Goal: Information Seeking & Learning: Learn about a topic

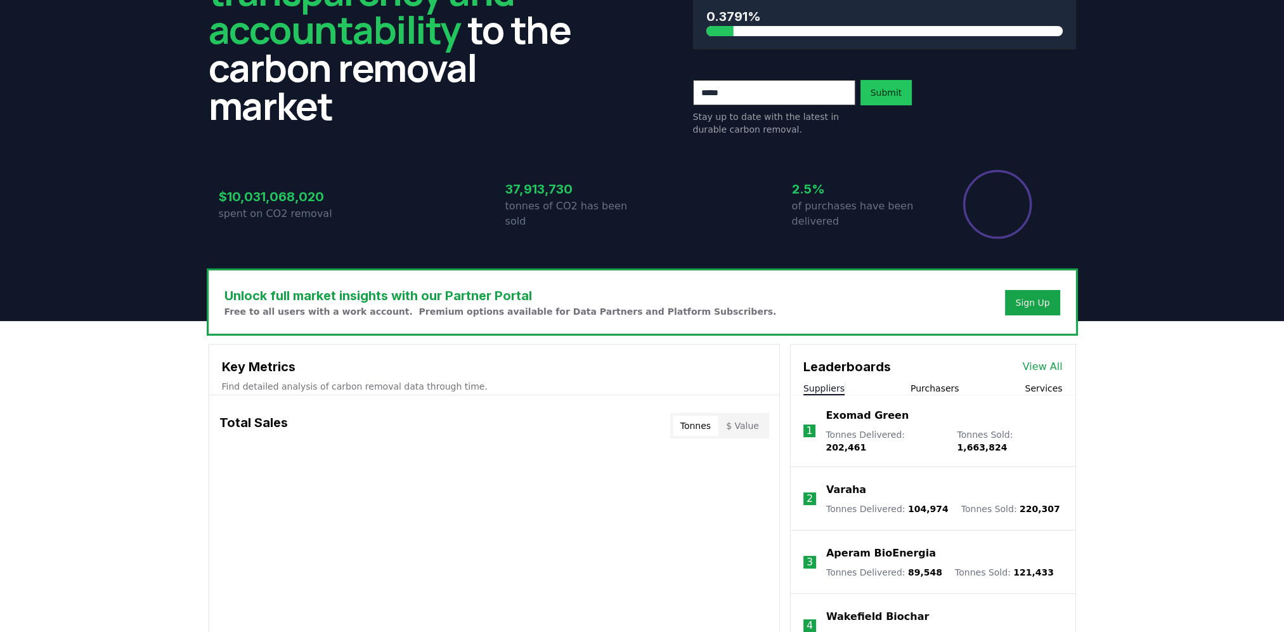
scroll to position [107, 0]
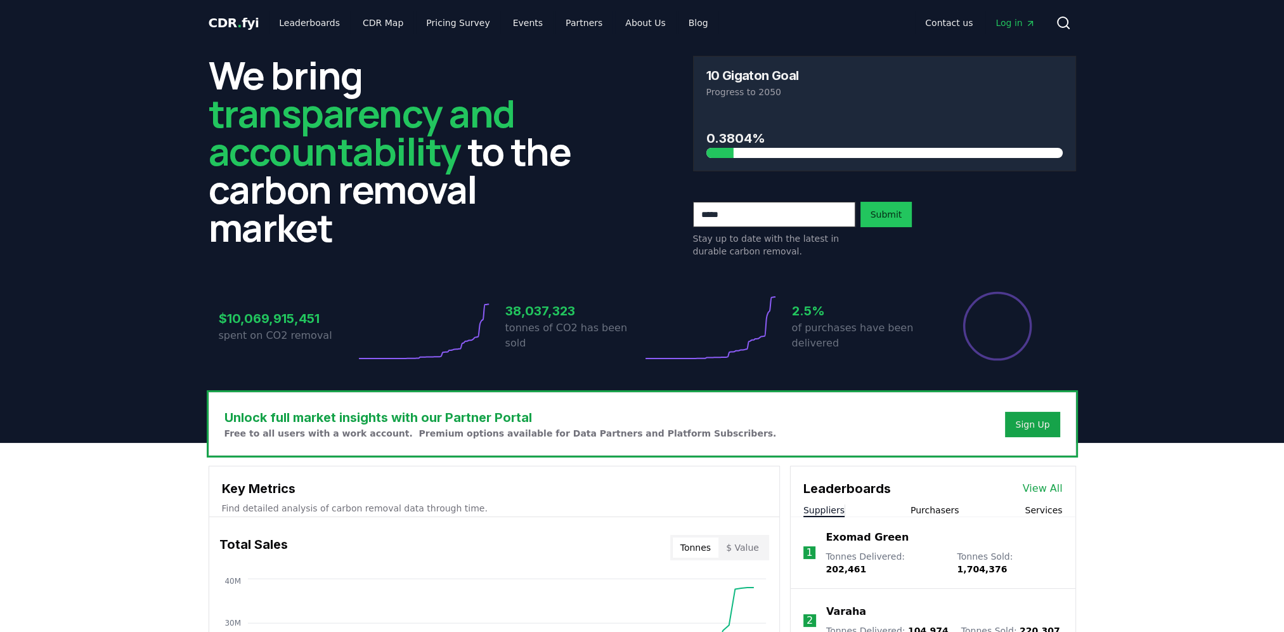
click at [238, 25] on span "CDR . fyi" at bounding box center [234, 22] width 51 height 15
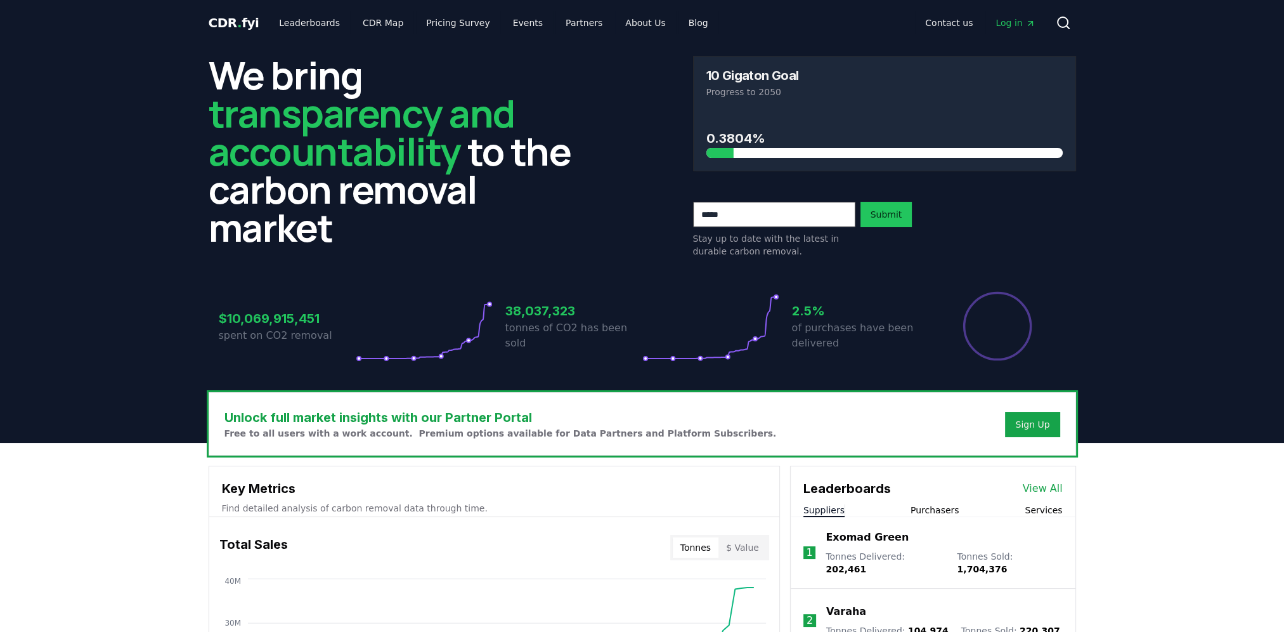
click at [238, 25] on span "CDR . fyi" at bounding box center [234, 22] width 51 height 15
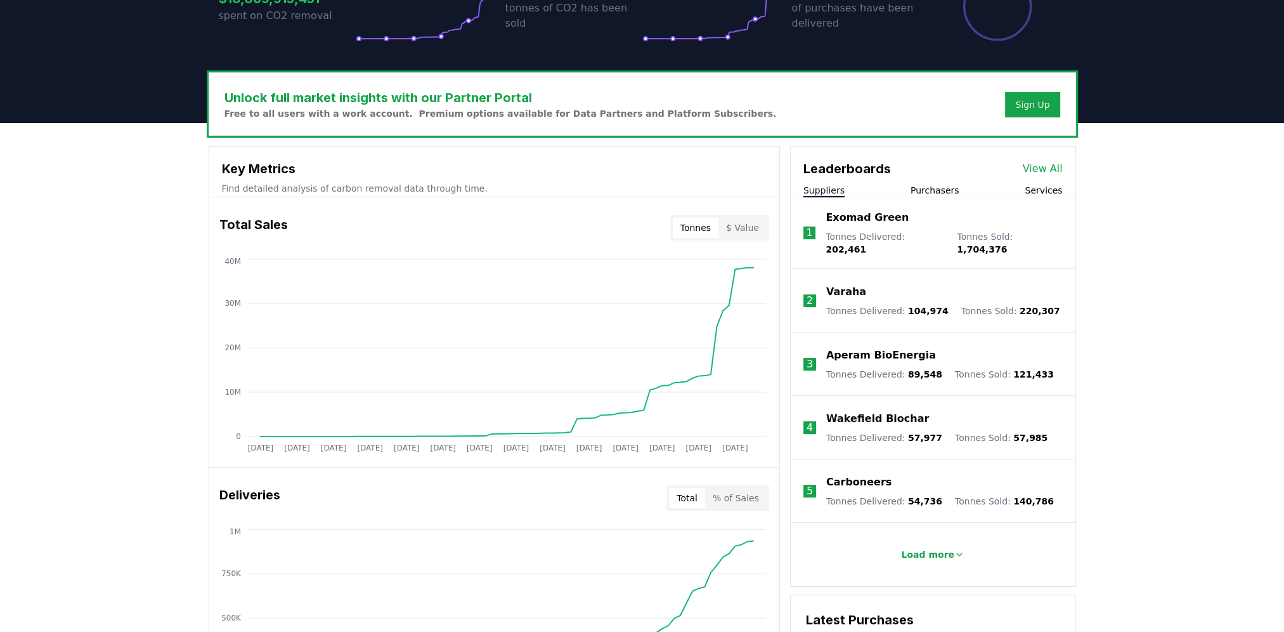
scroll to position [317, 0]
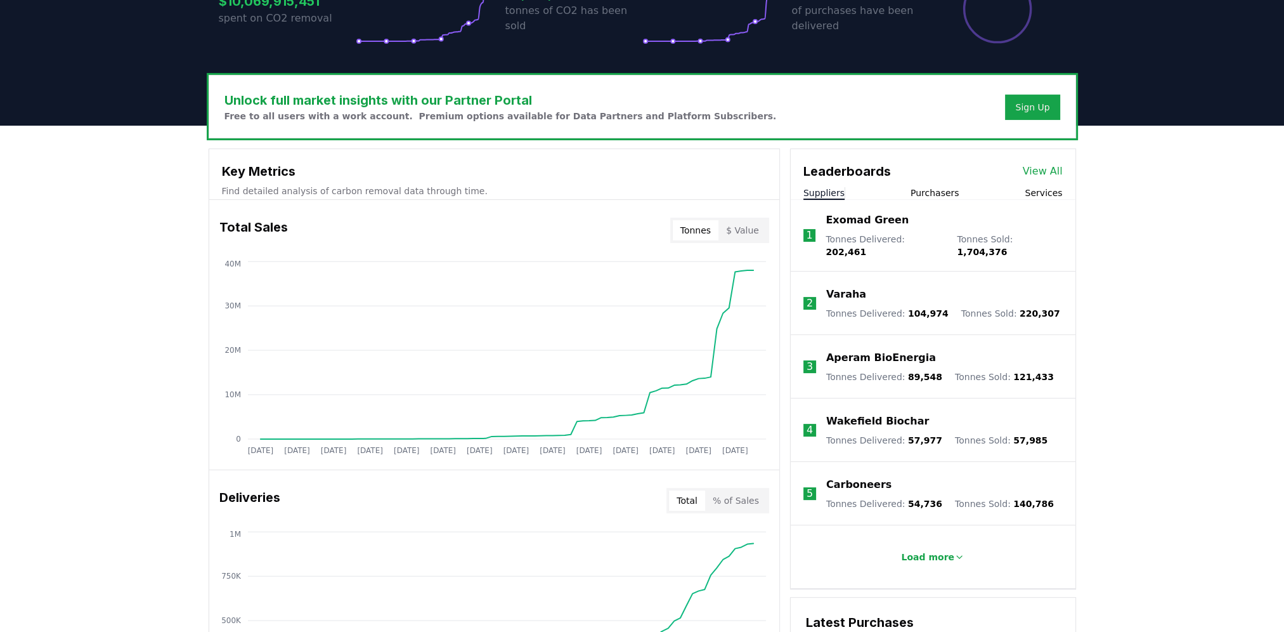
click at [746, 510] on div "Total % of Sales" at bounding box center [717, 500] width 103 height 25
click at [746, 502] on button "% of Sales" at bounding box center [736, 500] width 62 height 20
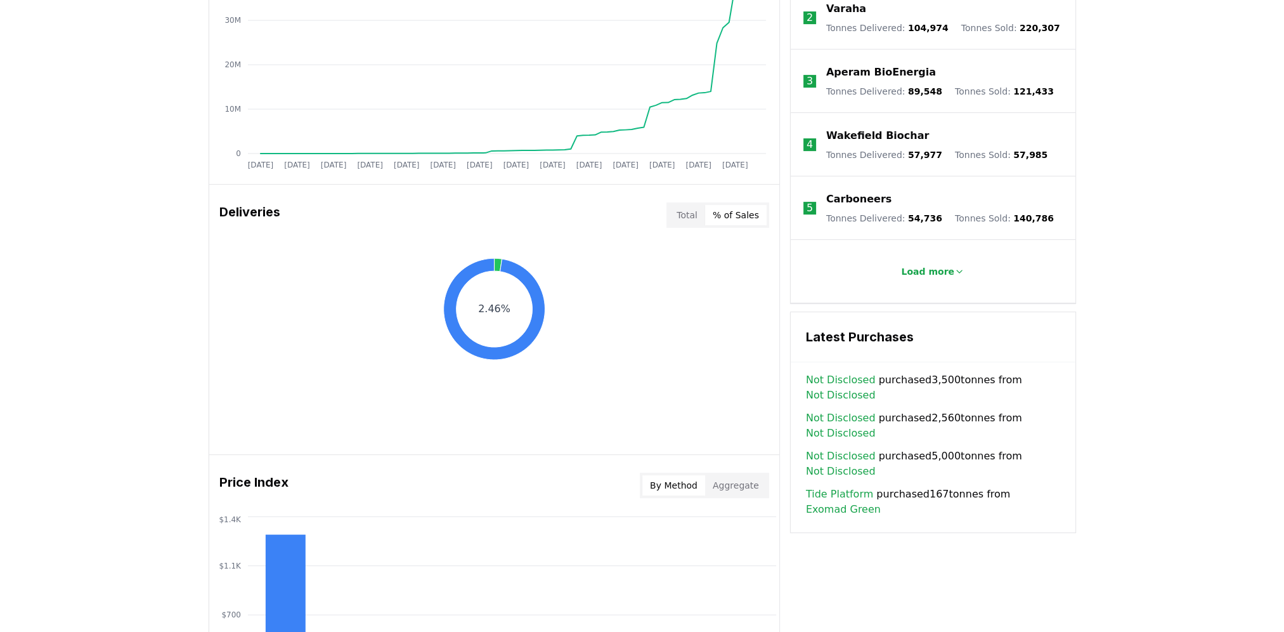
scroll to position [634, 0]
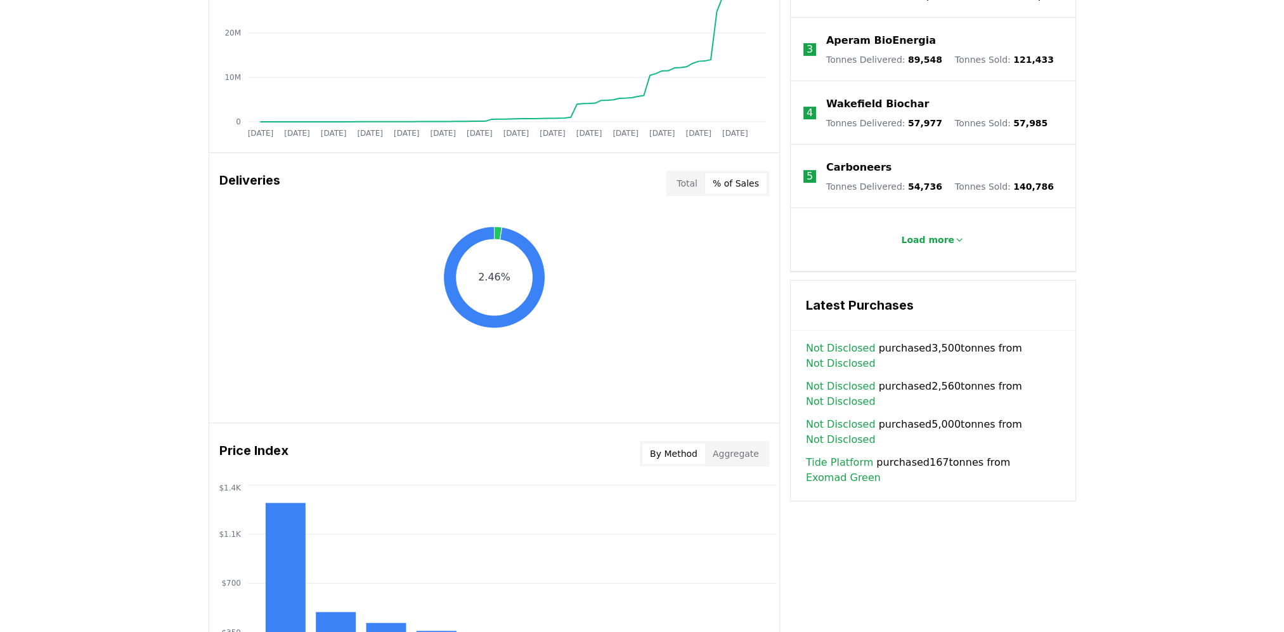
click at [699, 184] on button "Total" at bounding box center [687, 183] width 36 height 20
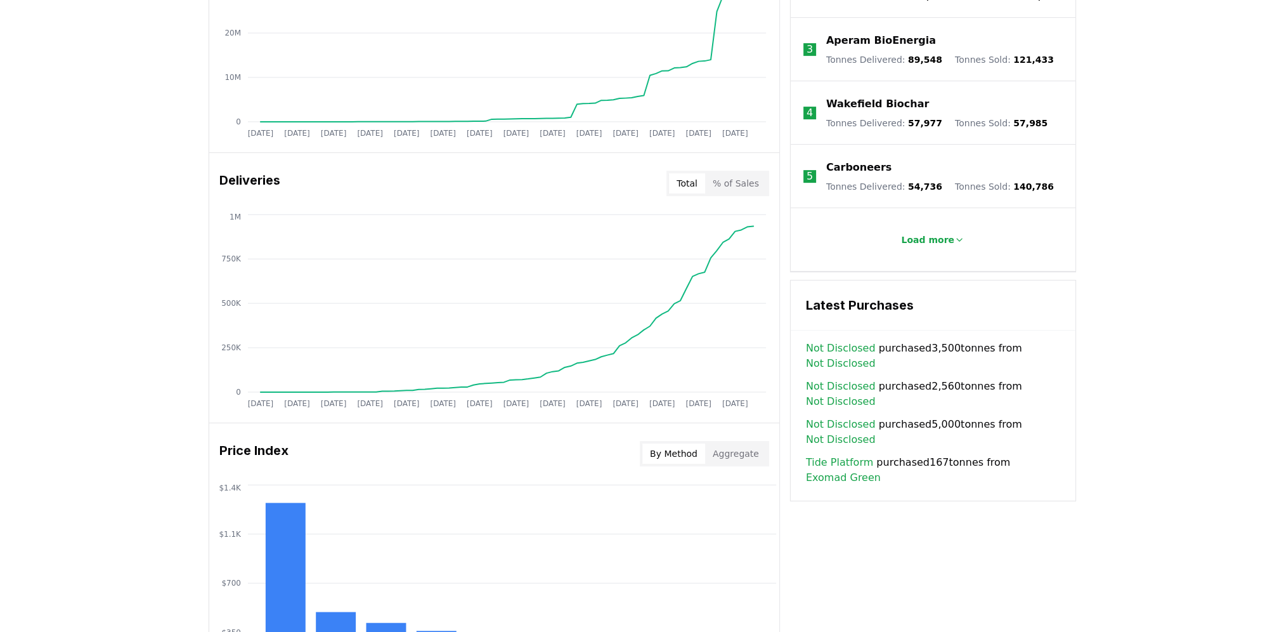
click at [723, 183] on button "% of Sales" at bounding box center [736, 183] width 62 height 20
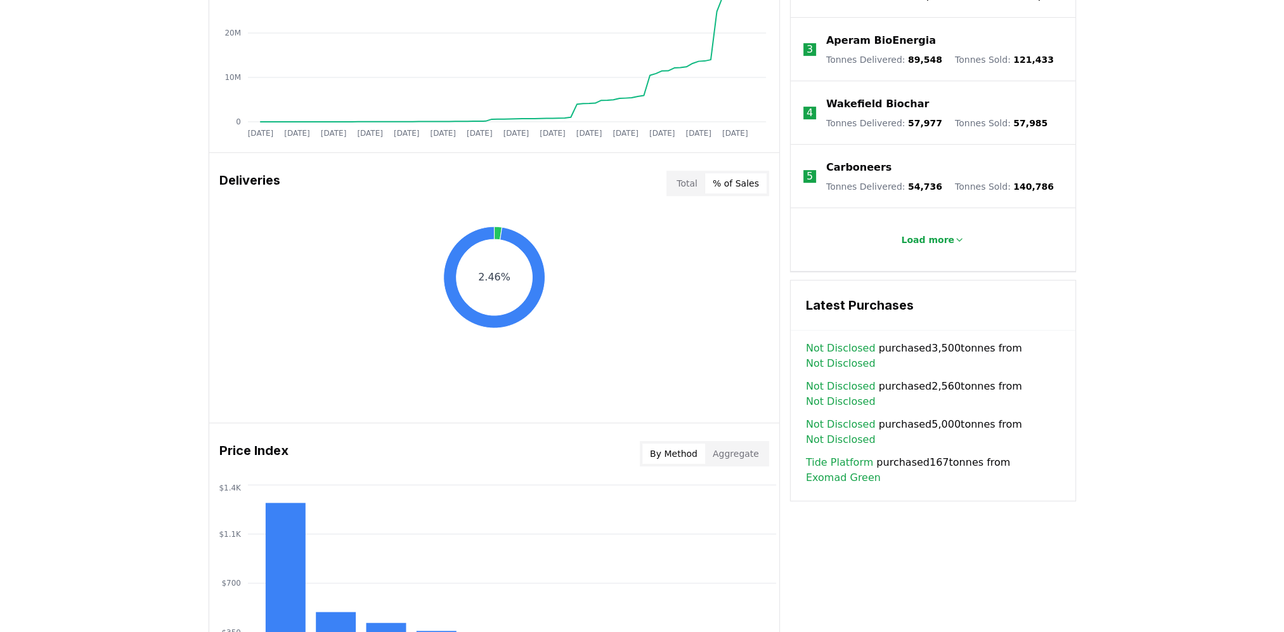
click at [711, 179] on button "% of Sales" at bounding box center [736, 183] width 62 height 20
click at [696, 181] on button "Total" at bounding box center [687, 183] width 36 height 20
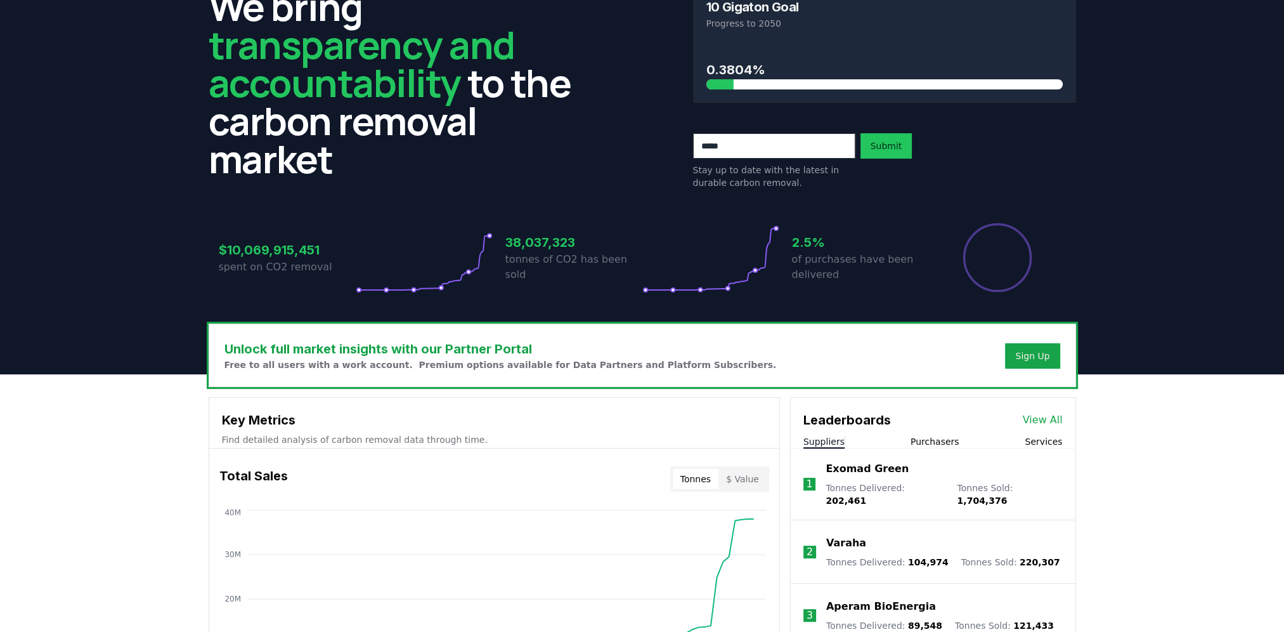
scroll to position [0, 0]
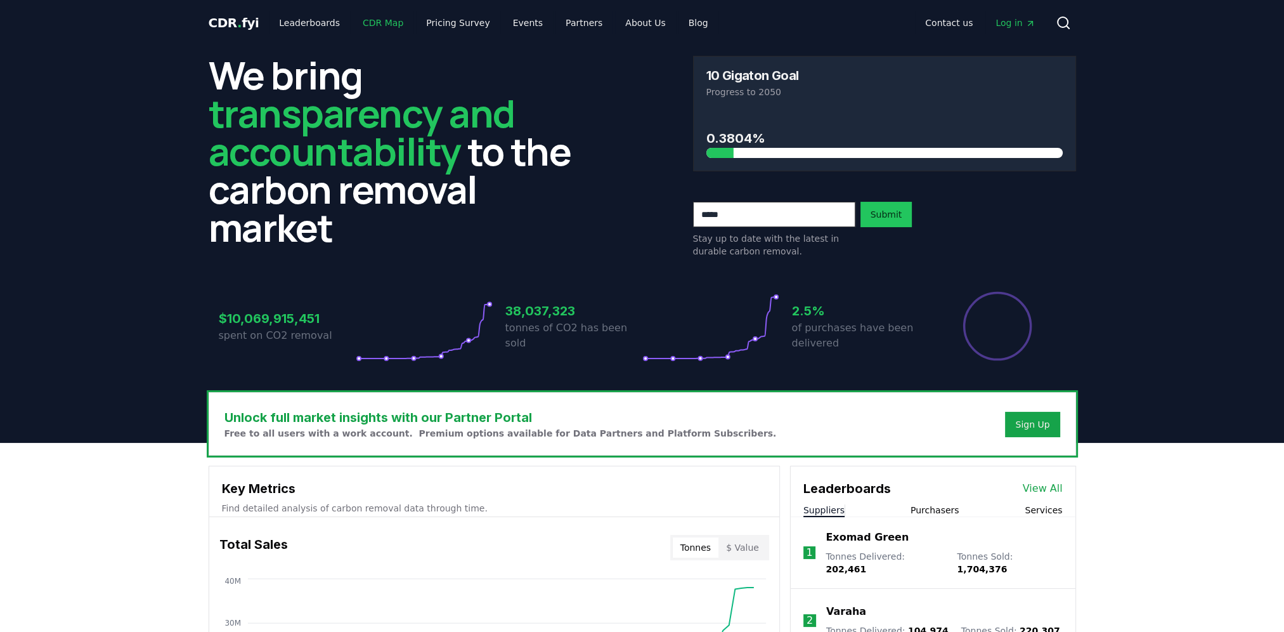
click at [384, 25] on link "CDR Map" at bounding box center [383, 22] width 61 height 23
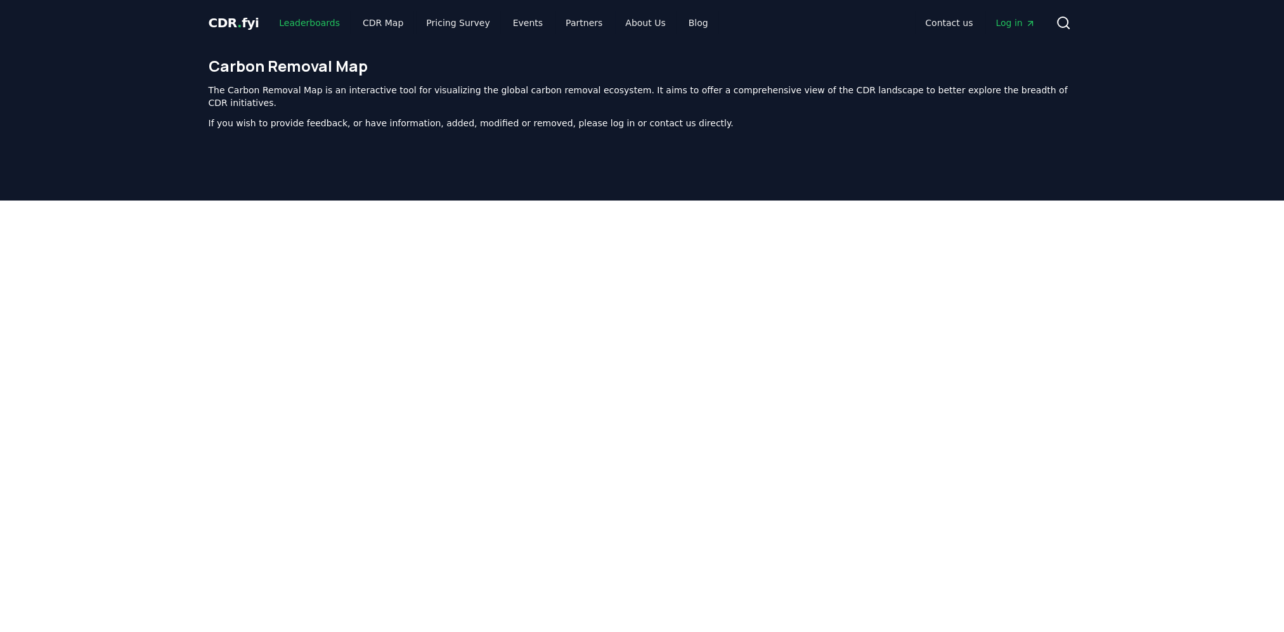
click at [289, 19] on link "Leaderboards" at bounding box center [309, 22] width 81 height 23
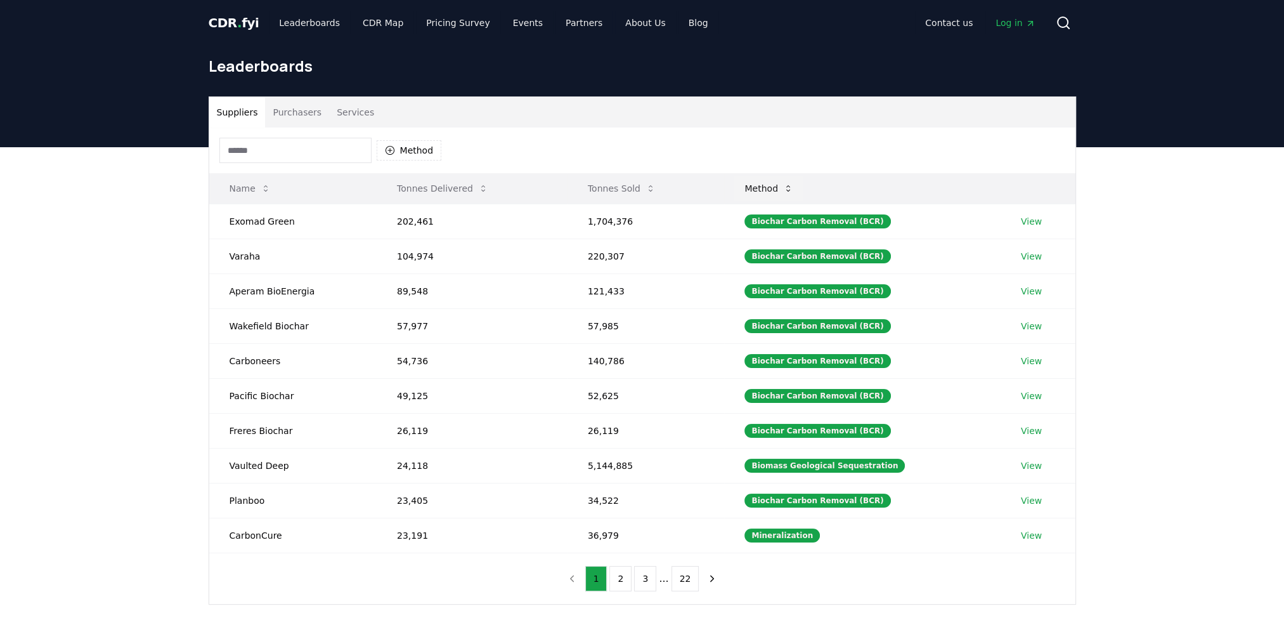
click at [793, 185] on icon at bounding box center [788, 188] width 10 height 10
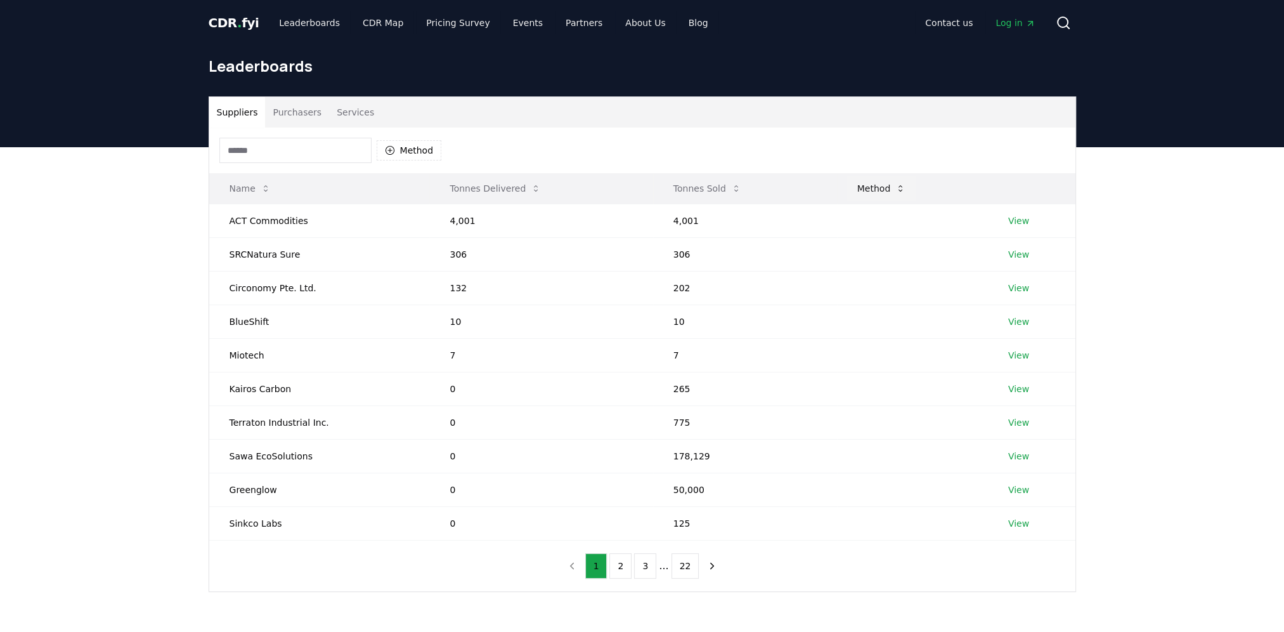
click at [900, 187] on button "Method" at bounding box center [881, 188] width 69 height 25
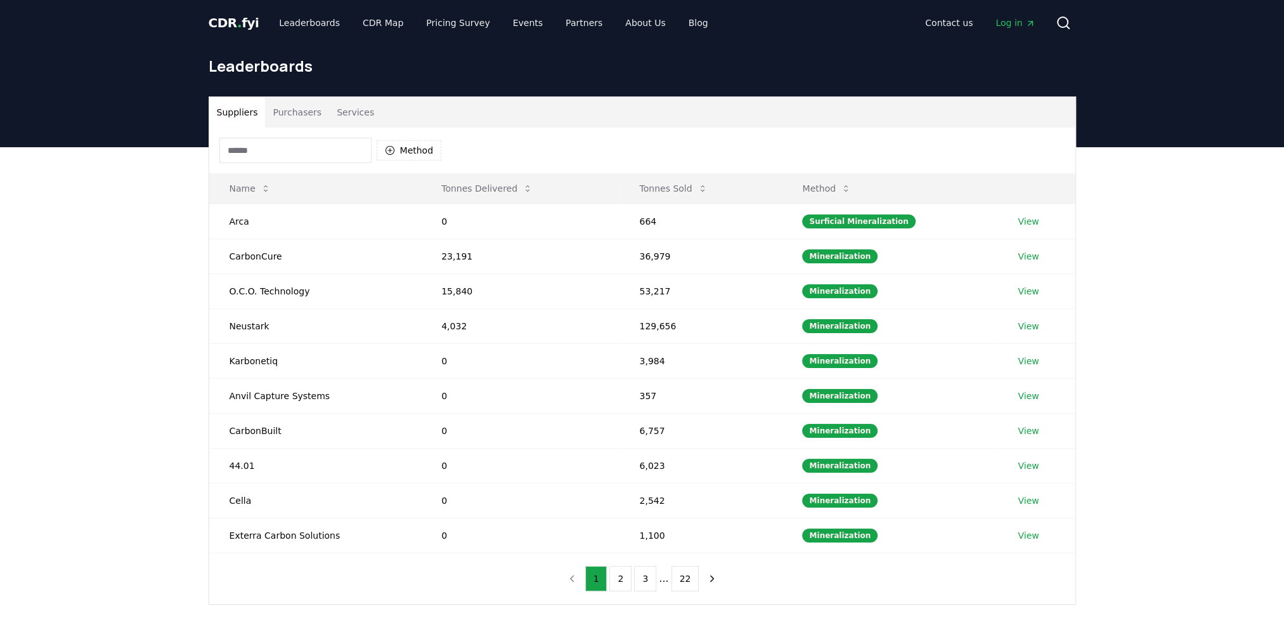
click at [302, 122] on button "Purchasers" at bounding box center [297, 112] width 64 height 30
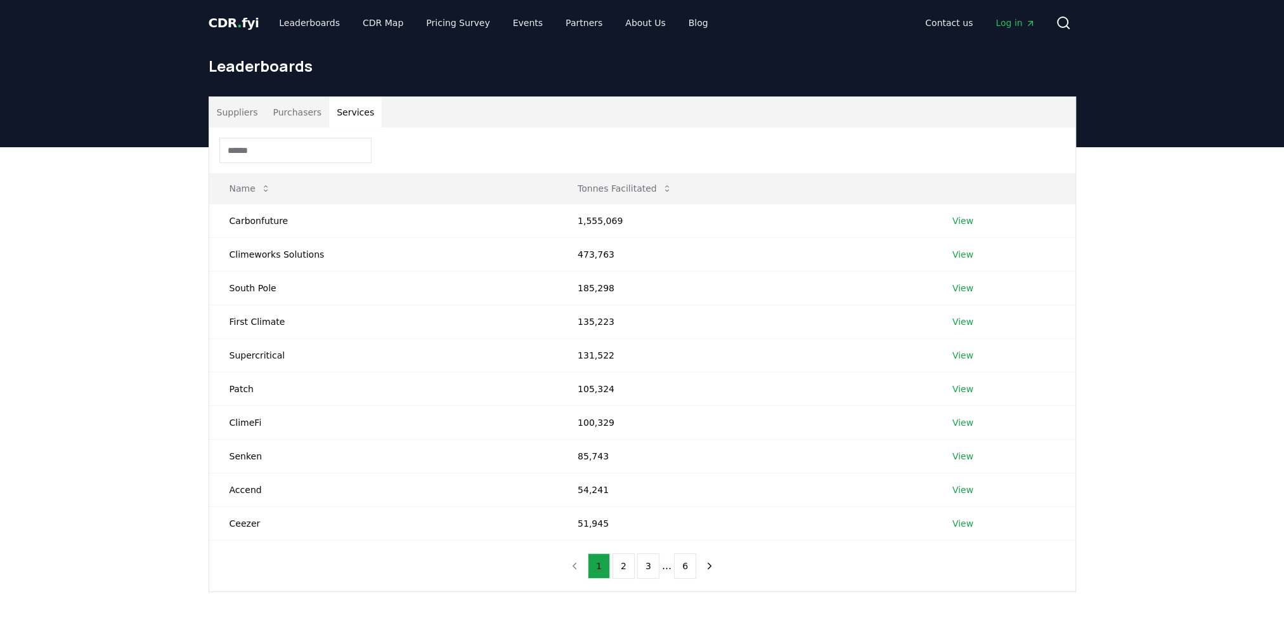
click at [341, 119] on button "Services" at bounding box center [355, 112] width 53 height 30
click at [248, 122] on button "Suppliers" at bounding box center [237, 112] width 56 height 30
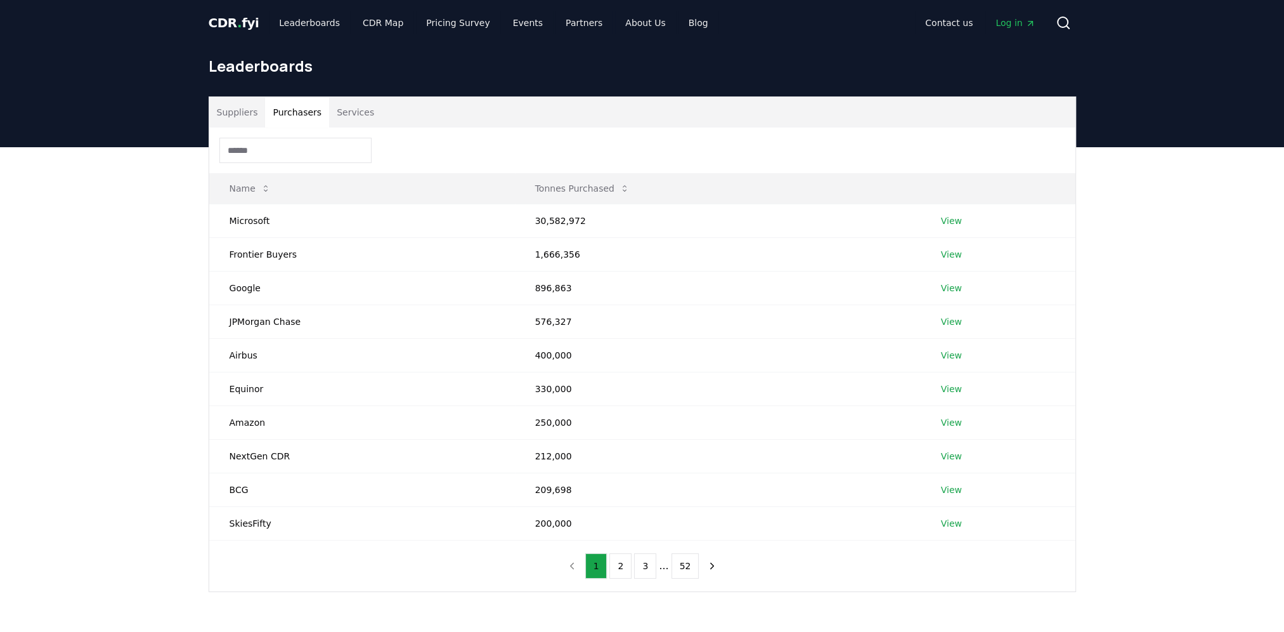
click at [266, 119] on button "Purchasers" at bounding box center [297, 112] width 64 height 30
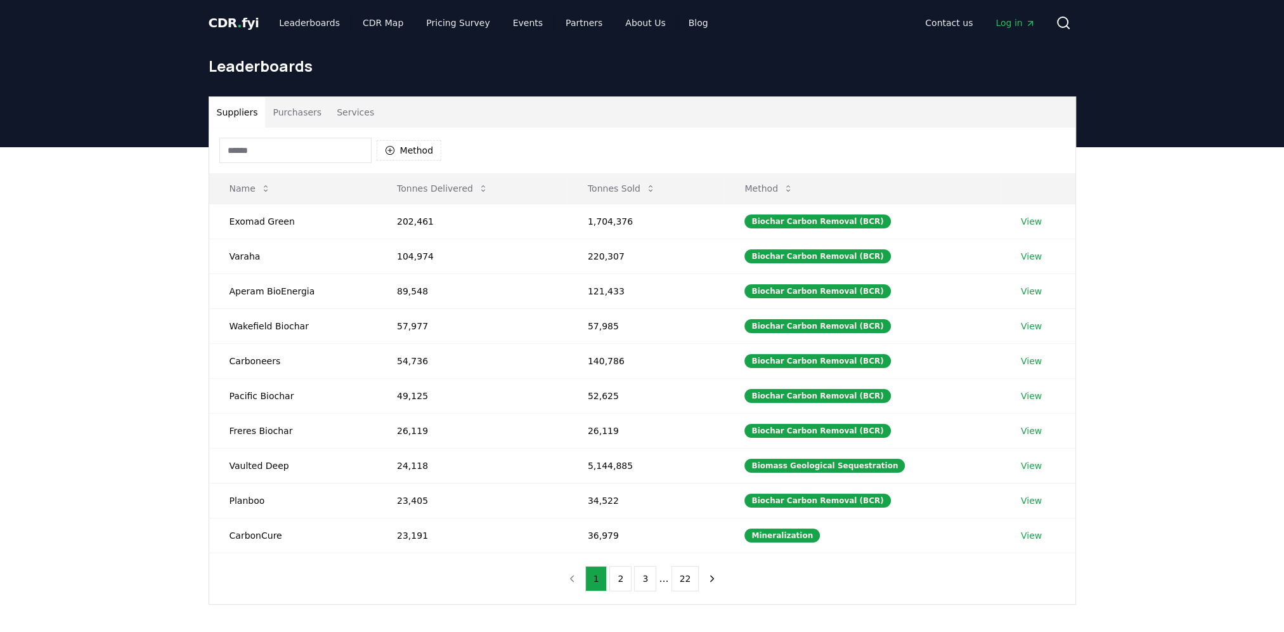
click at [245, 117] on button "Suppliers" at bounding box center [237, 112] width 56 height 30
click at [478, 185] on icon at bounding box center [483, 188] width 10 height 10
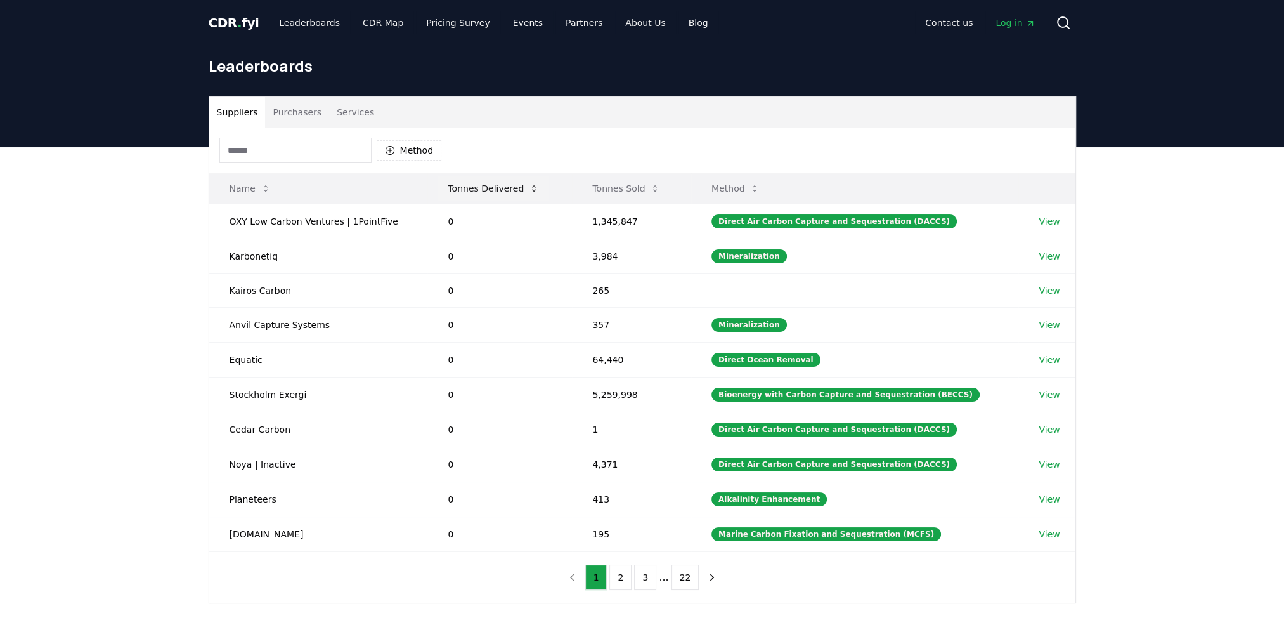
click at [474, 186] on button "Tonnes Delivered" at bounding box center [494, 188] width 112 height 25
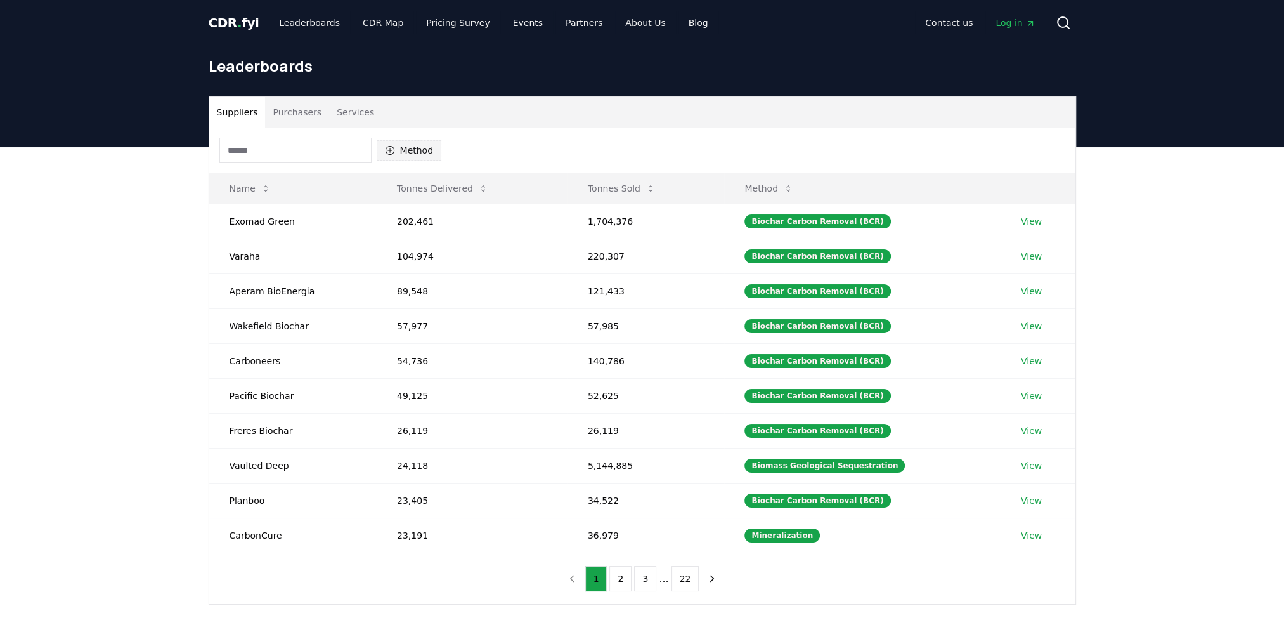
click at [427, 150] on button "Method" at bounding box center [409, 150] width 65 height 20
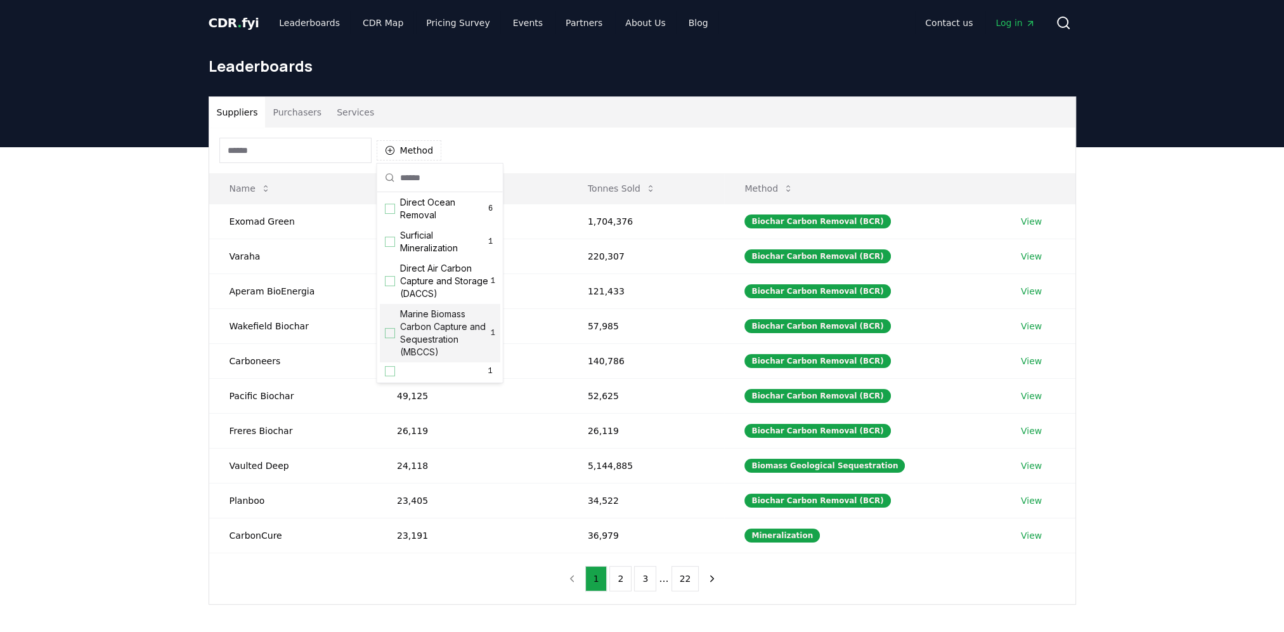
click at [1157, 169] on div "Suppliers Purchasers Services Method Name Tonnes Delivered Tonnes Sold Method E…" at bounding box center [642, 401] width 1284 height 508
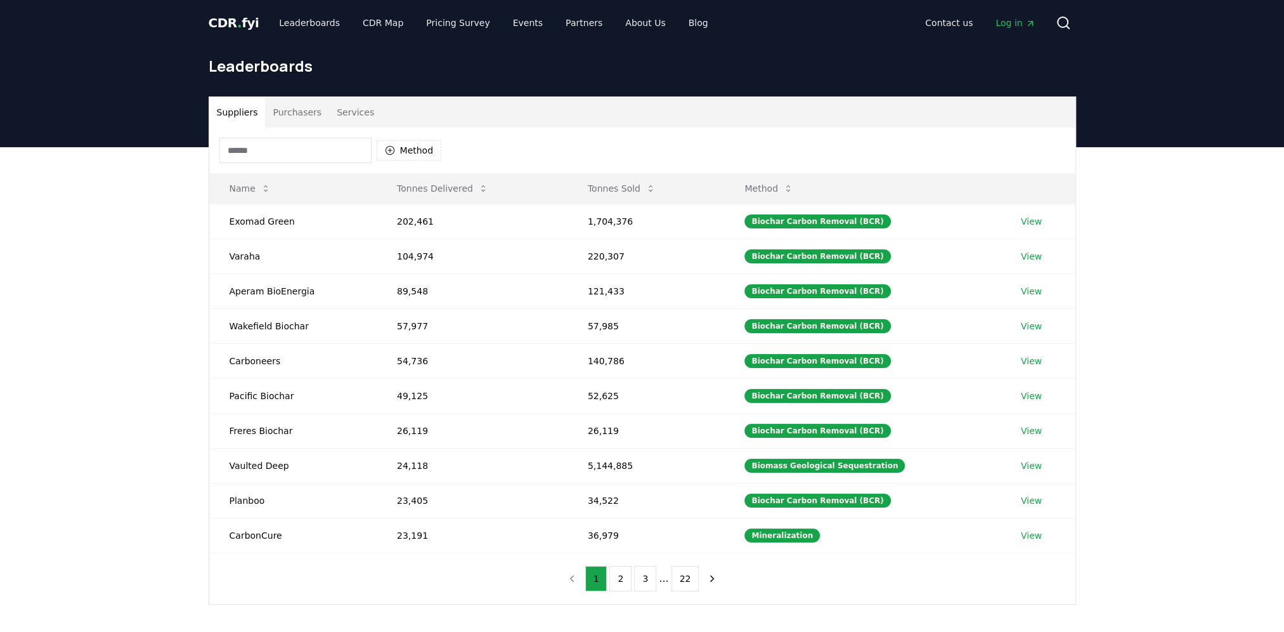
click at [1136, 447] on div "Suppliers Purchasers Services Method Name Tonnes Delivered Tonnes Sold Method E…" at bounding box center [642, 401] width 1284 height 508
click at [412, 148] on button "Method" at bounding box center [409, 150] width 65 height 20
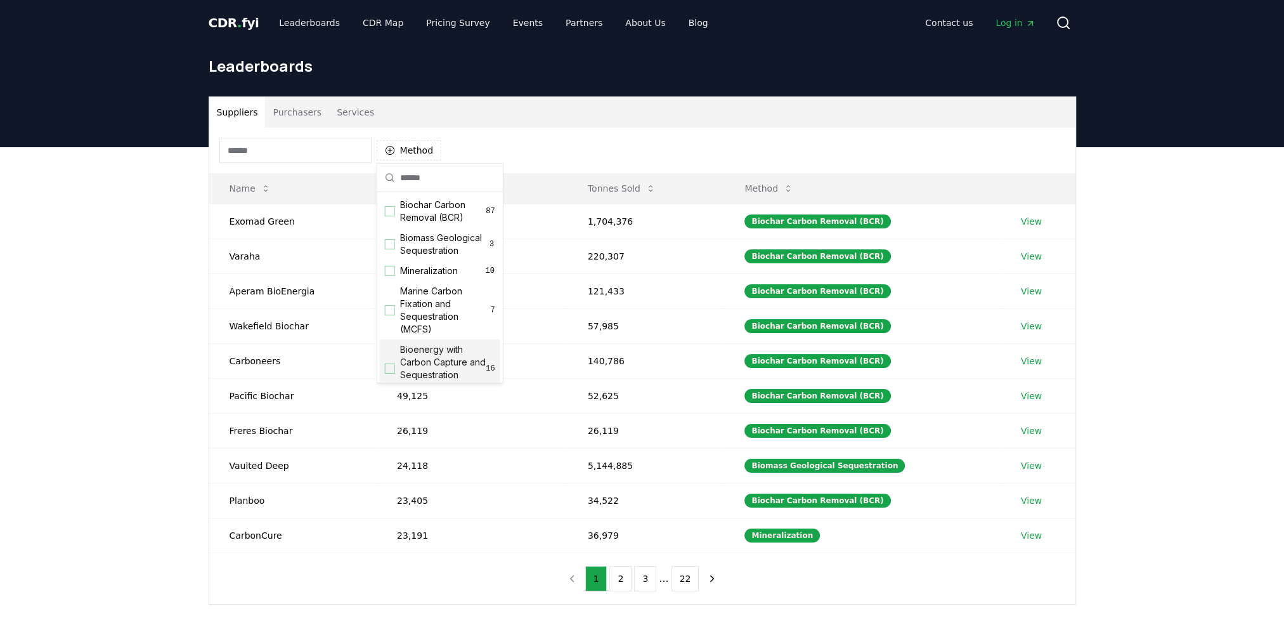
click at [391, 382] on div "Biochar Carbon Removal (BCR) 87 Biomass Geological Sequestration 3 Mineralizati…" at bounding box center [440, 273] width 127 height 220
click at [392, 373] on div "Suggestions" at bounding box center [390, 368] width 10 height 10
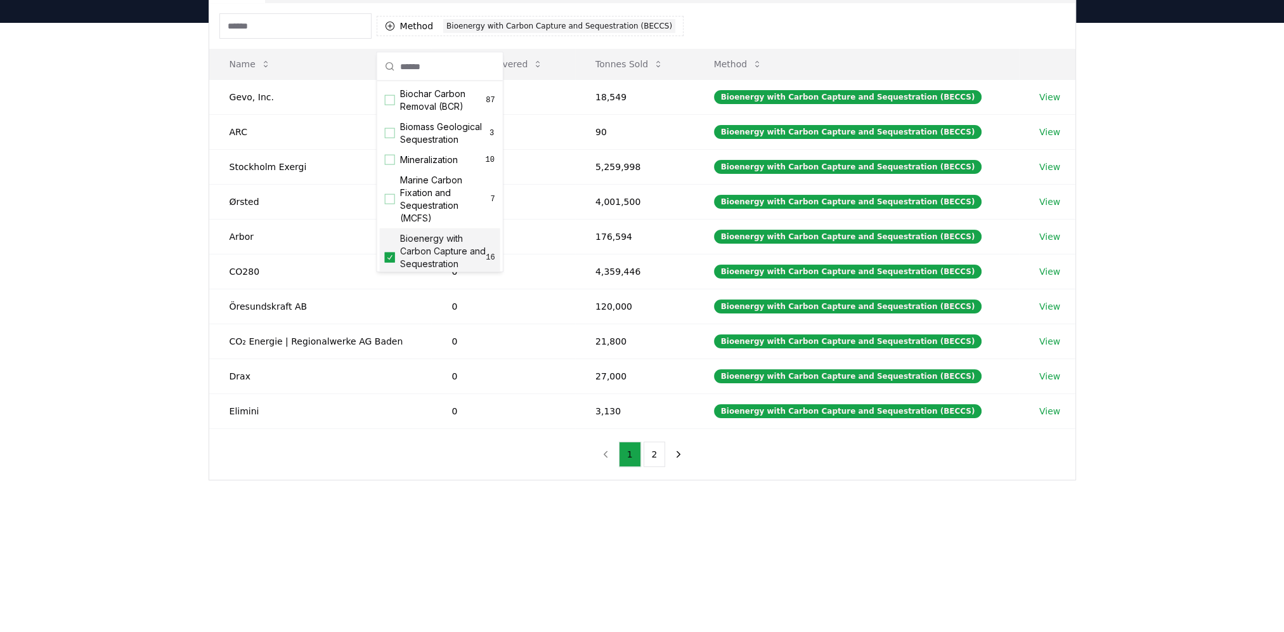
scroll to position [127, 0]
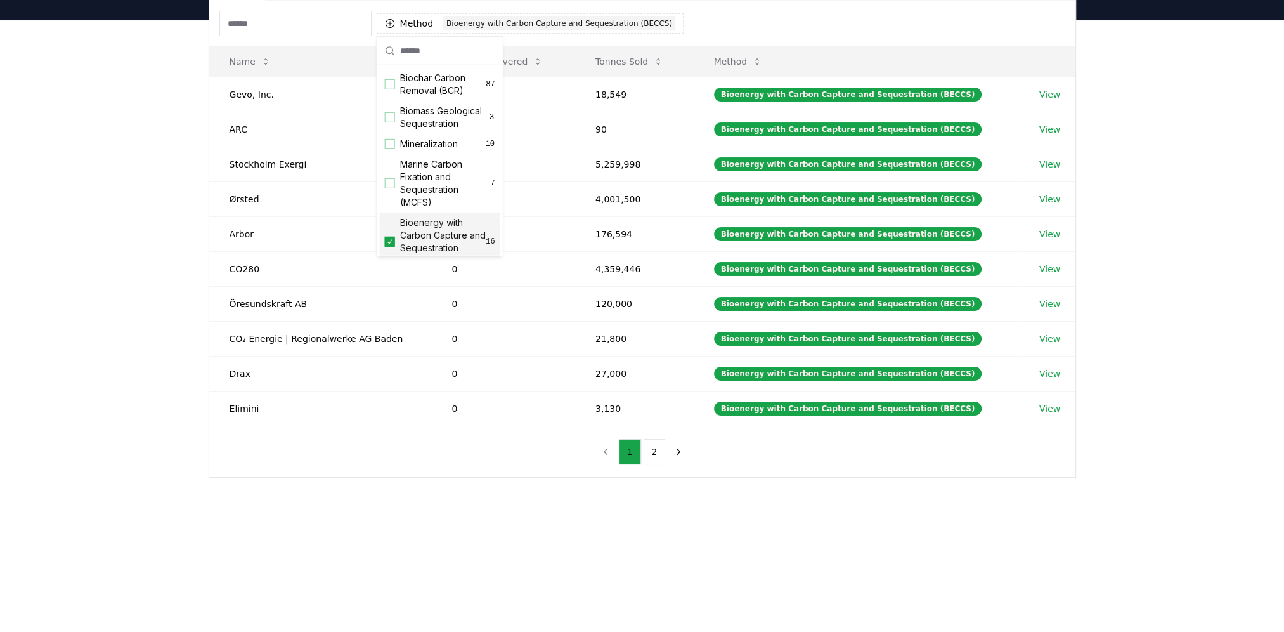
drag, startPoint x: 675, startPoint y: 526, endPoint x: 669, endPoint y: 520, distance: 8.5
click at [672, 525] on main "Suppliers Purchasers Services Method 1 Bioenergy with Carbon Capture and Seques…" at bounding box center [642, 336] width 1284 height 632
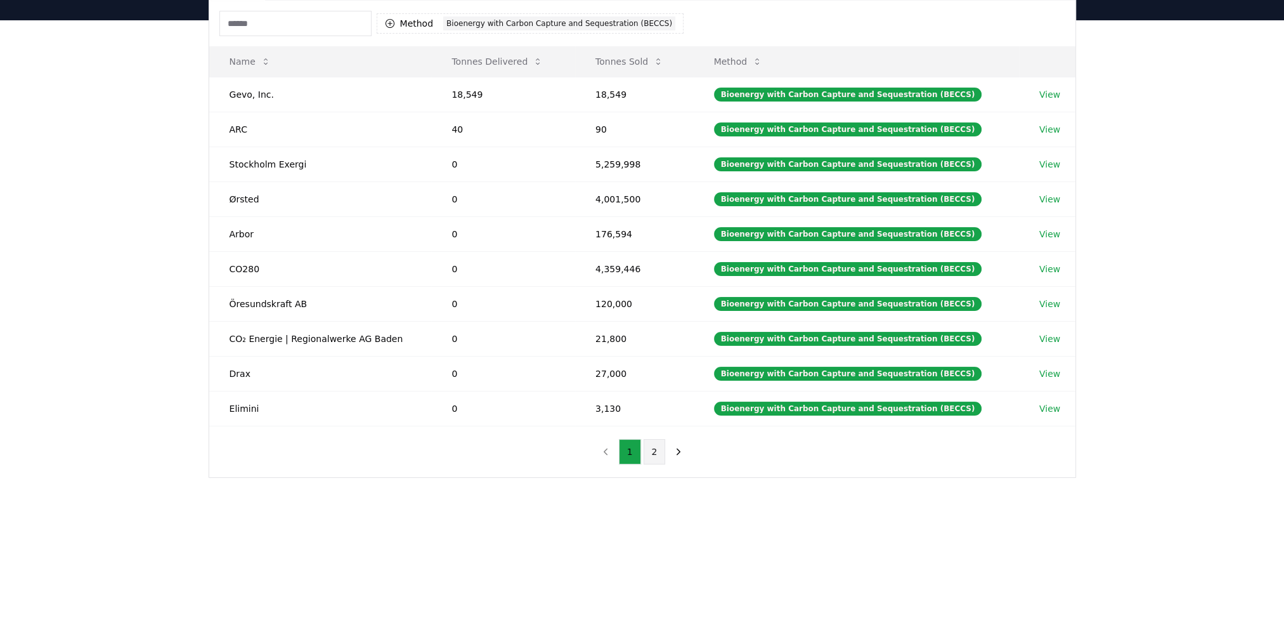
click at [647, 455] on button "2" at bounding box center [655, 451] width 22 height 25
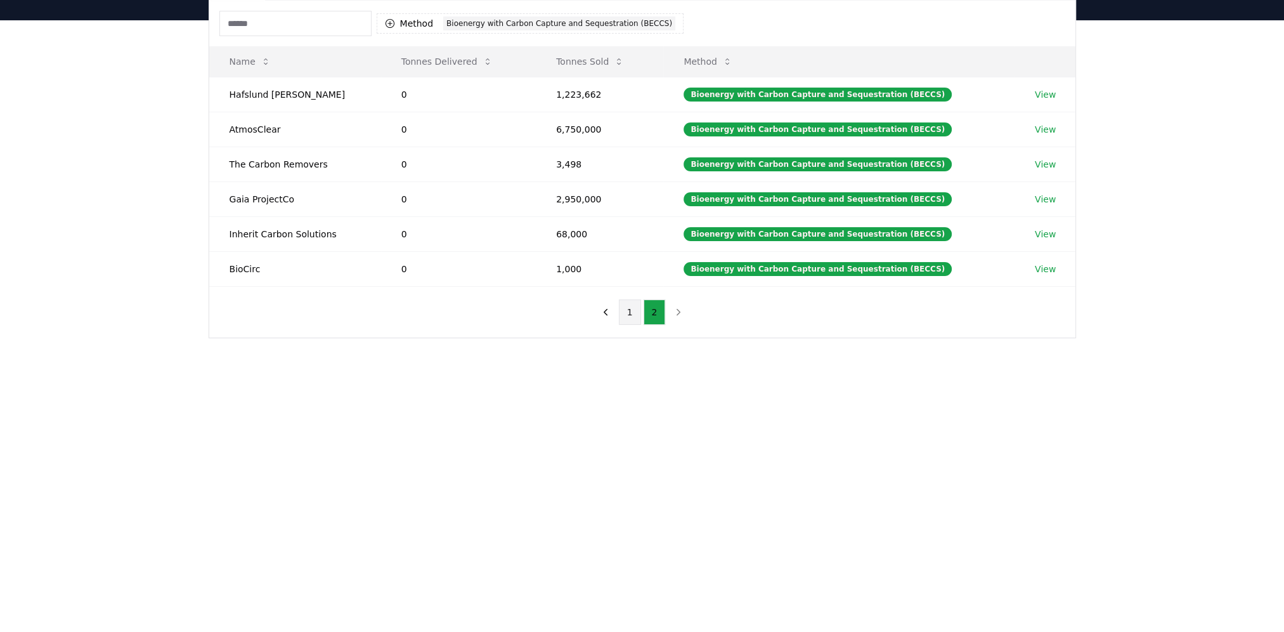
click at [631, 309] on button "1" at bounding box center [630, 311] width 22 height 25
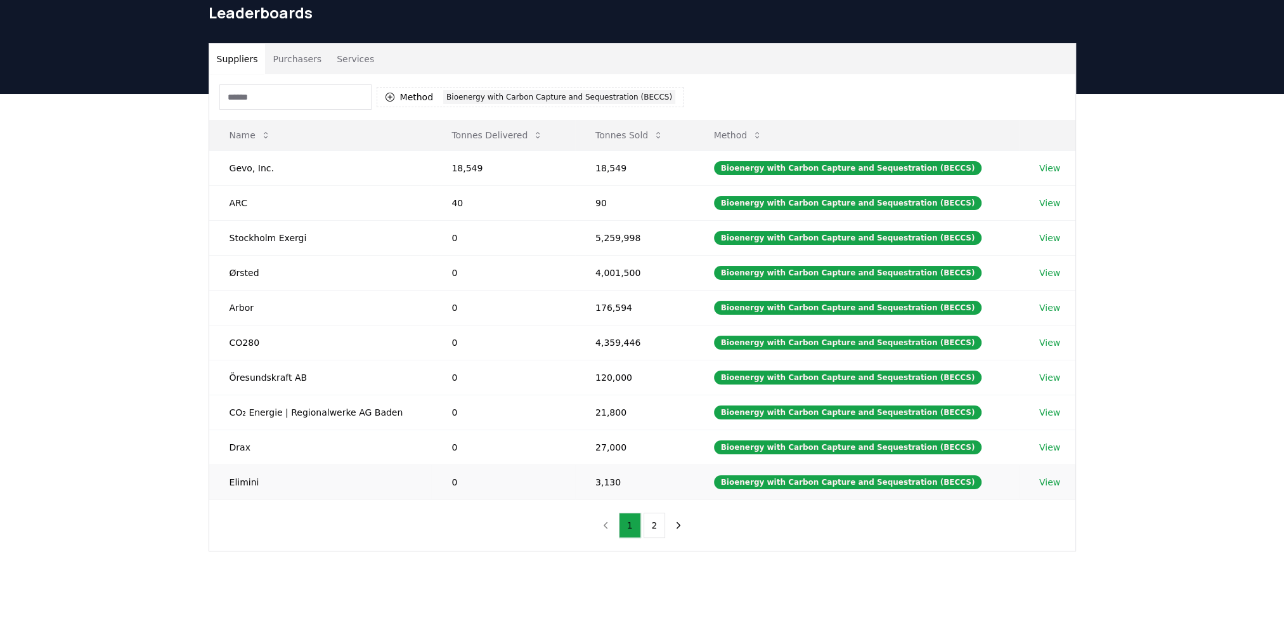
scroll to position [0, 0]
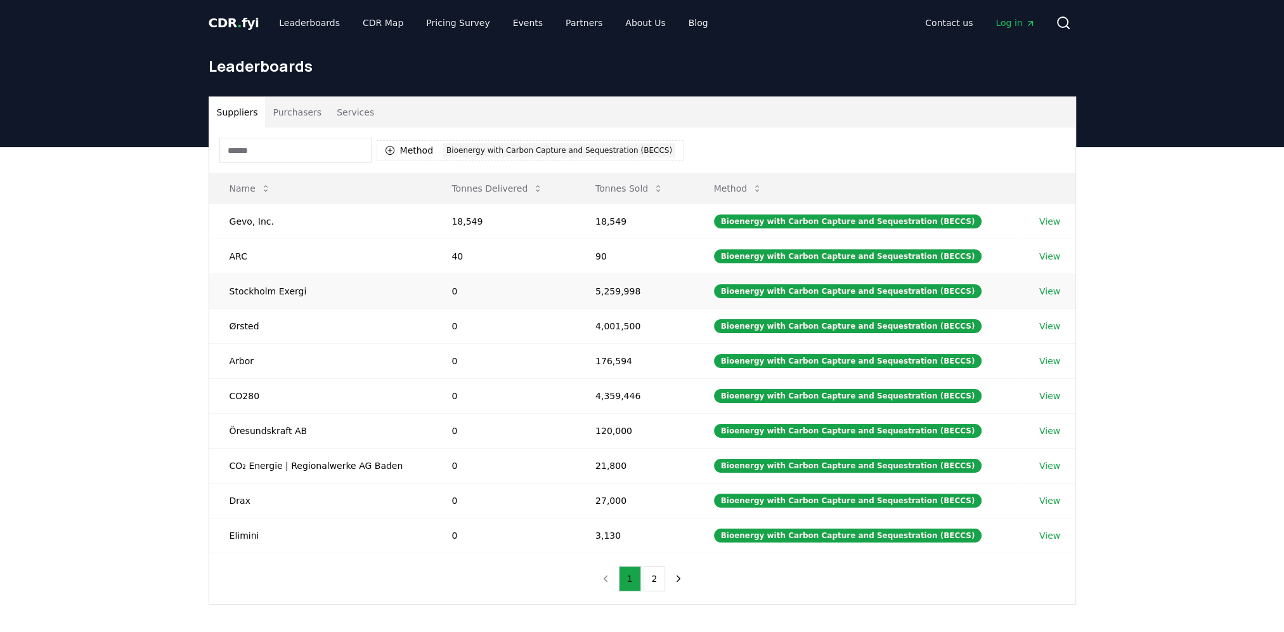
click at [1042, 290] on link "View" at bounding box center [1049, 291] width 21 height 13
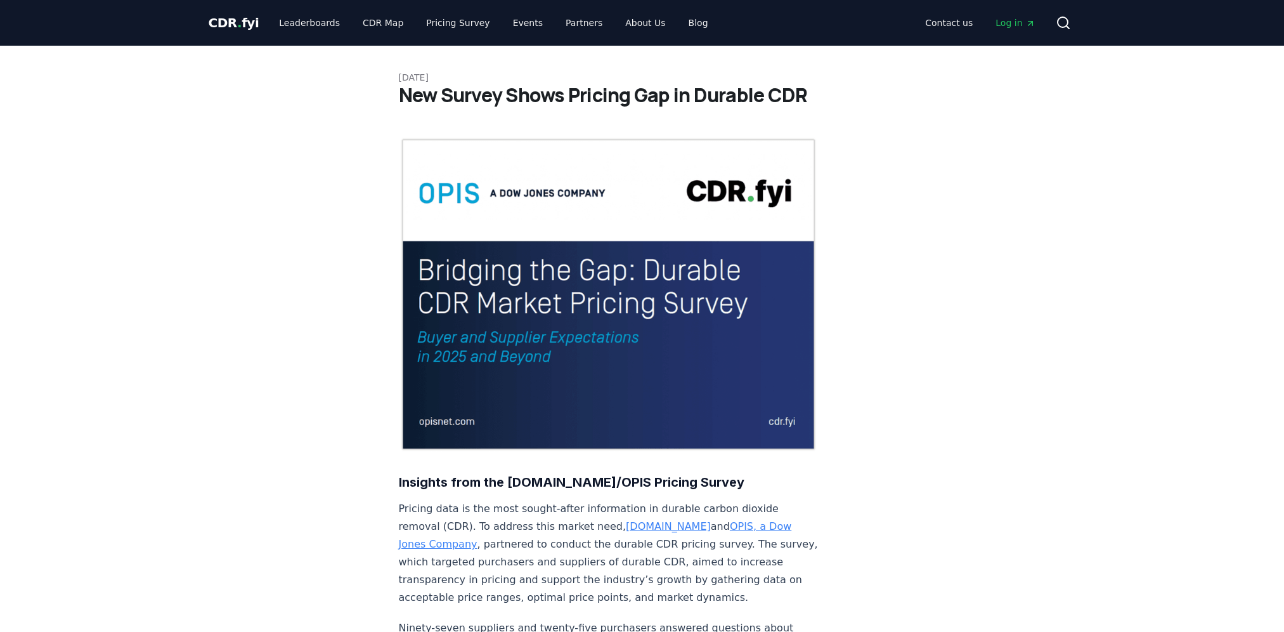
scroll to position [1985, 0]
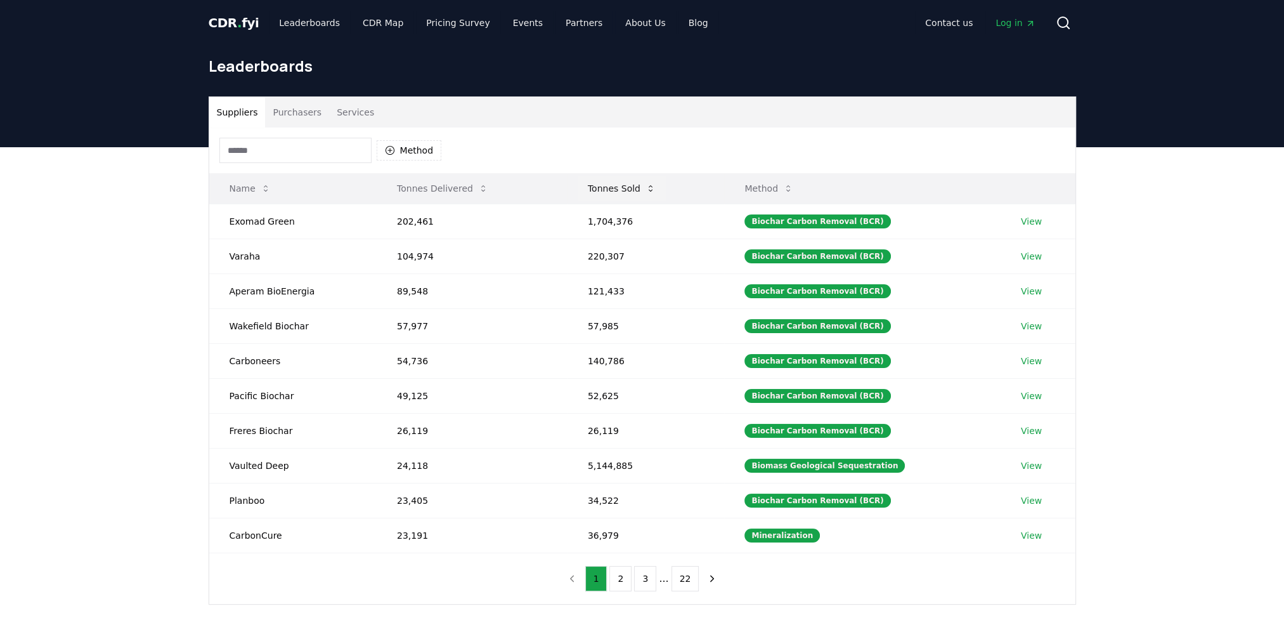
click at [633, 190] on button "Tonnes Sold" at bounding box center [622, 188] width 88 height 25
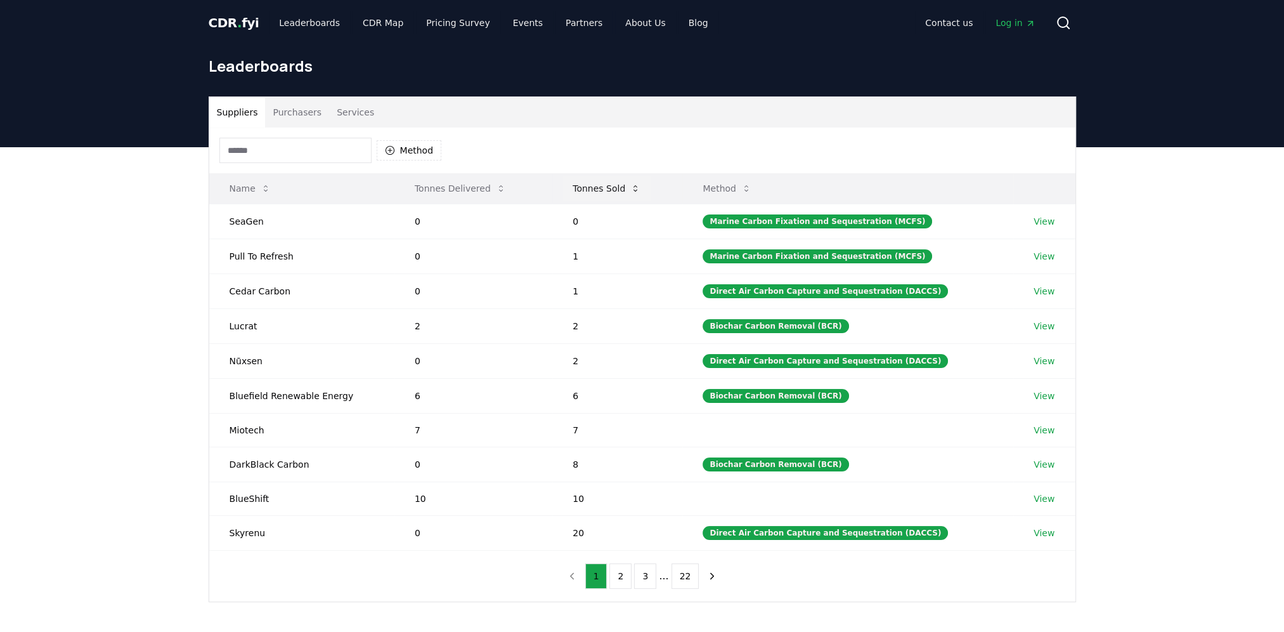
click at [640, 190] on icon at bounding box center [635, 188] width 10 height 10
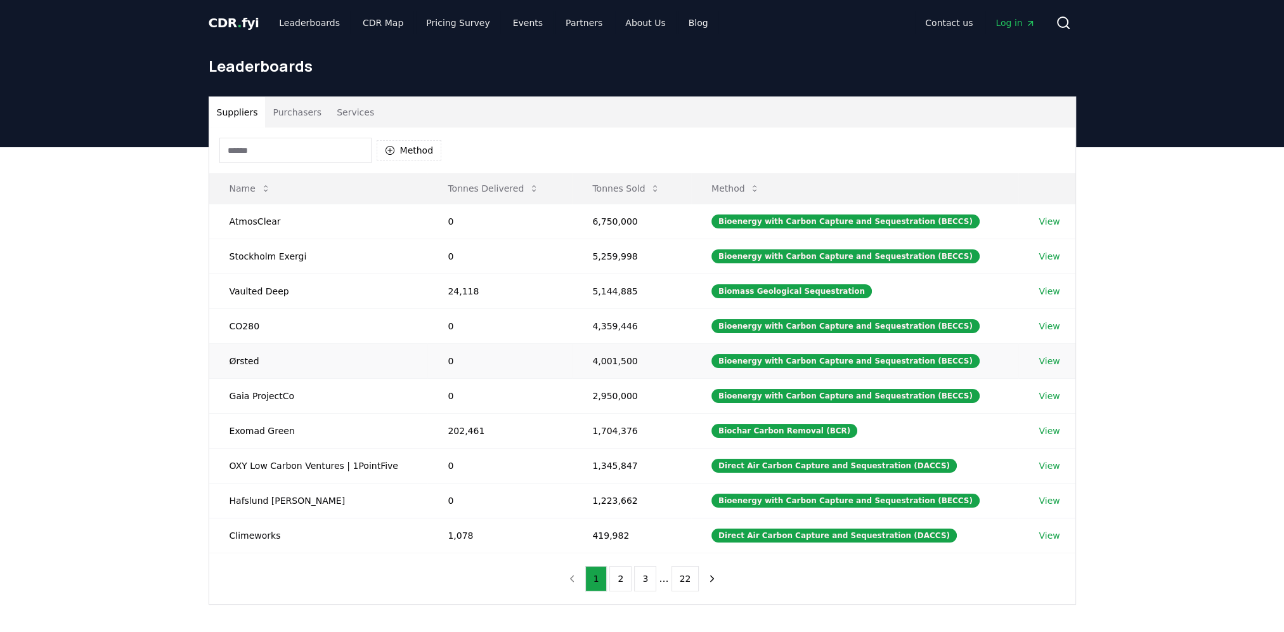
click at [1039, 363] on link "View" at bounding box center [1049, 360] width 21 height 13
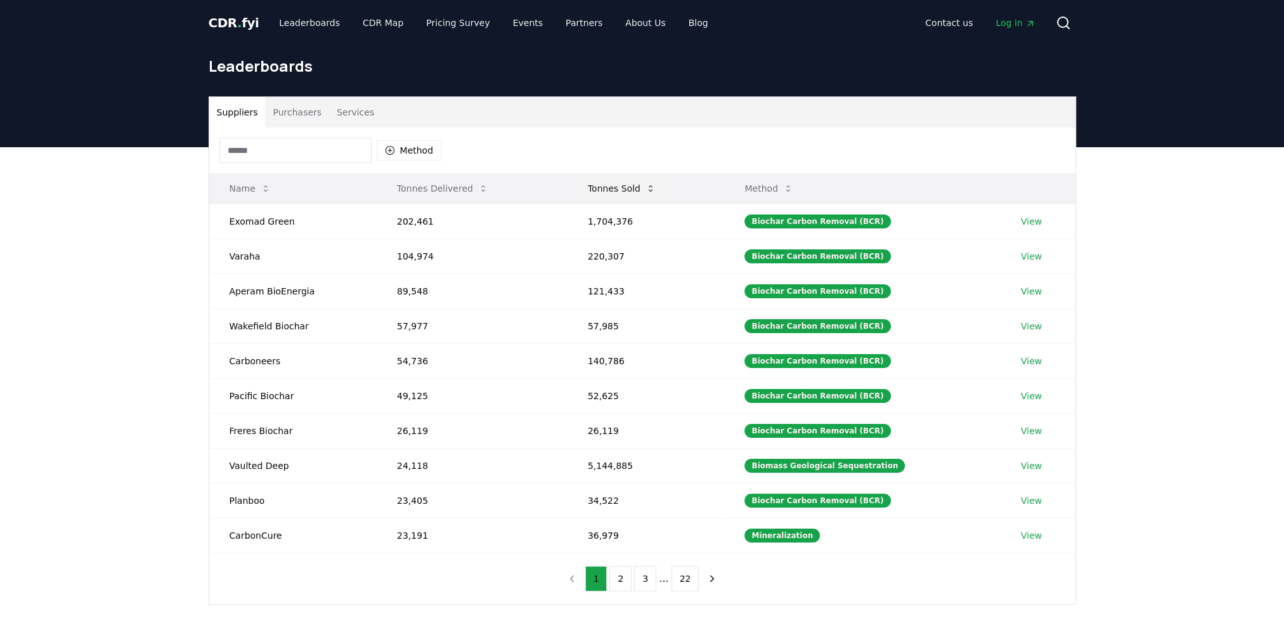
click at [644, 182] on button "Tonnes Sold" at bounding box center [622, 188] width 88 height 25
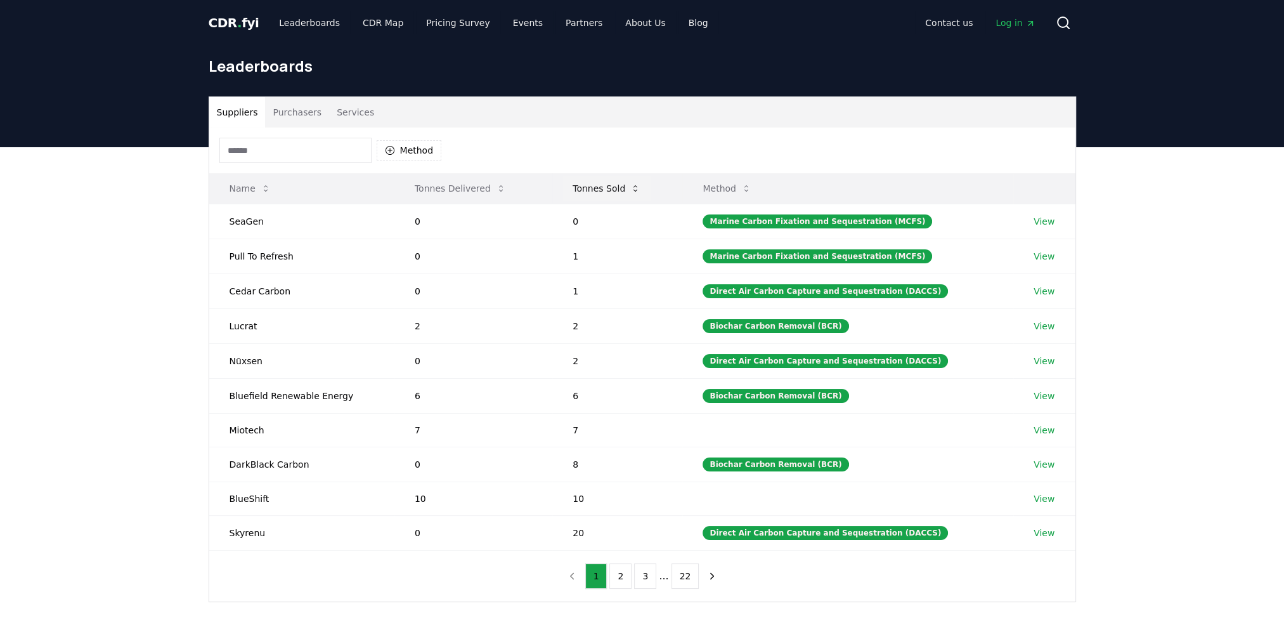
click at [639, 185] on icon at bounding box center [635, 188] width 10 height 10
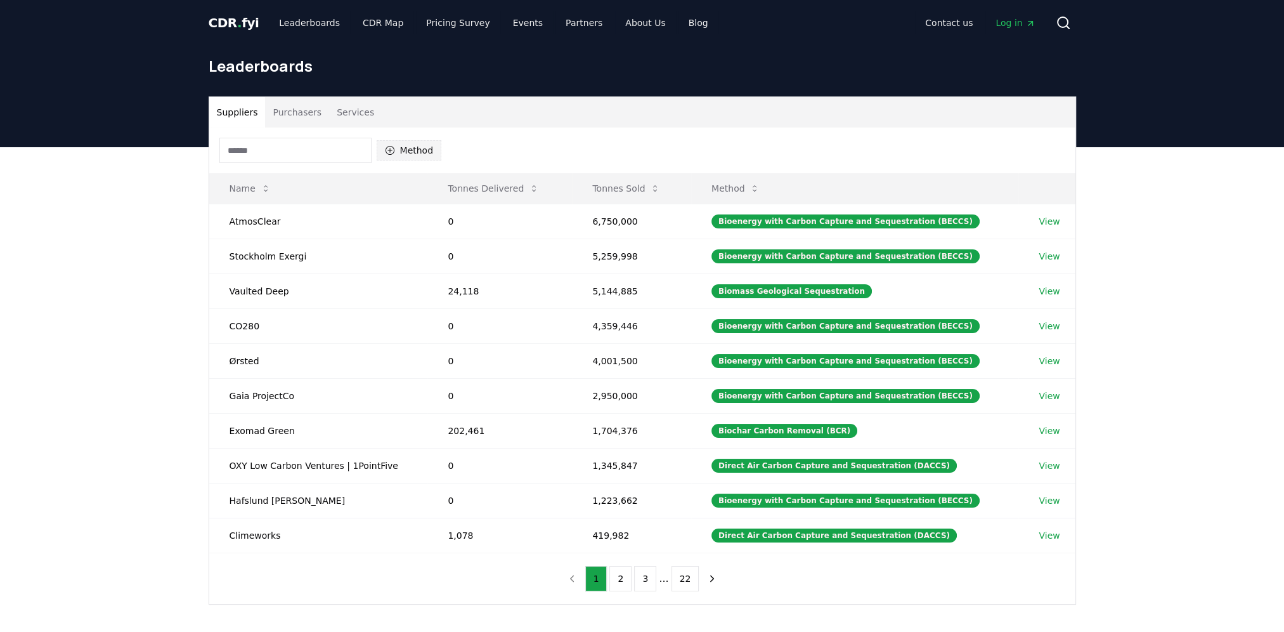
click at [403, 153] on button "Method" at bounding box center [409, 150] width 65 height 20
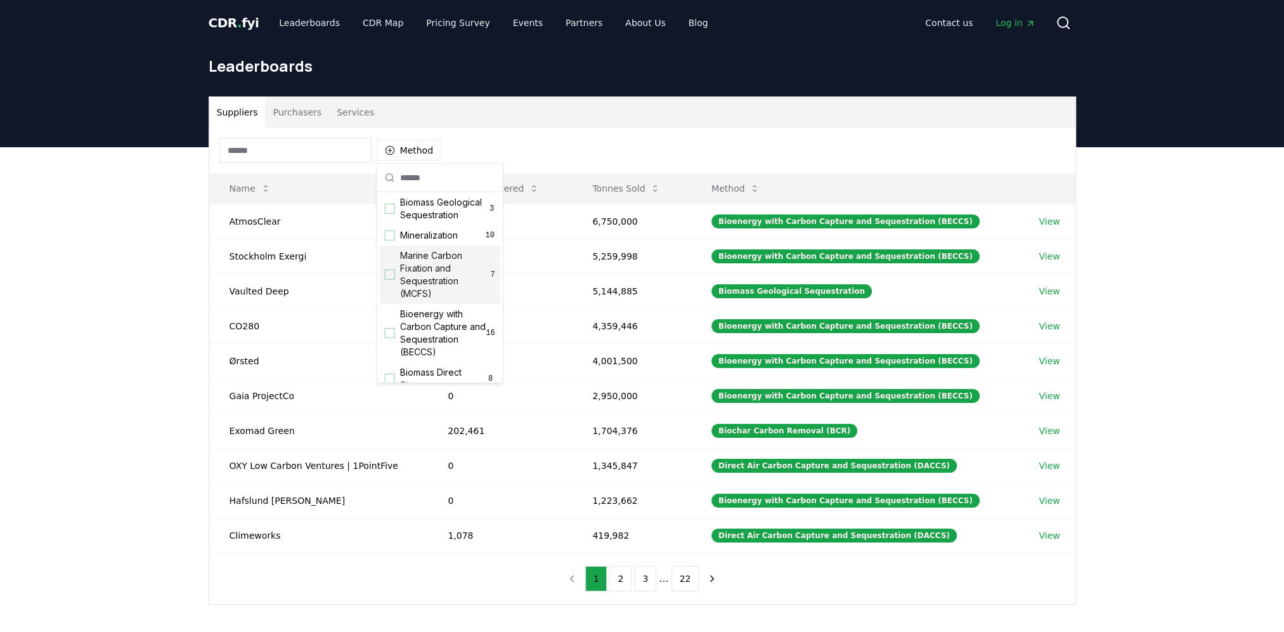
scroll to position [63, 0]
click at [389, 310] on div "Suggestions" at bounding box center [390, 305] width 10 height 10
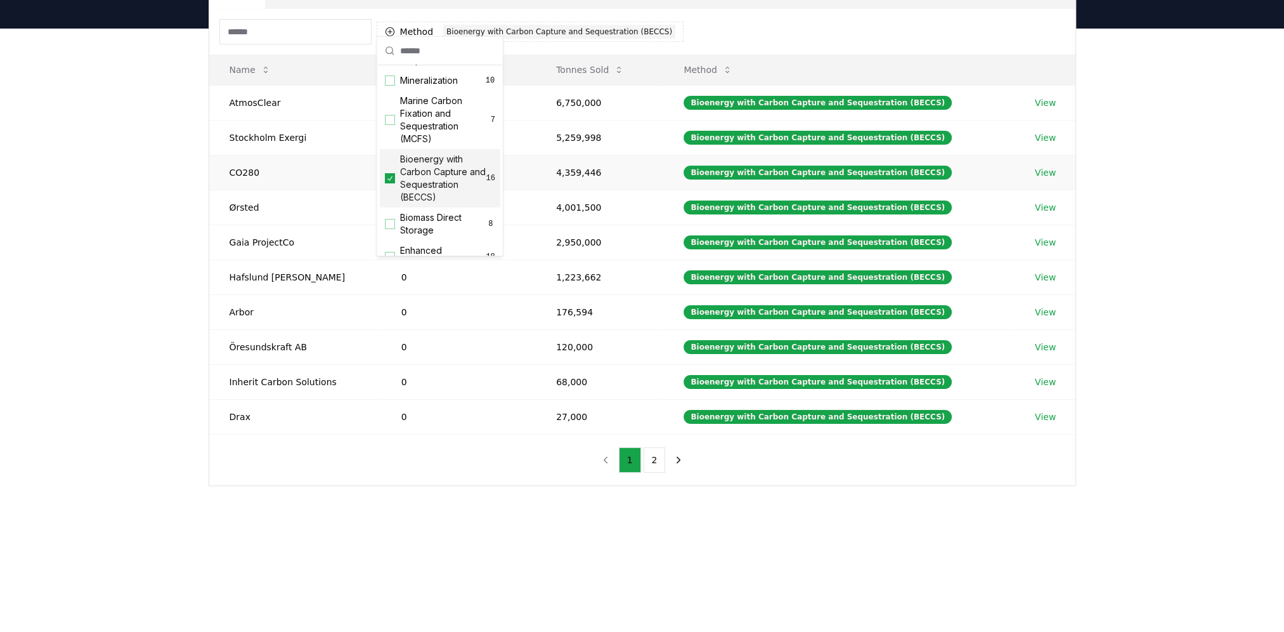
scroll to position [127, 0]
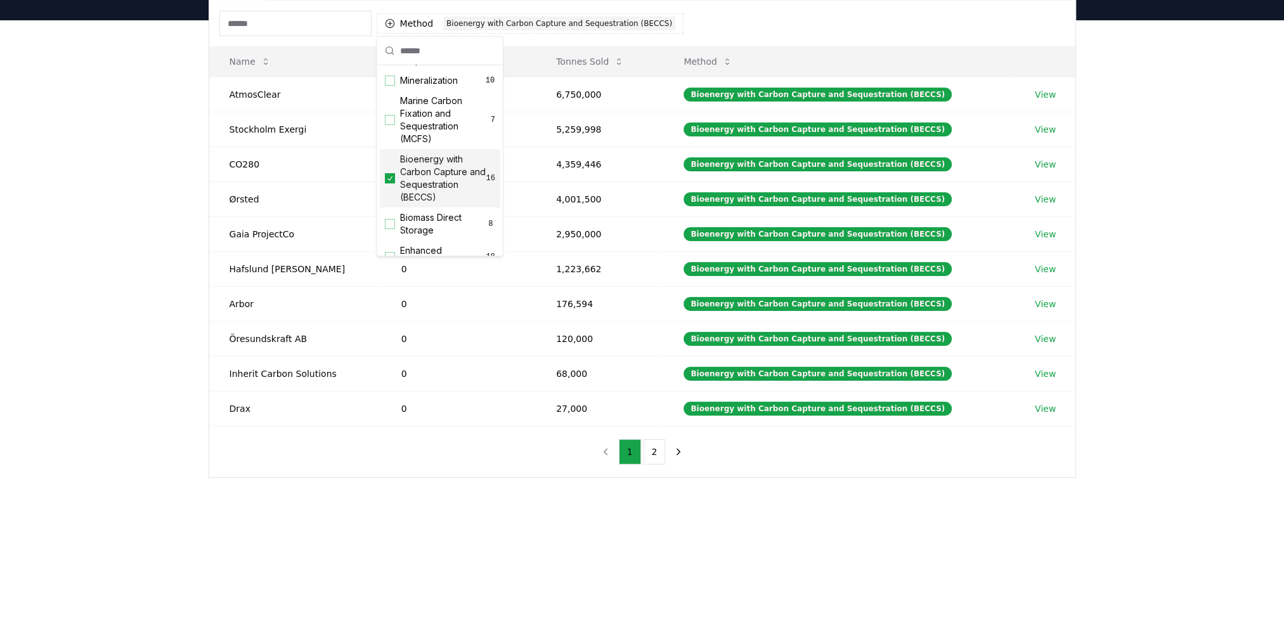
click at [536, 487] on div "Suppliers Purchasers Services Method 1 Bioenergy with Carbon Capture and Seques…" at bounding box center [642, 274] width 1284 height 508
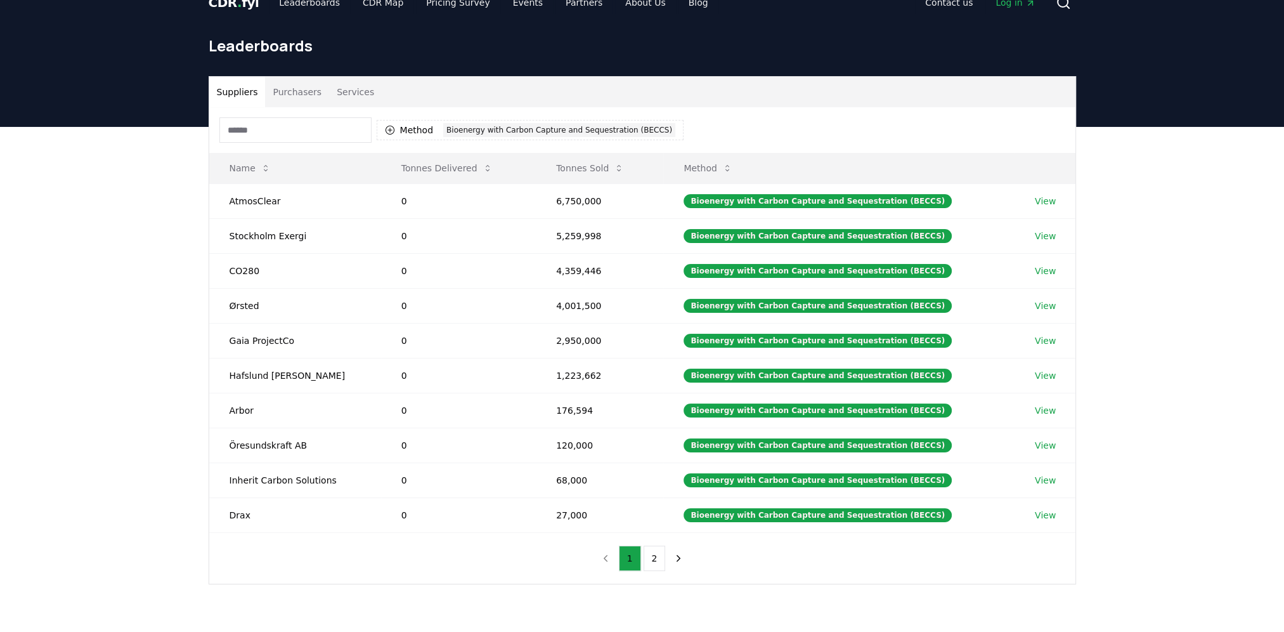
scroll to position [0, 0]
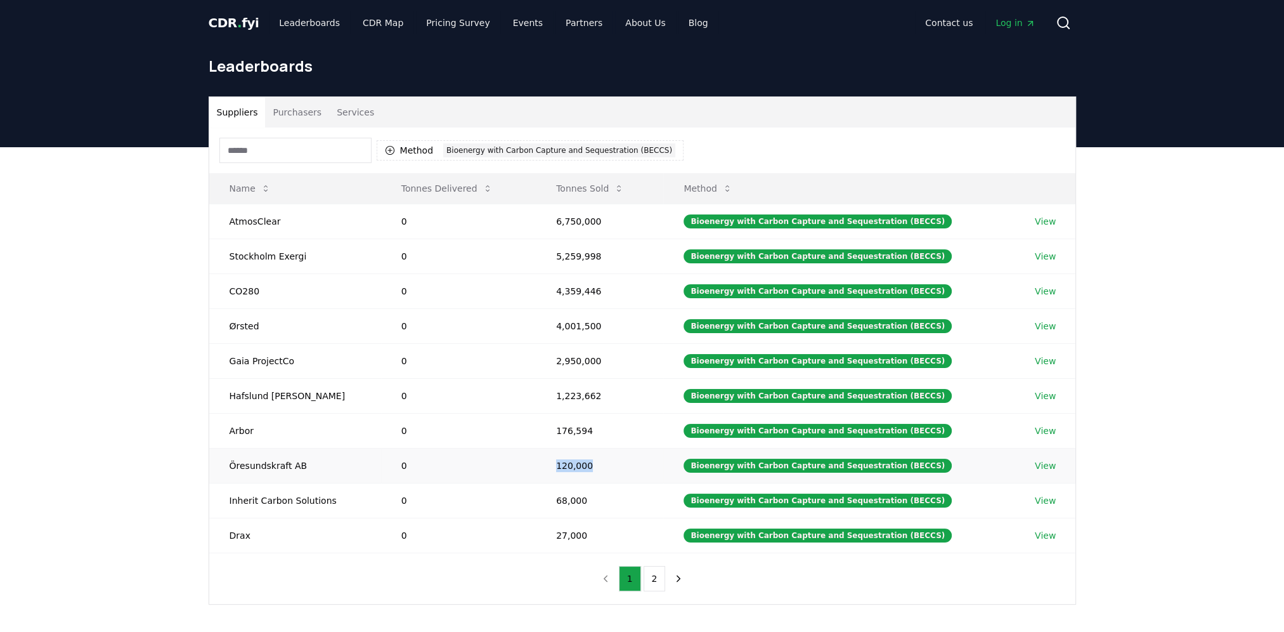
drag, startPoint x: 594, startPoint y: 469, endPoint x: 549, endPoint y: 467, distance: 44.4
click at [549, 467] on td "120,000" at bounding box center [599, 465] width 127 height 35
click at [138, 427] on div "Suppliers Purchasers Services Method 1 Bioenergy with Carbon Capture and Seques…" at bounding box center [642, 401] width 1284 height 508
click at [1046, 221] on link "View" at bounding box center [1045, 221] width 21 height 13
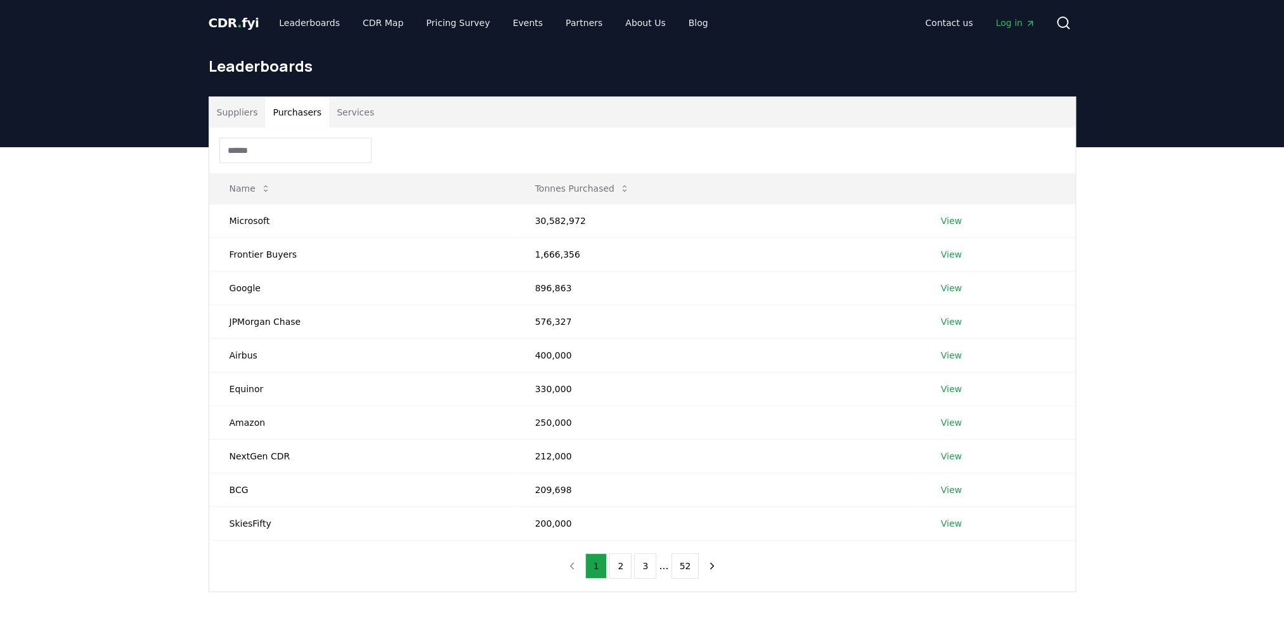
click at [312, 109] on button "Purchasers" at bounding box center [297, 112] width 64 height 30
click at [373, 134] on div at bounding box center [642, 150] width 866 height 46
click at [352, 120] on button "Services" at bounding box center [355, 112] width 53 height 30
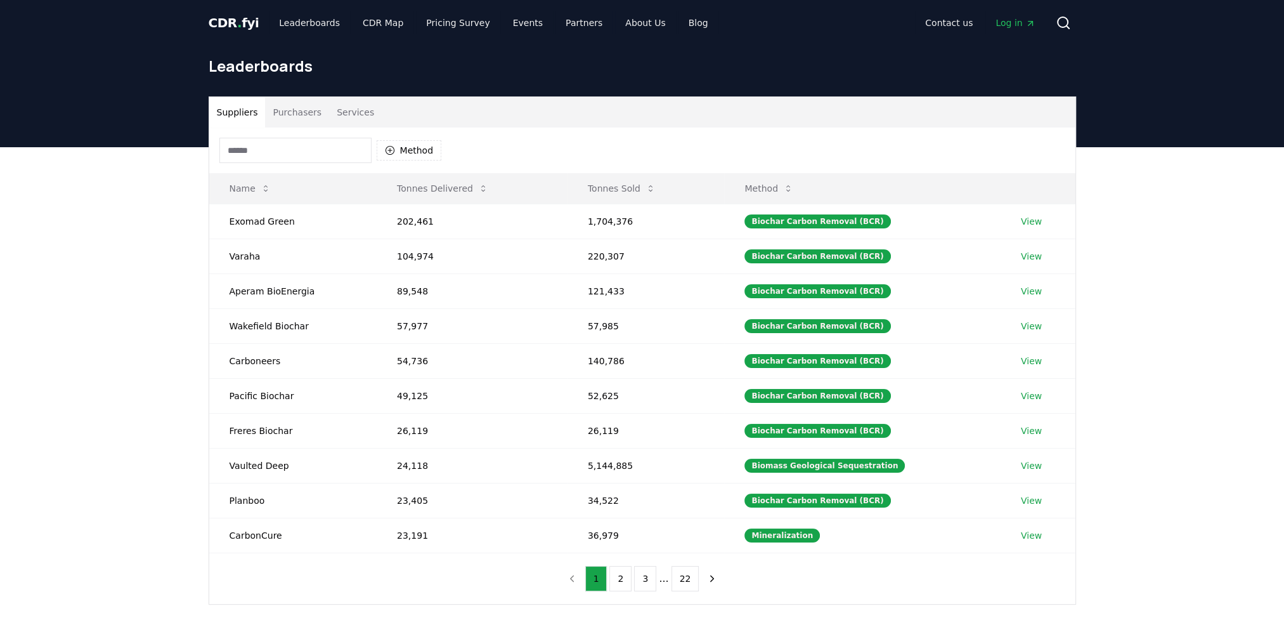
click at [251, 116] on button "Suppliers" at bounding box center [237, 112] width 56 height 30
click at [200, 200] on div "Suppliers Purchasers Services Method Name Tonnes Delivered Tonnes Sold Method E…" at bounding box center [642, 350] width 888 height 508
click at [329, 110] on button "Services" at bounding box center [355, 112] width 53 height 30
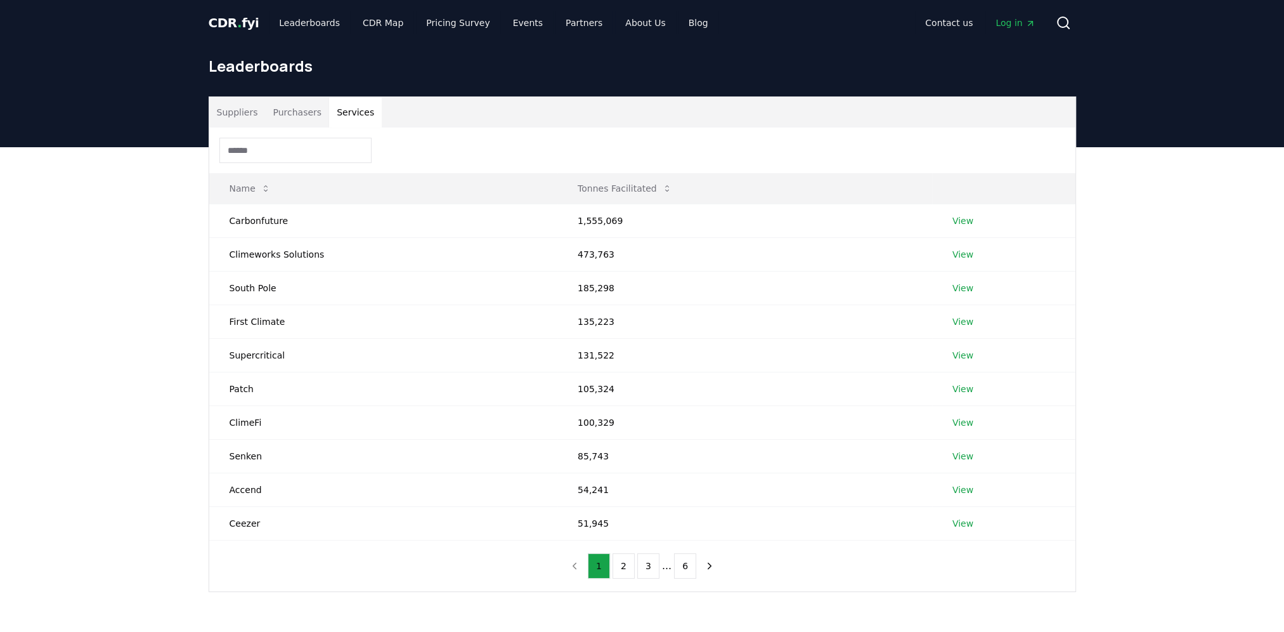
click at [290, 109] on button "Purchasers" at bounding box center [297, 112] width 64 height 30
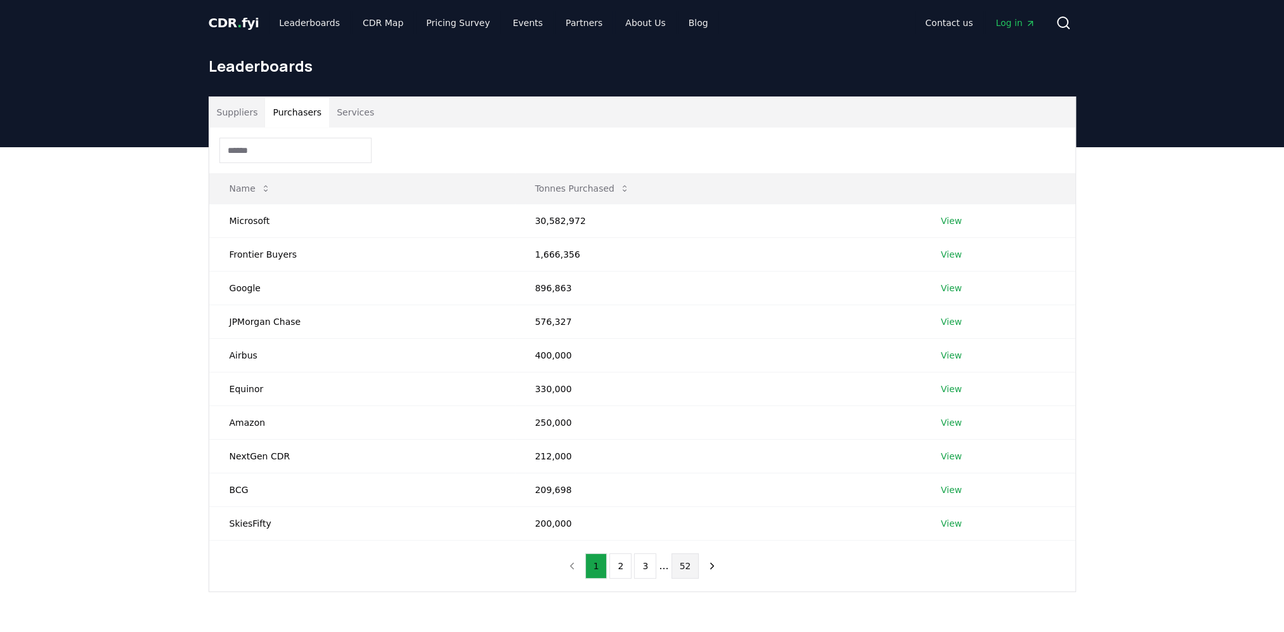
click at [682, 566] on button "52" at bounding box center [686, 565] width 28 height 25
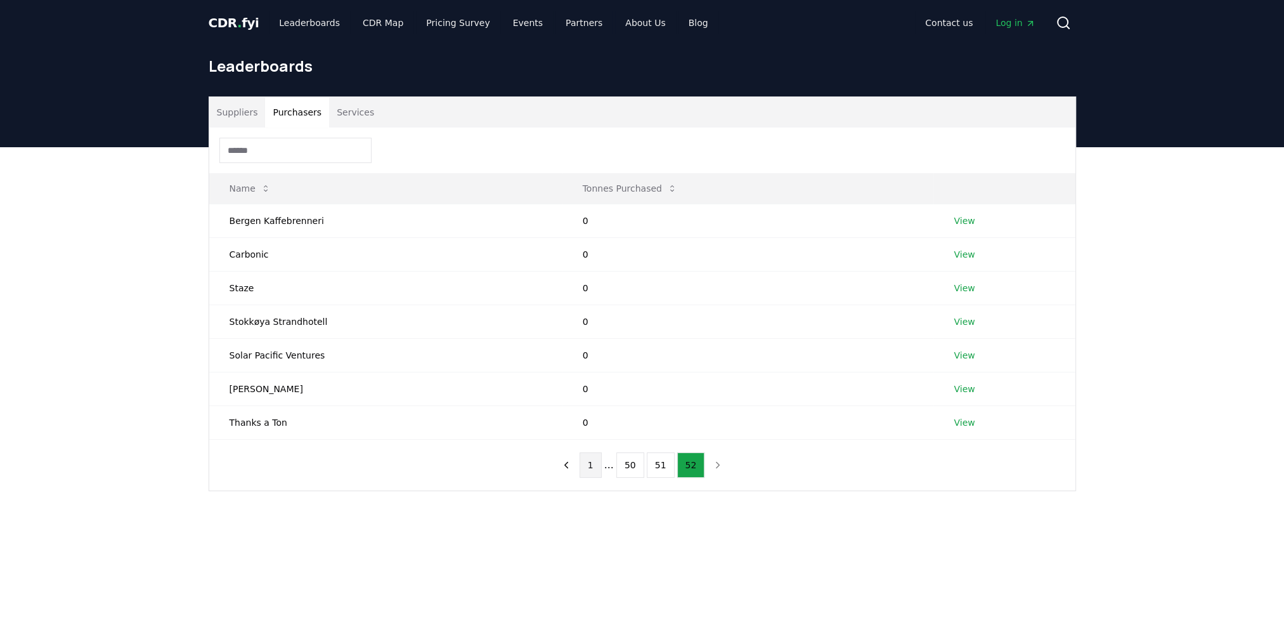
click at [597, 467] on button "1" at bounding box center [591, 464] width 22 height 25
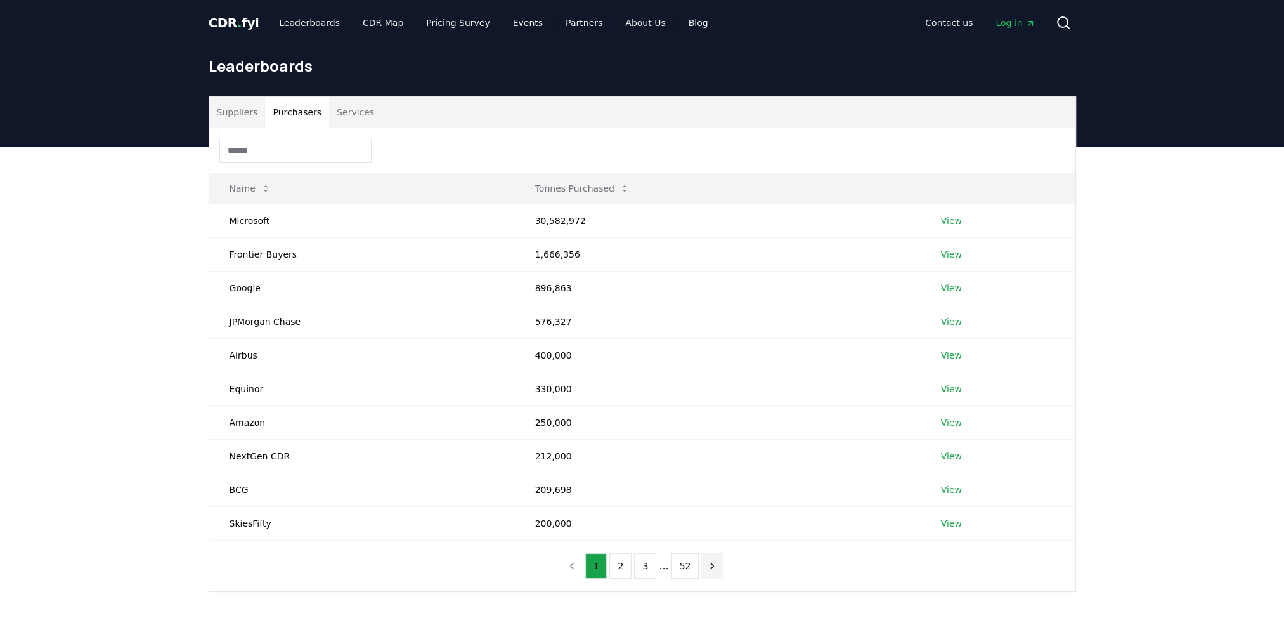
click at [712, 566] on icon "next page" at bounding box center [711, 565] width 11 height 11
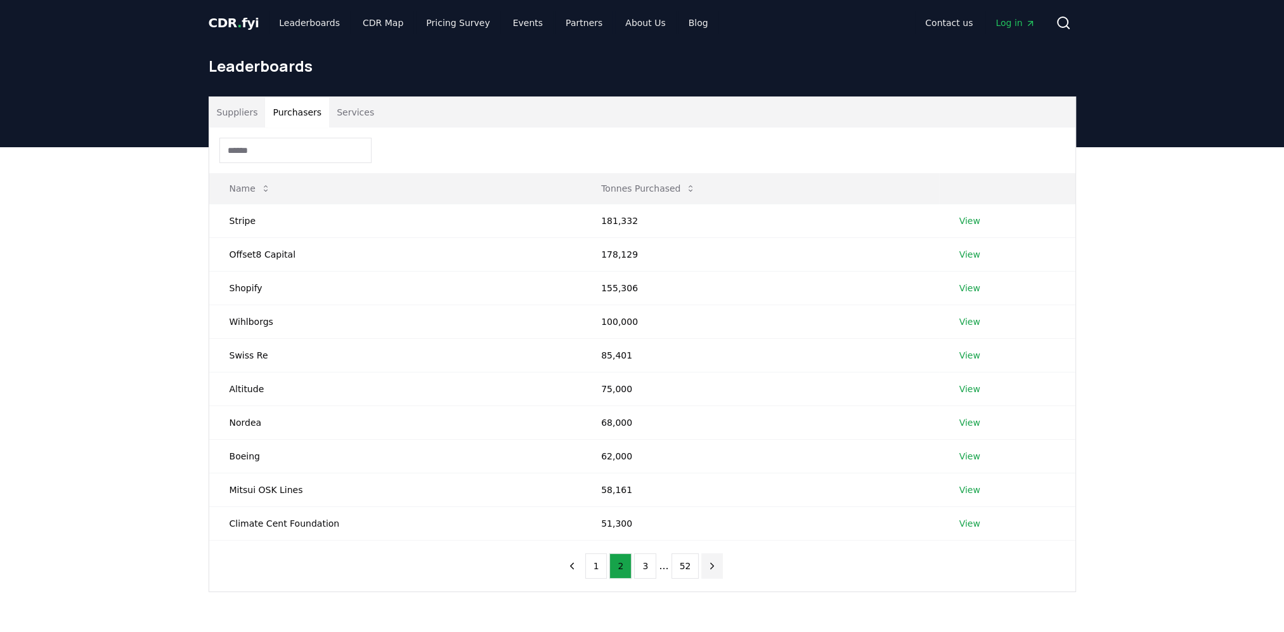
click at [712, 566] on icon "next page" at bounding box center [711, 565] width 11 height 11
click at [712, 566] on button "next page" at bounding box center [712, 565] width 22 height 25
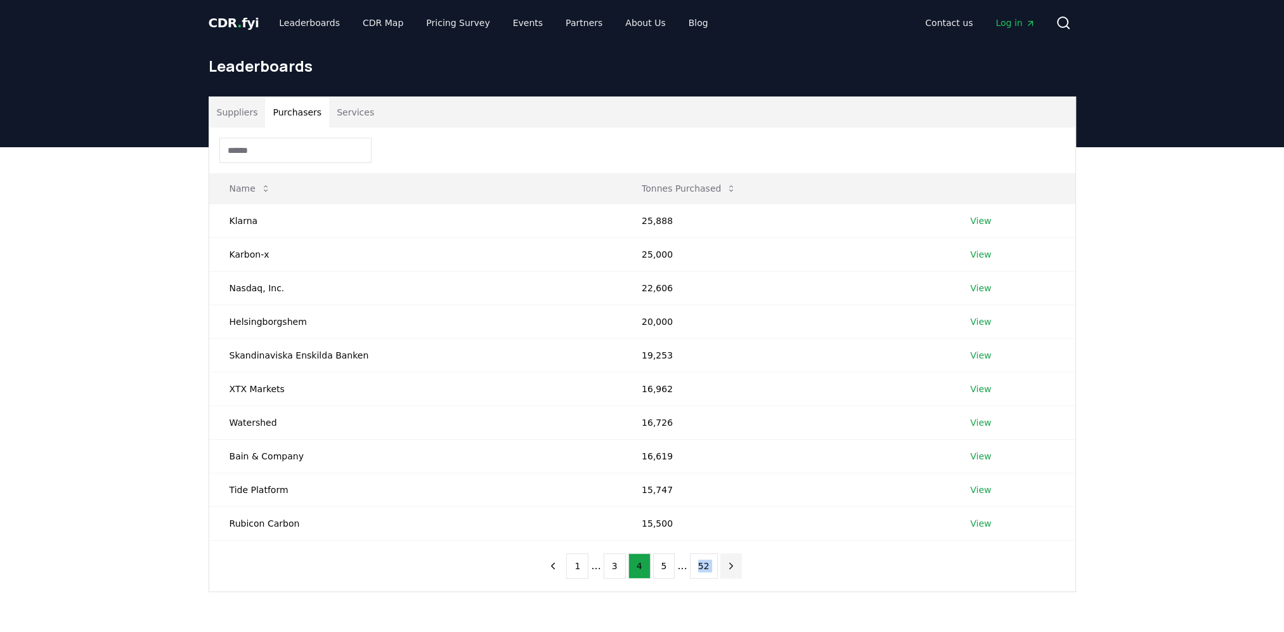
click at [712, 566] on nav "1 ... 3 4 5 ... 52" at bounding box center [641, 565] width 199 height 25
click at [725, 563] on icon "next page" at bounding box center [730, 565] width 11 height 11
click at [741, 567] on div "1 ... 4 5 6 ... 52" at bounding box center [641, 565] width 224 height 51
click at [725, 565] on icon "next page" at bounding box center [730, 565] width 11 height 11
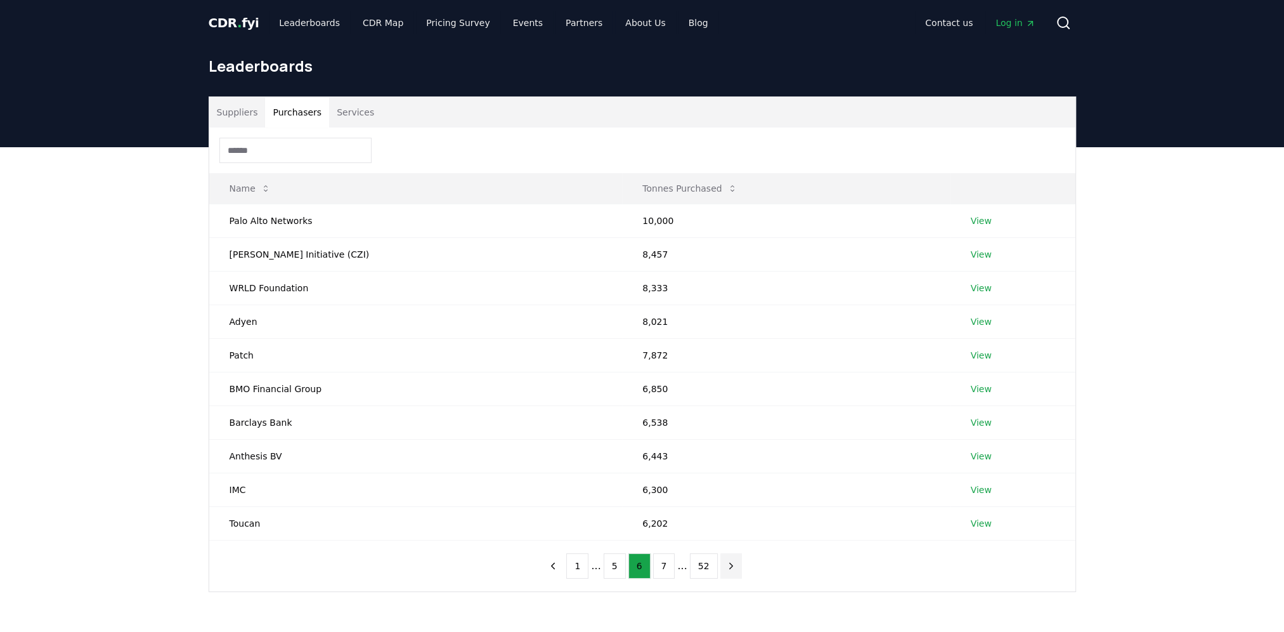
click at [729, 566] on icon "next page" at bounding box center [730, 565] width 11 height 11
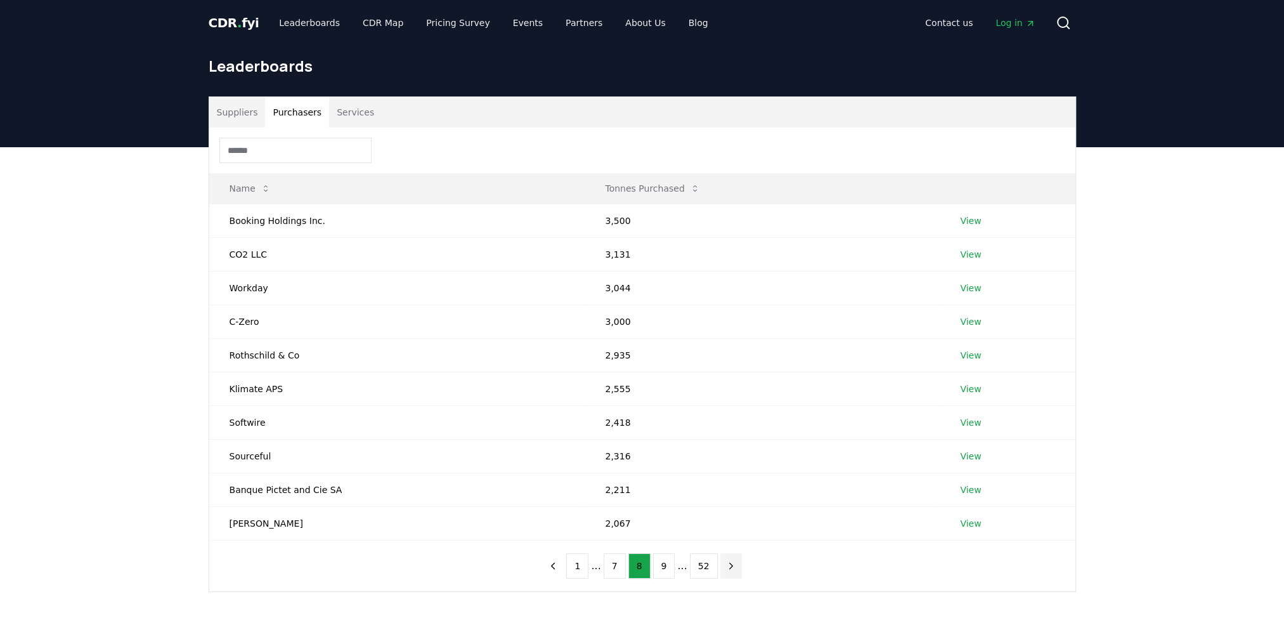
click at [729, 566] on icon "next page" at bounding box center [730, 565] width 11 height 11
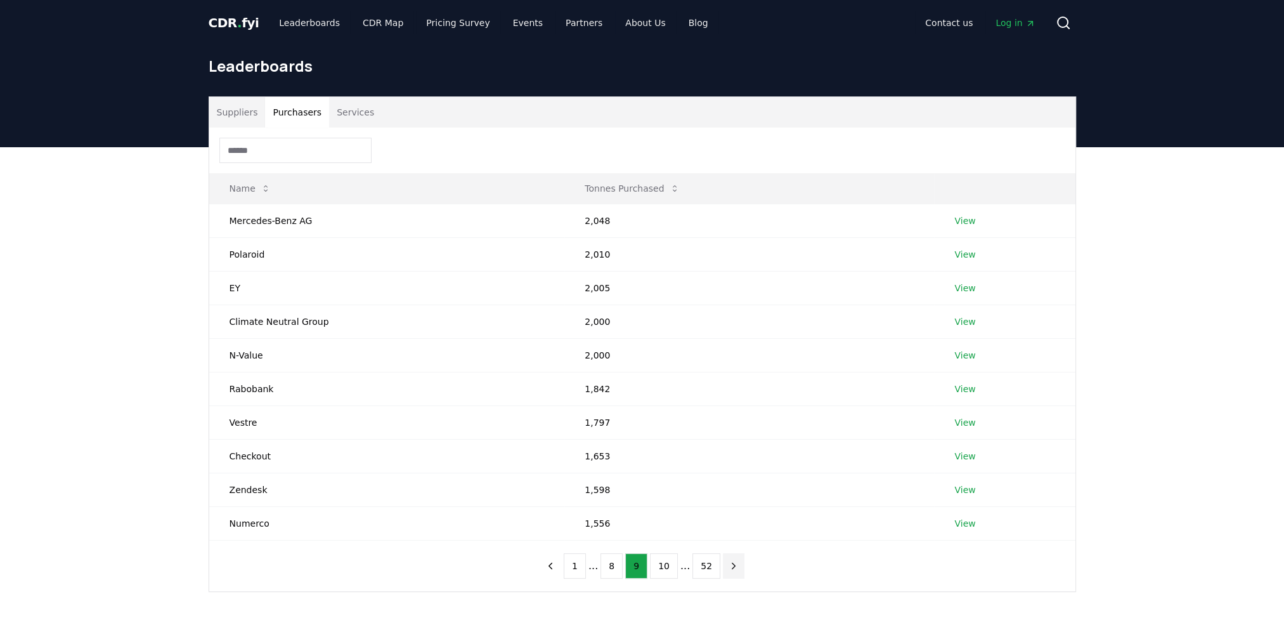
click at [729, 566] on icon "next page" at bounding box center [733, 565] width 11 height 11
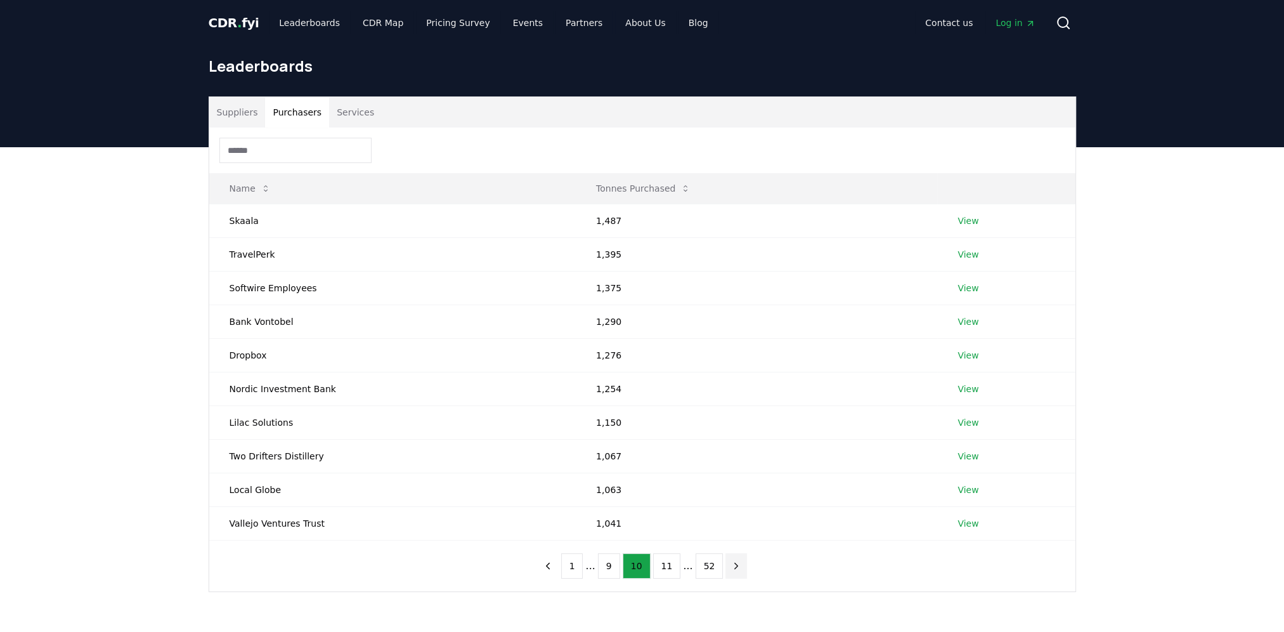
click at [731, 566] on icon "next page" at bounding box center [736, 565] width 11 height 11
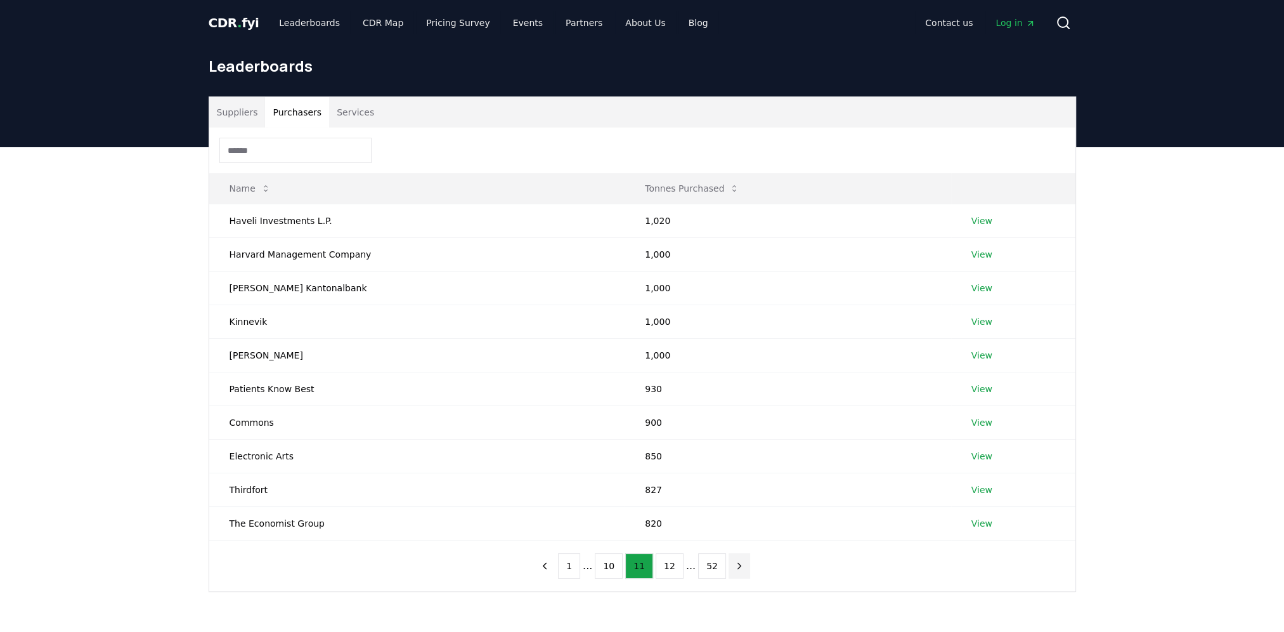
click at [734, 566] on icon "next page" at bounding box center [739, 565] width 11 height 11
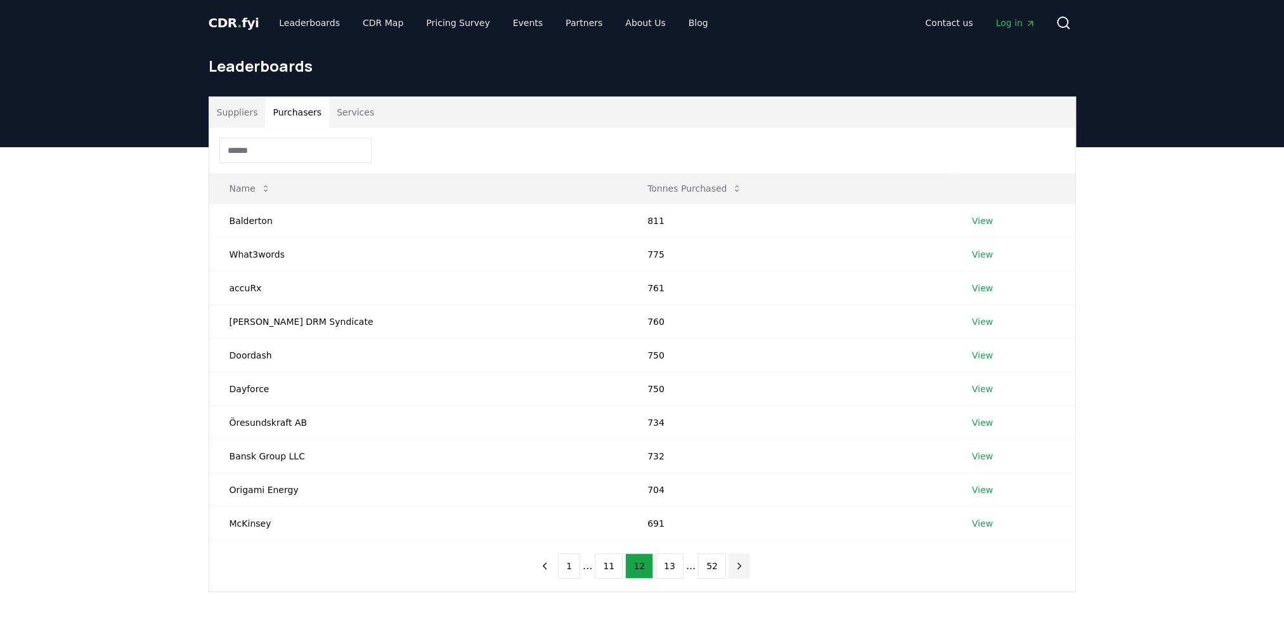
click at [734, 566] on icon "next page" at bounding box center [739, 565] width 11 height 11
click at [738, 566] on icon "next page" at bounding box center [739, 565] width 3 height 6
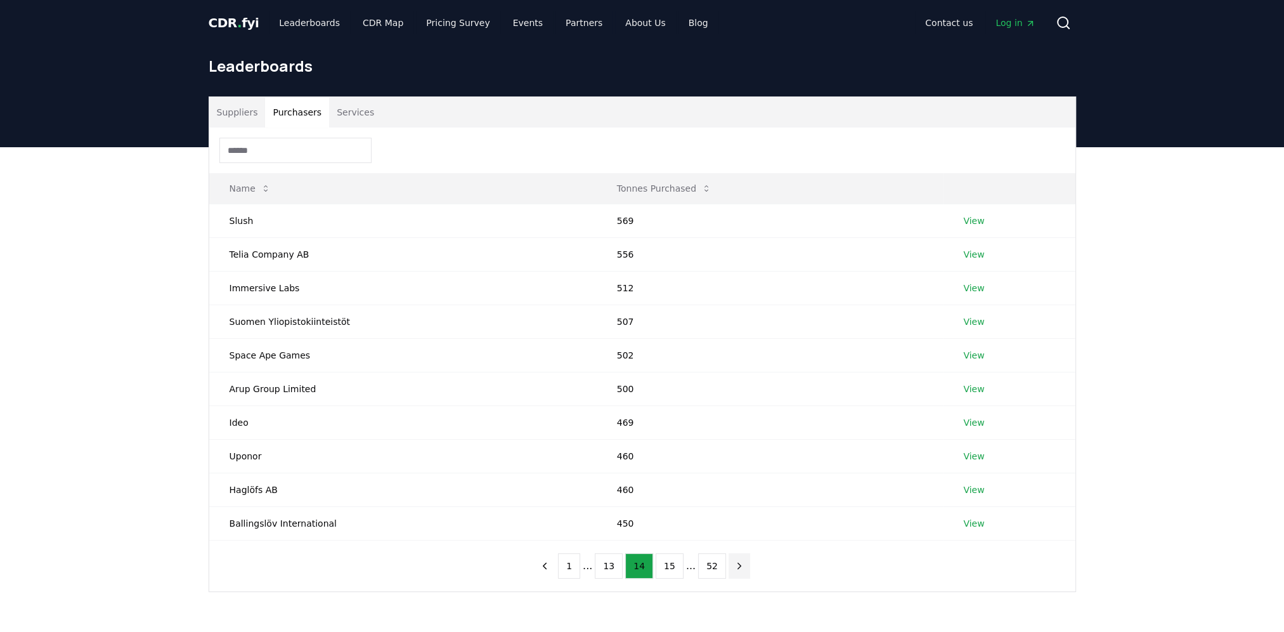
click at [738, 566] on icon "next page" at bounding box center [739, 565] width 3 height 6
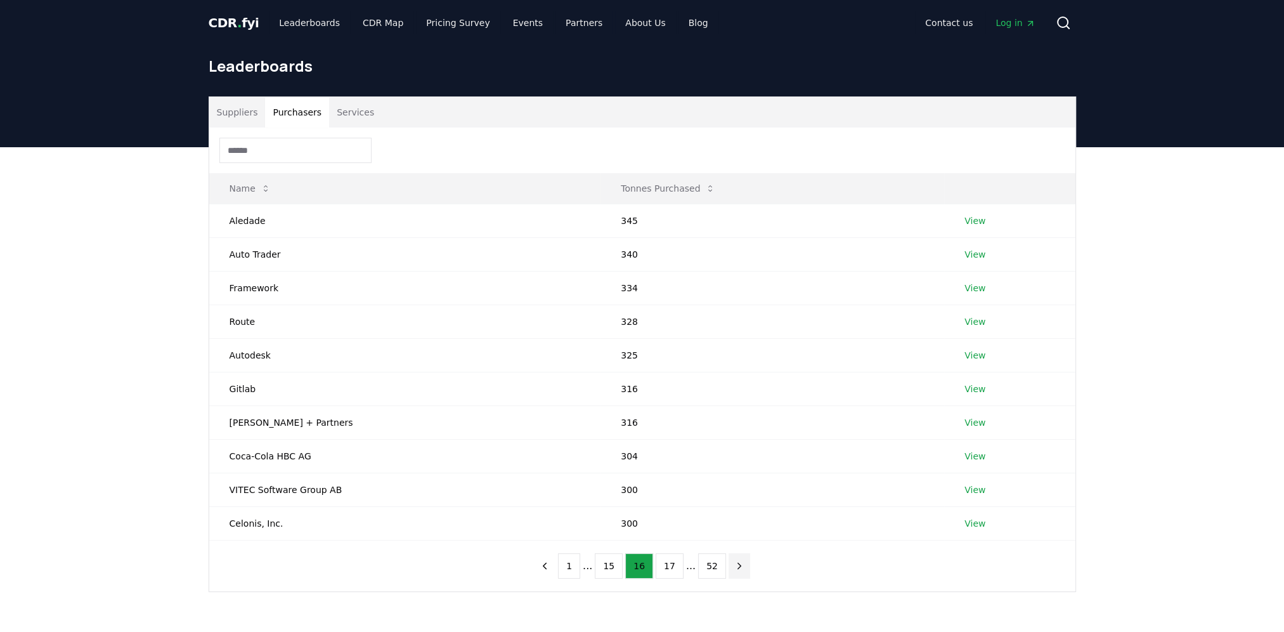
click at [738, 566] on icon "next page" at bounding box center [739, 565] width 3 height 6
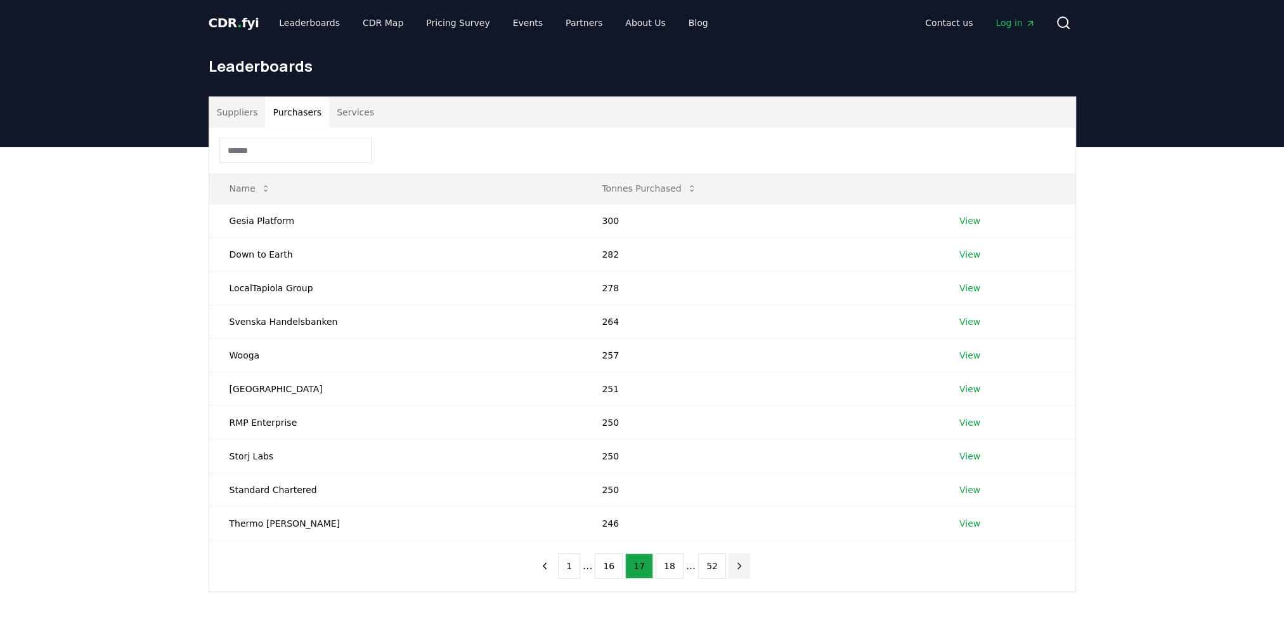
click at [734, 567] on icon "next page" at bounding box center [739, 565] width 11 height 11
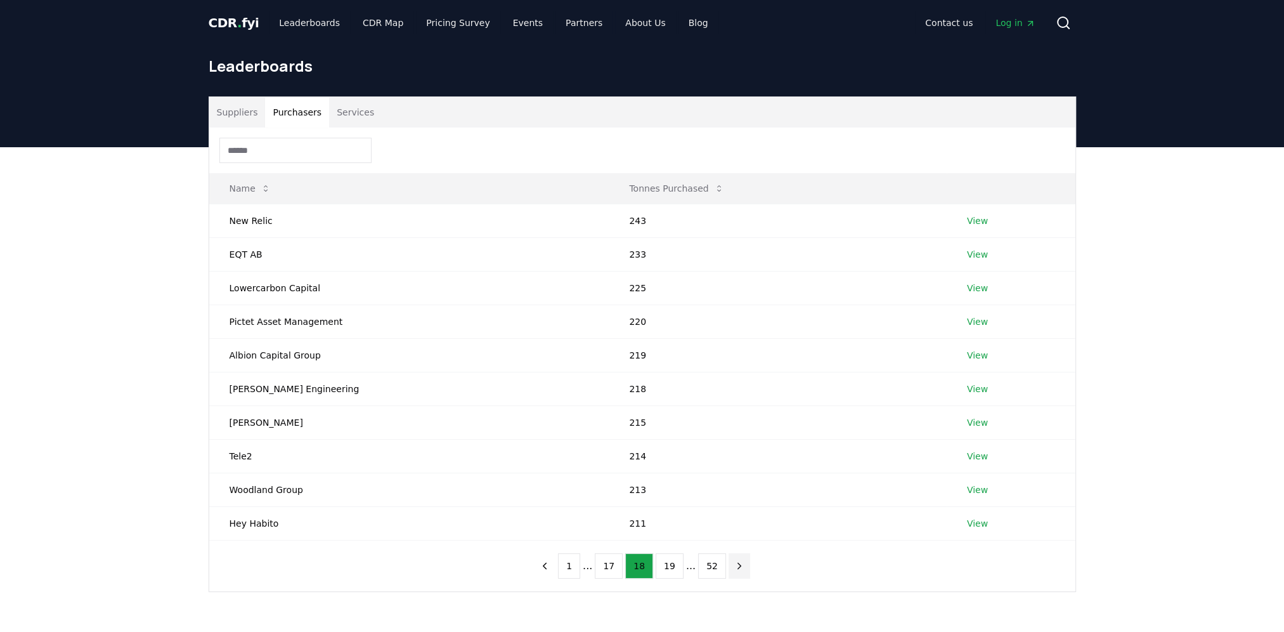
click at [734, 567] on icon "next page" at bounding box center [739, 565] width 11 height 11
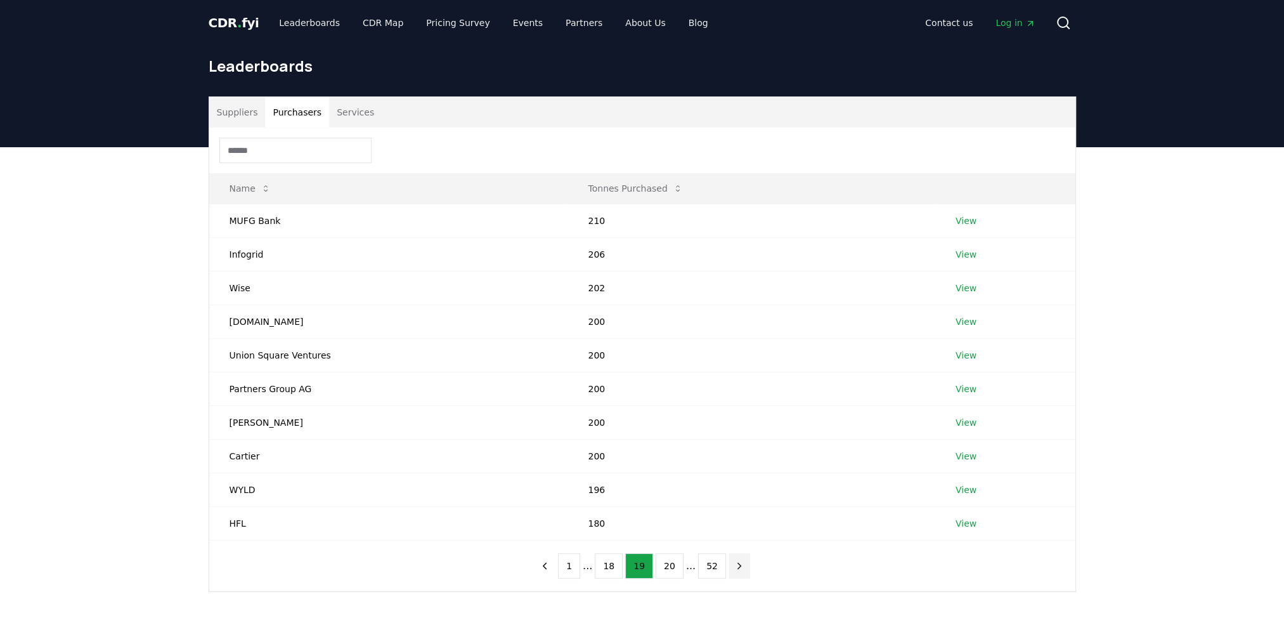
click at [738, 567] on icon "next page" at bounding box center [739, 565] width 3 height 6
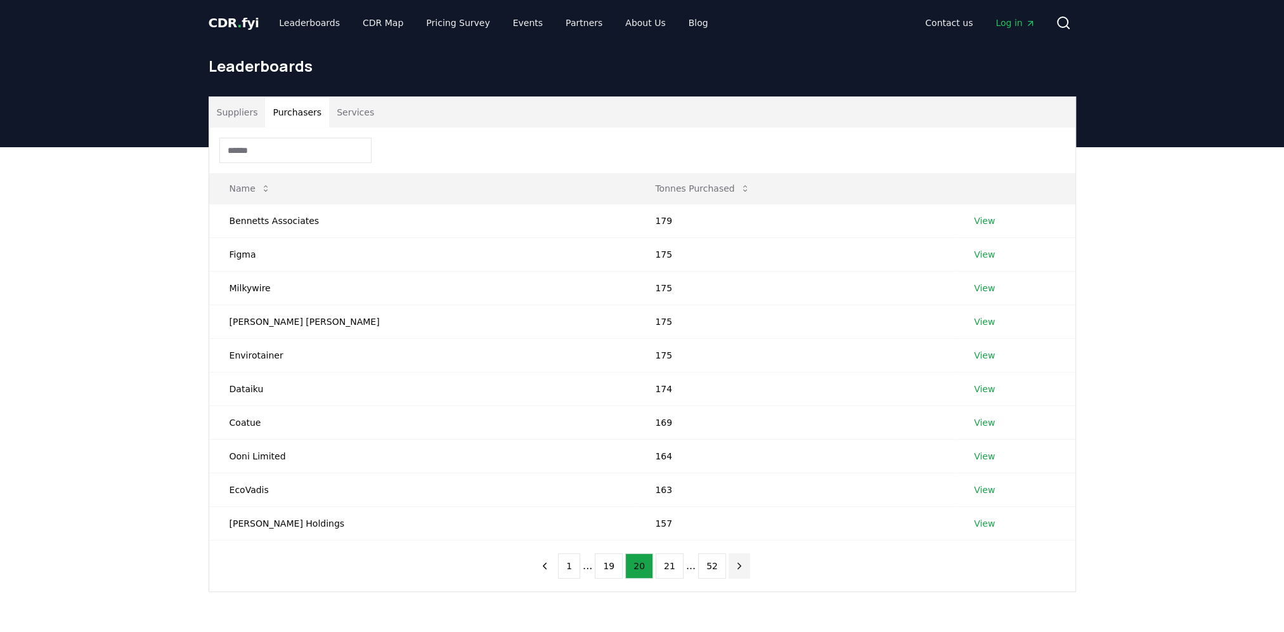
click at [738, 567] on icon "next page" at bounding box center [739, 565] width 3 height 6
click at [734, 567] on icon "next page" at bounding box center [739, 565] width 11 height 11
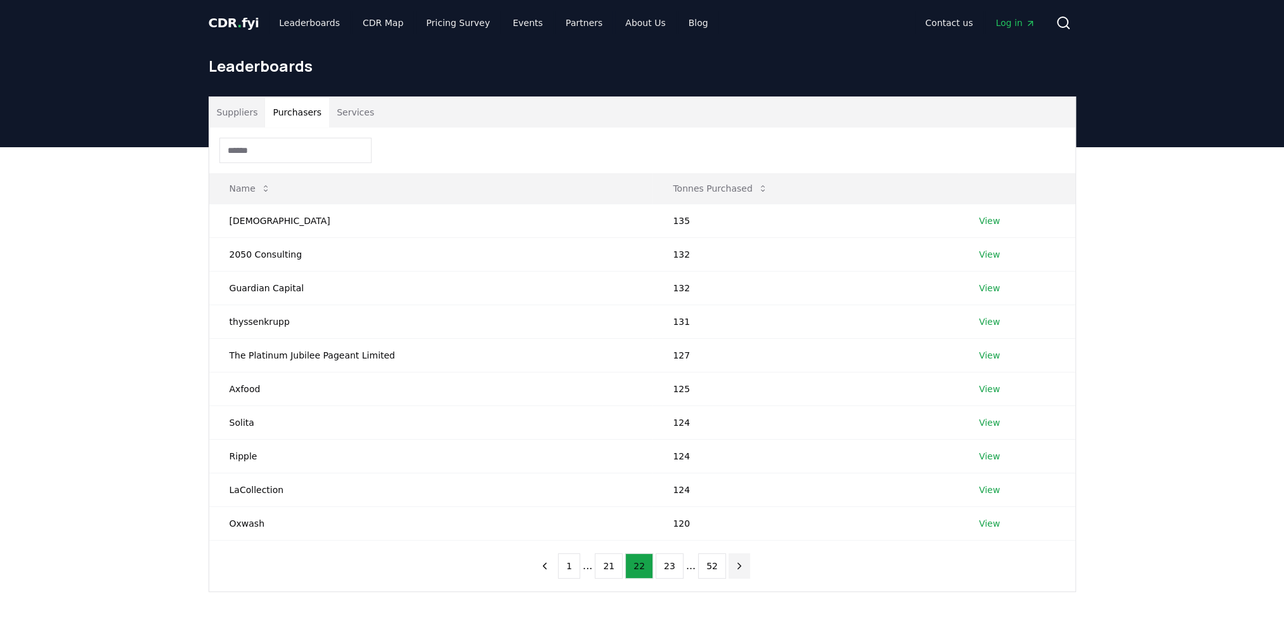
click at [734, 567] on icon "next page" at bounding box center [739, 565] width 11 height 11
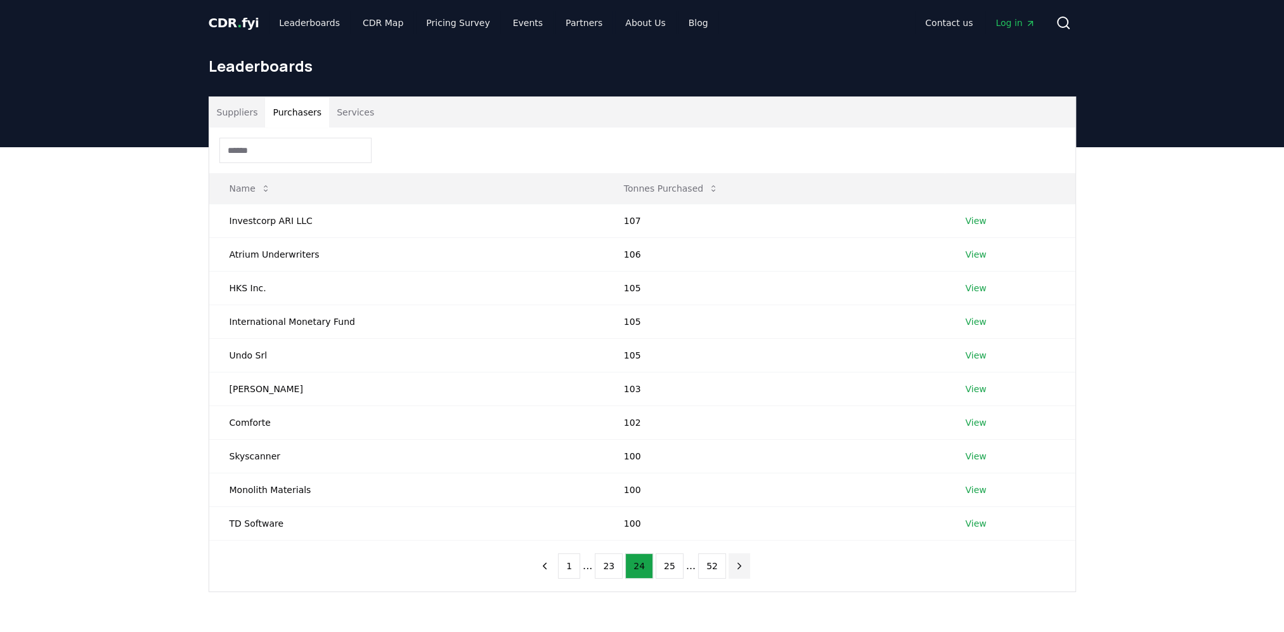
click at [734, 567] on icon "next page" at bounding box center [739, 565] width 11 height 11
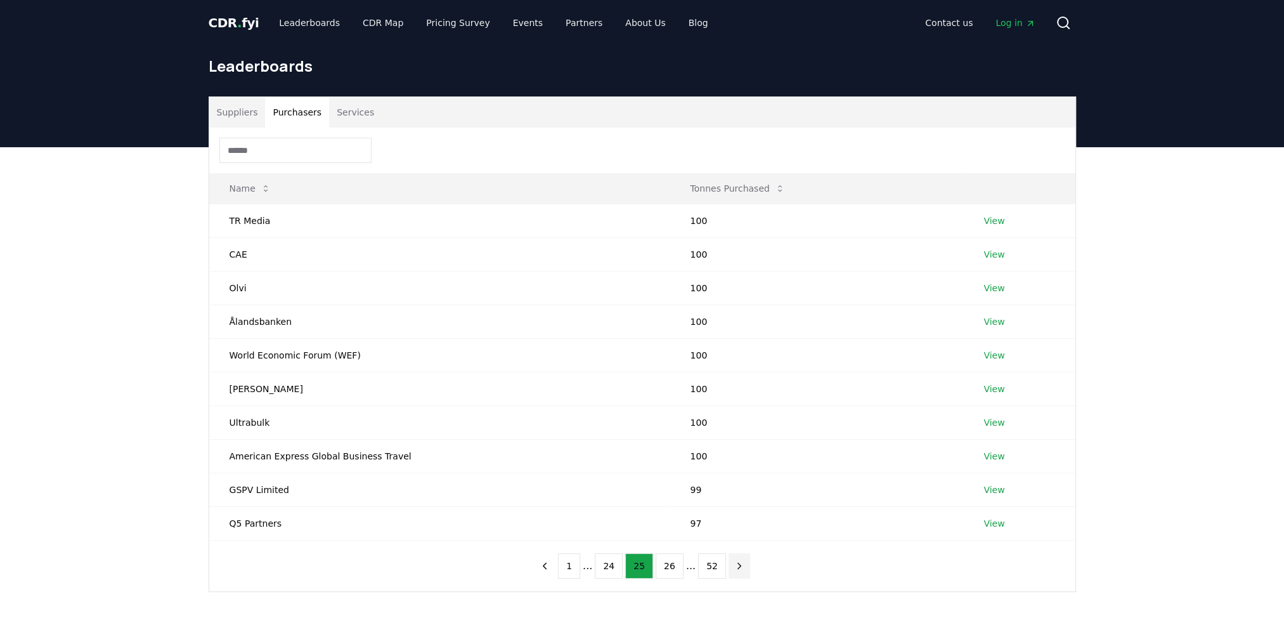
click at [734, 567] on icon "next page" at bounding box center [739, 565] width 11 height 11
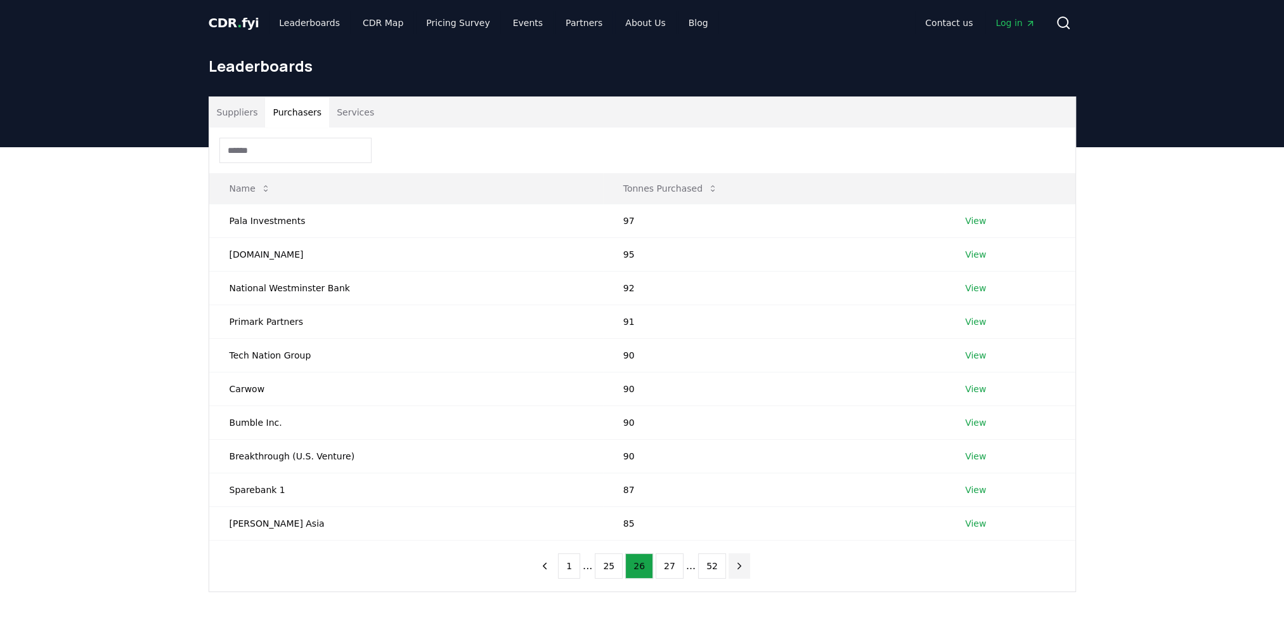
click at [734, 567] on icon "next page" at bounding box center [739, 565] width 11 height 11
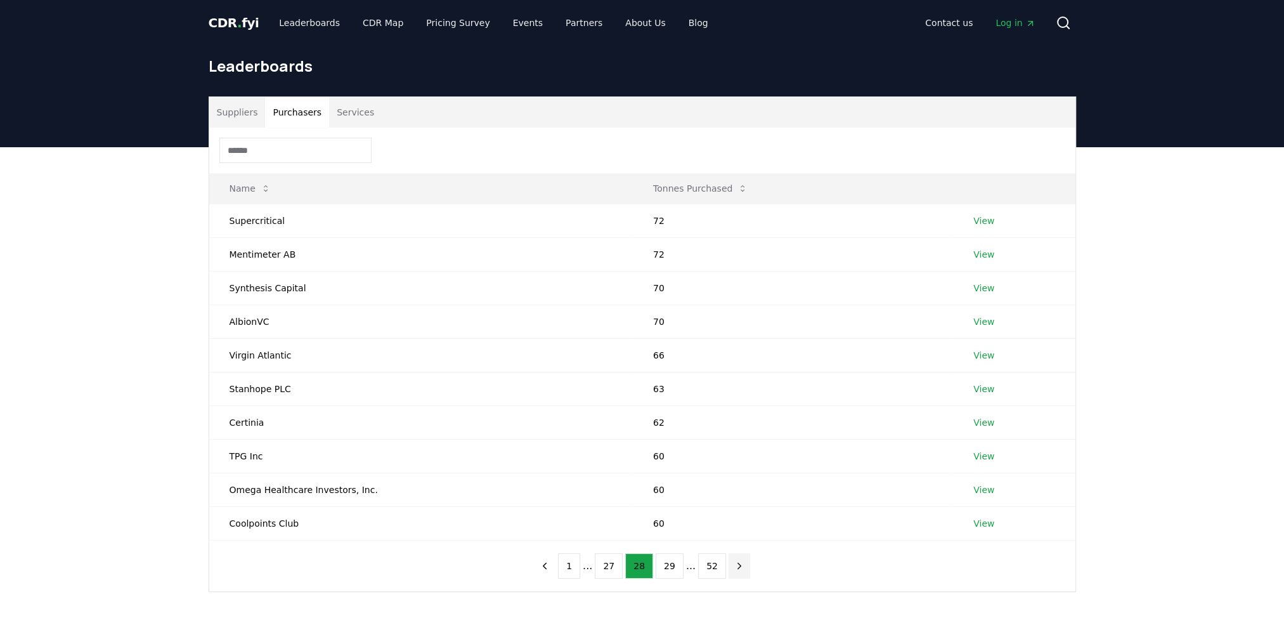
click at [734, 567] on icon "next page" at bounding box center [739, 565] width 11 height 11
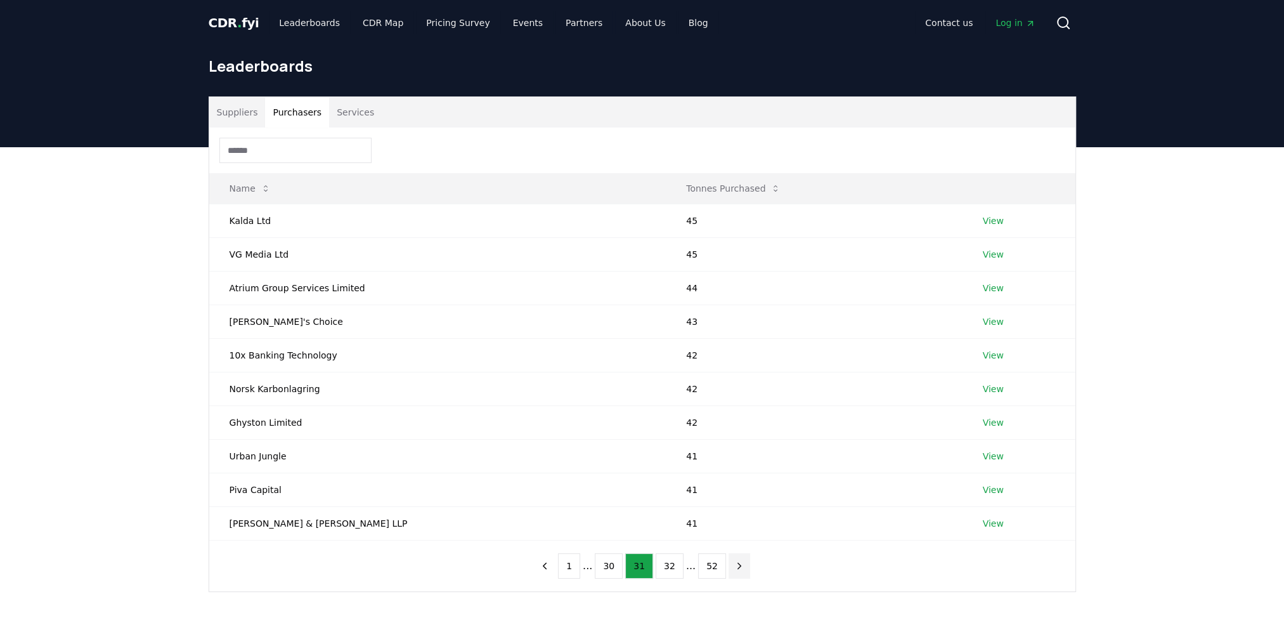
click at [734, 567] on icon "next page" at bounding box center [739, 565] width 11 height 11
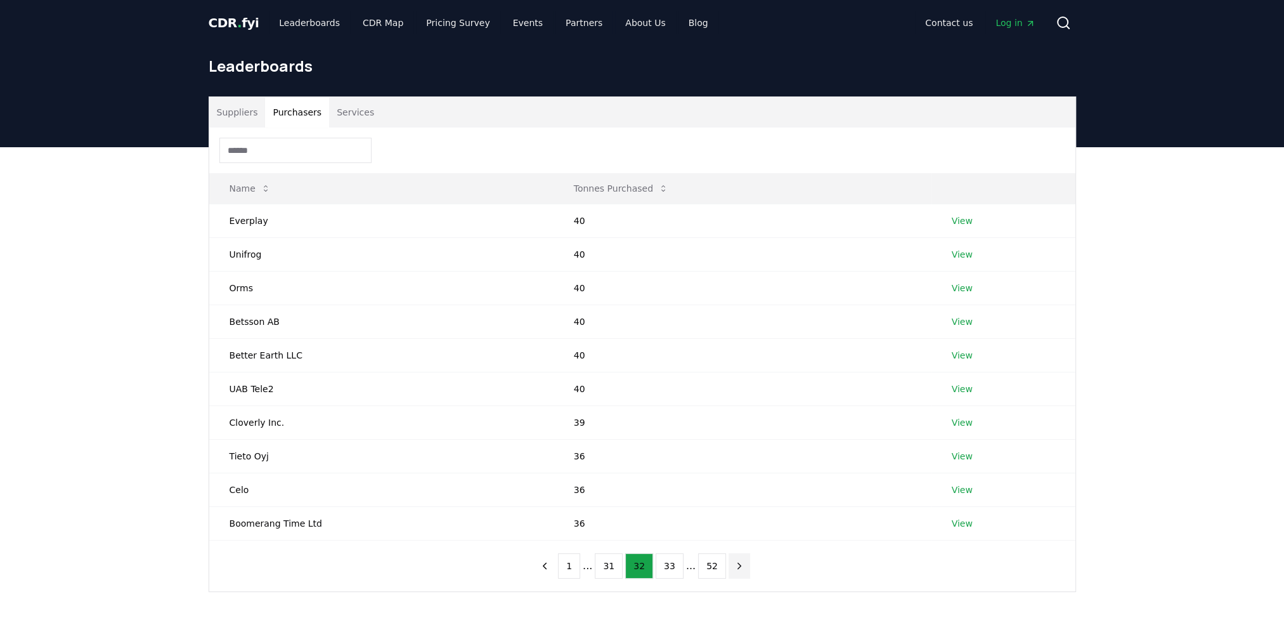
click at [734, 567] on icon "next page" at bounding box center [739, 565] width 11 height 11
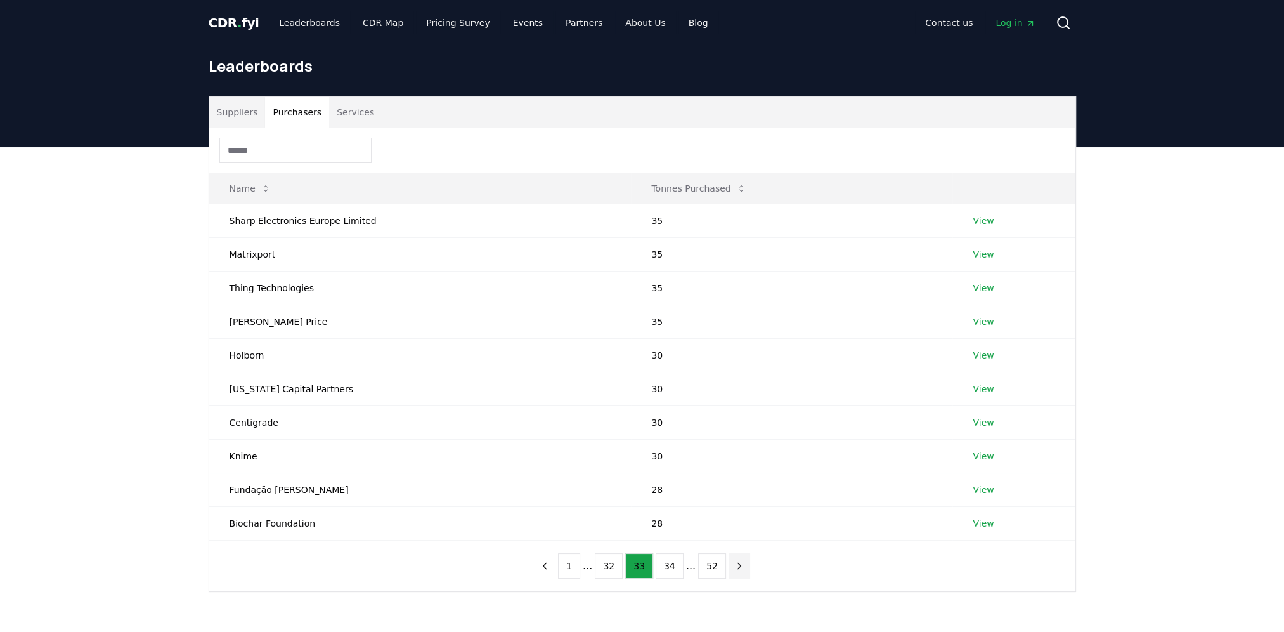
click at [734, 567] on icon "next page" at bounding box center [739, 565] width 11 height 11
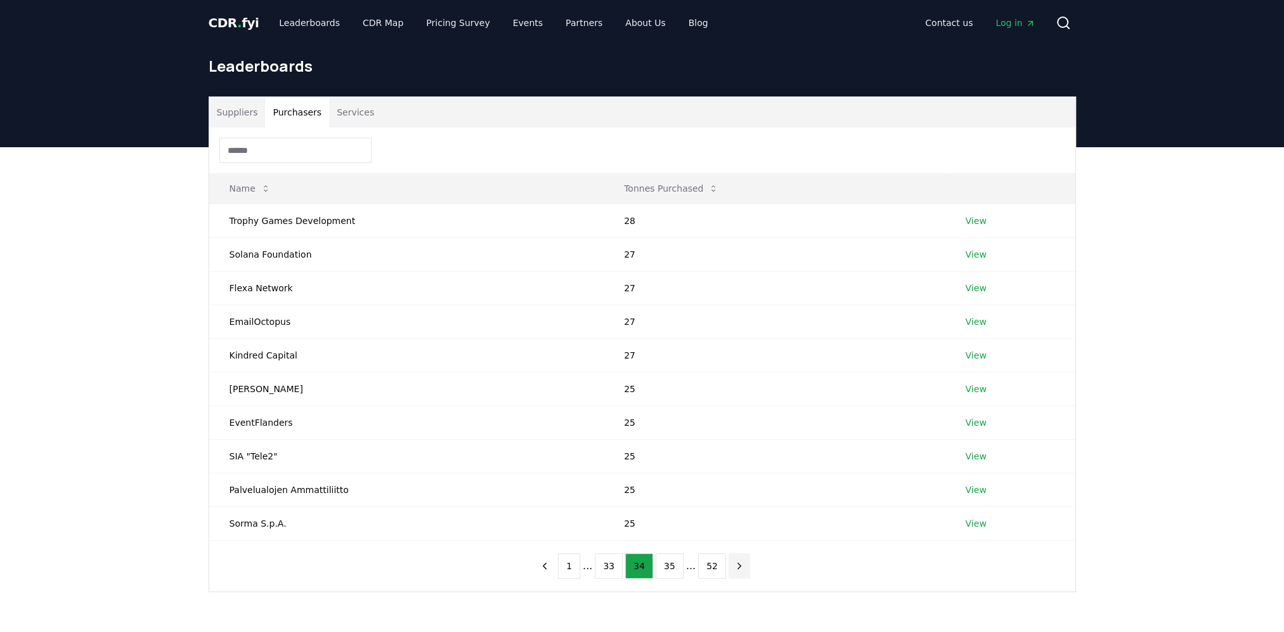
click at [734, 567] on icon "next page" at bounding box center [739, 565] width 11 height 11
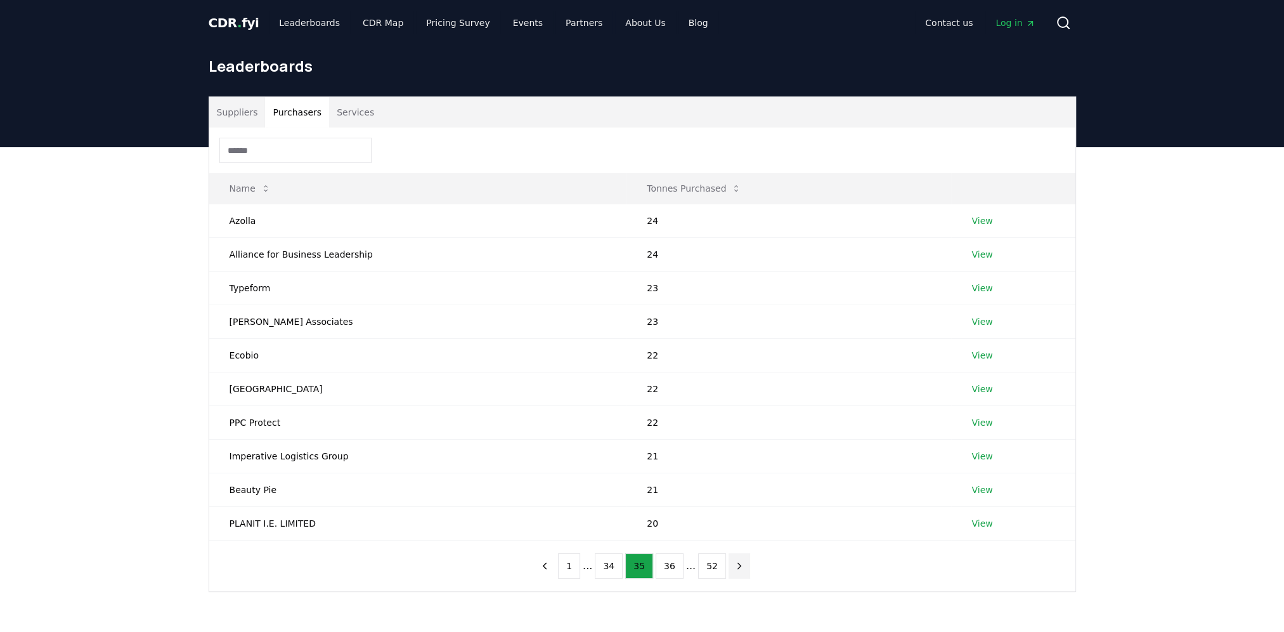
click at [734, 567] on icon "next page" at bounding box center [739, 565] width 11 height 11
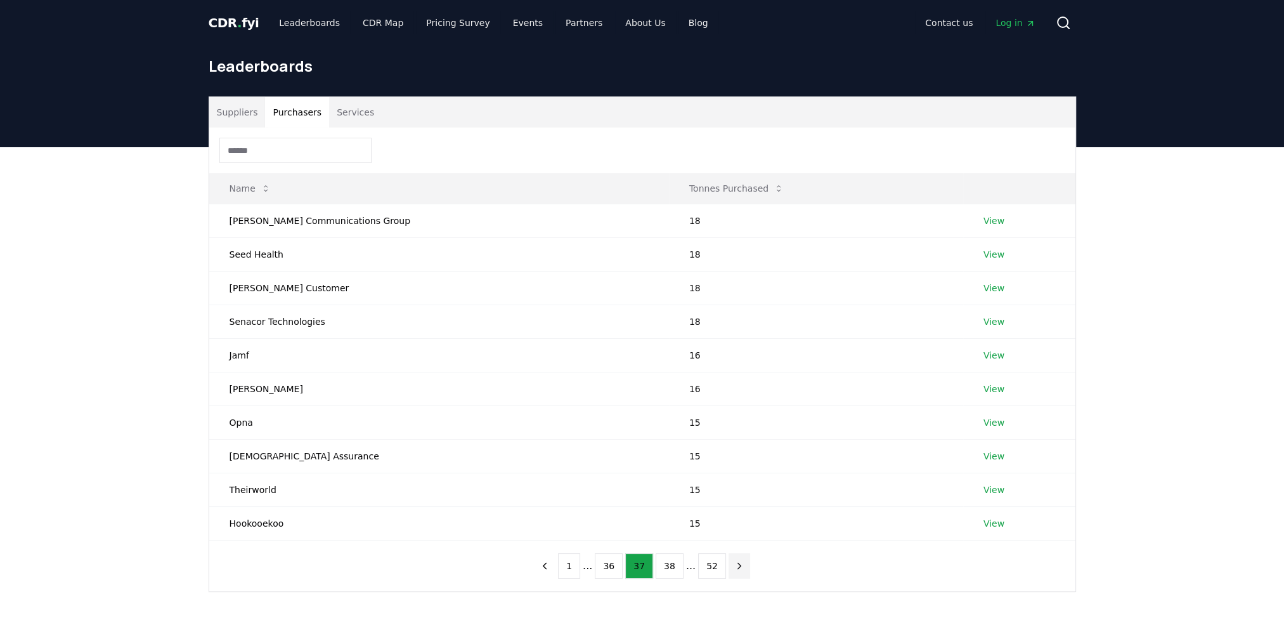
click at [734, 567] on icon "next page" at bounding box center [739, 565] width 11 height 11
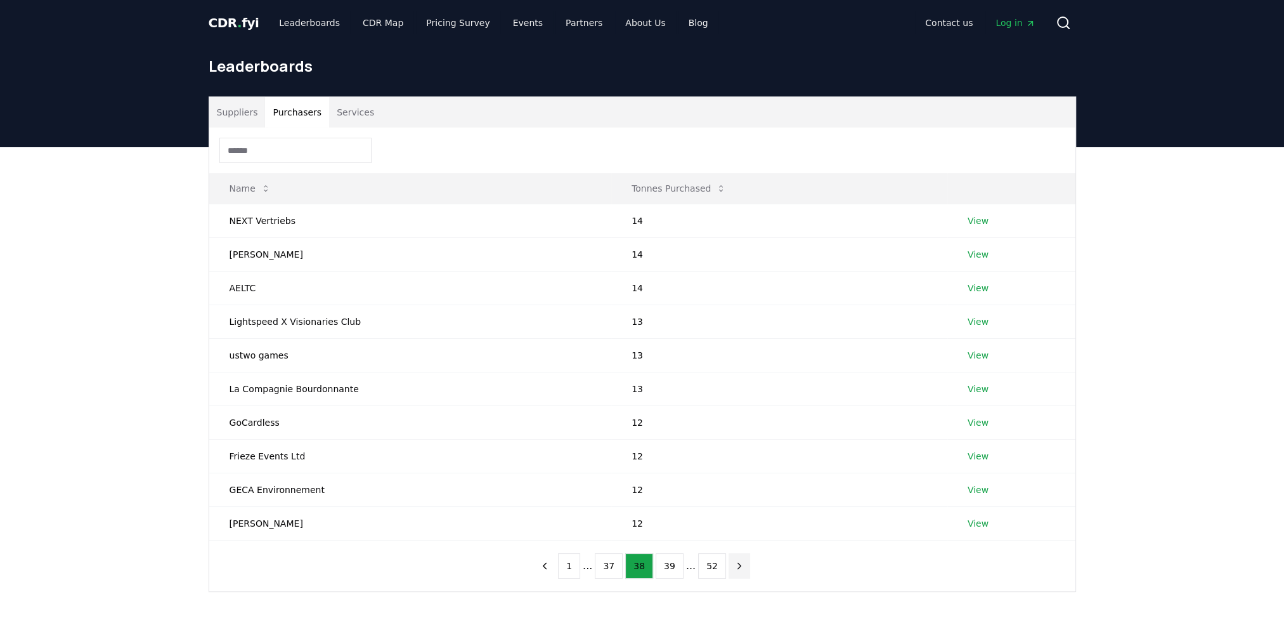
click at [734, 567] on icon "next page" at bounding box center [739, 565] width 11 height 11
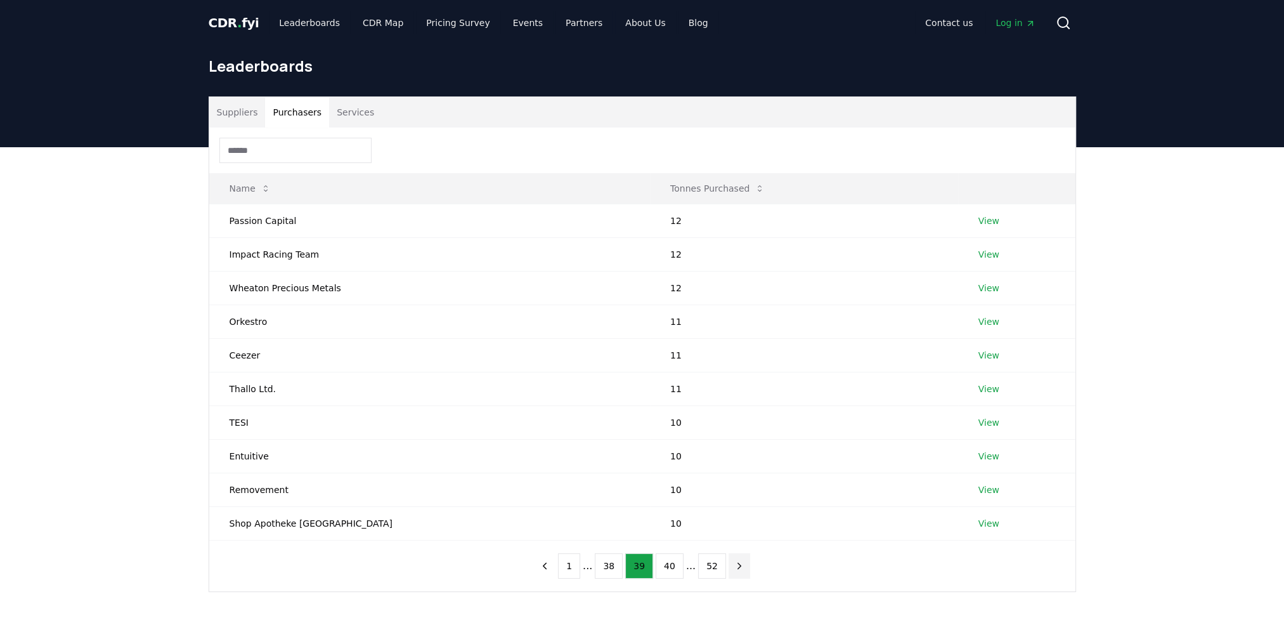
click at [734, 567] on icon "next page" at bounding box center [739, 565] width 11 height 11
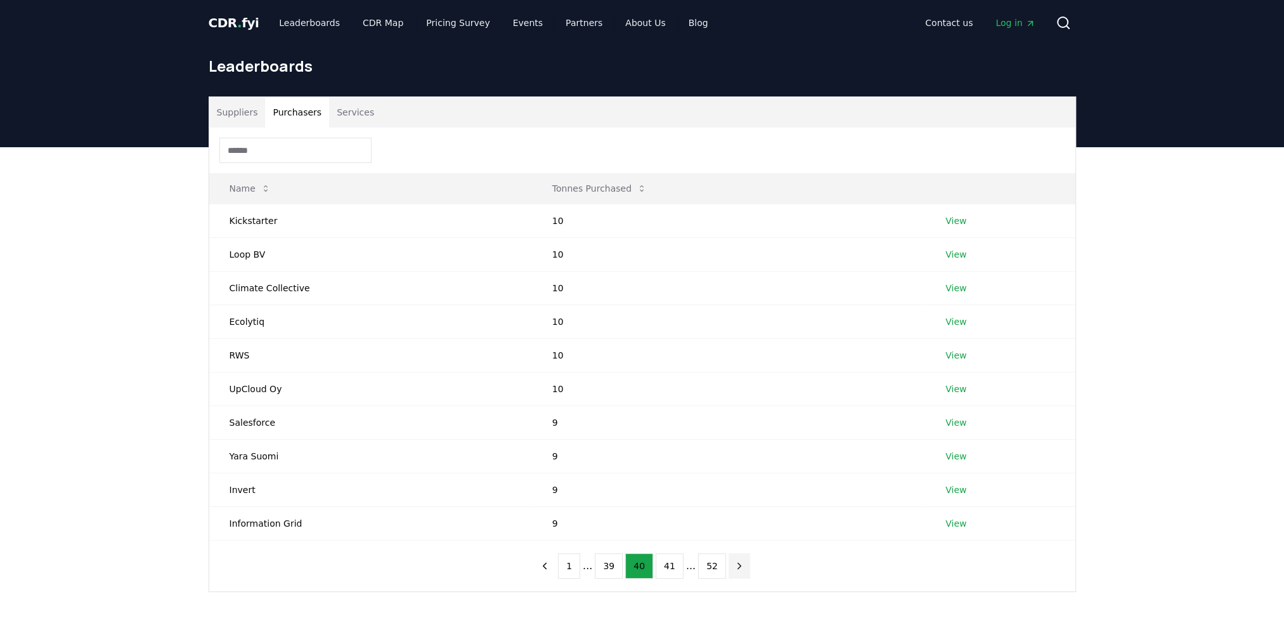
click at [738, 567] on icon "next page" at bounding box center [739, 565] width 3 height 6
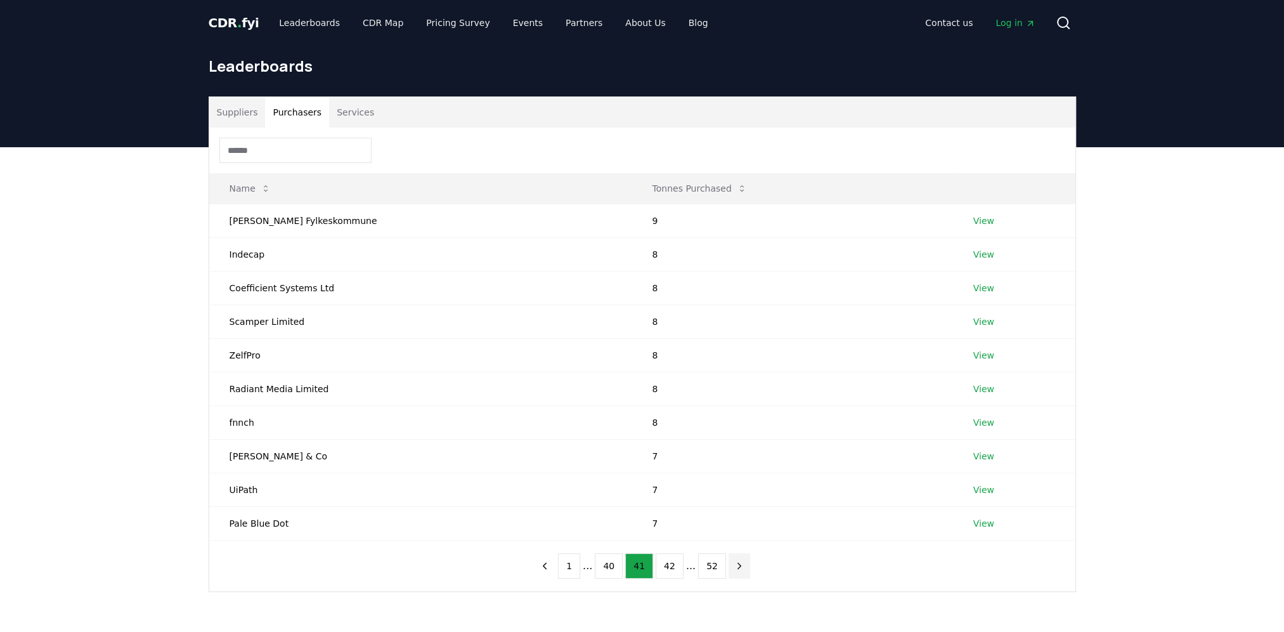
click at [738, 567] on icon "next page" at bounding box center [739, 565] width 3 height 6
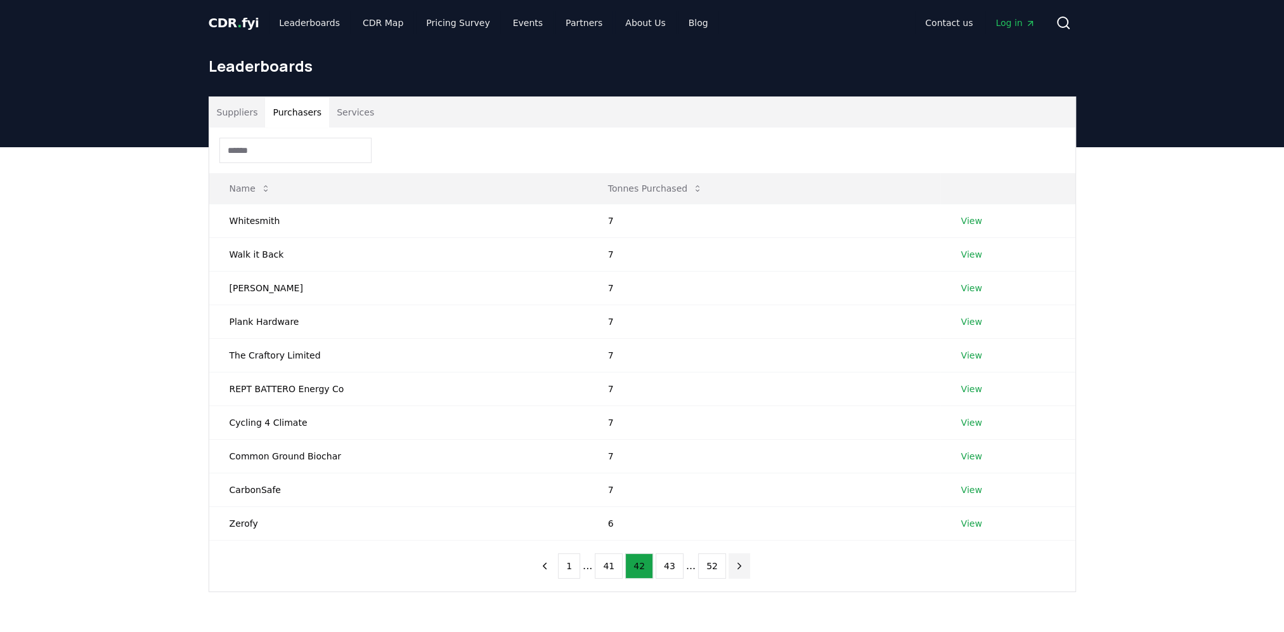
click at [738, 567] on icon "next page" at bounding box center [739, 565] width 3 height 6
click at [734, 567] on icon "next page" at bounding box center [739, 565] width 11 height 11
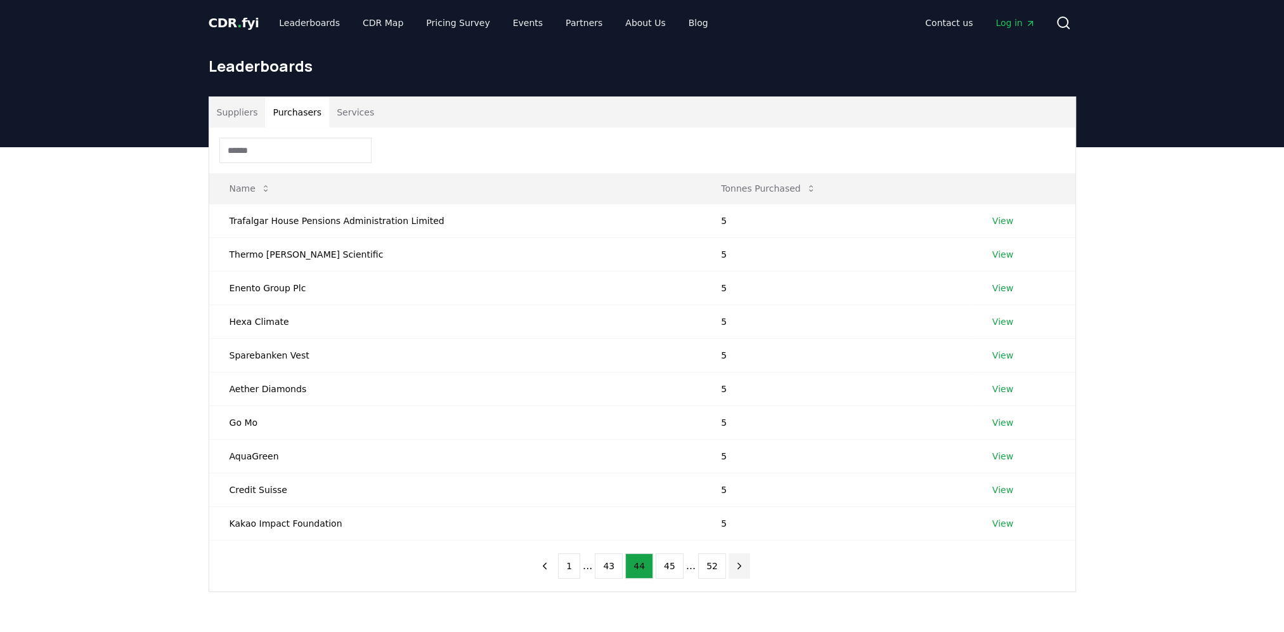
click at [734, 567] on icon "next page" at bounding box center [739, 565] width 11 height 11
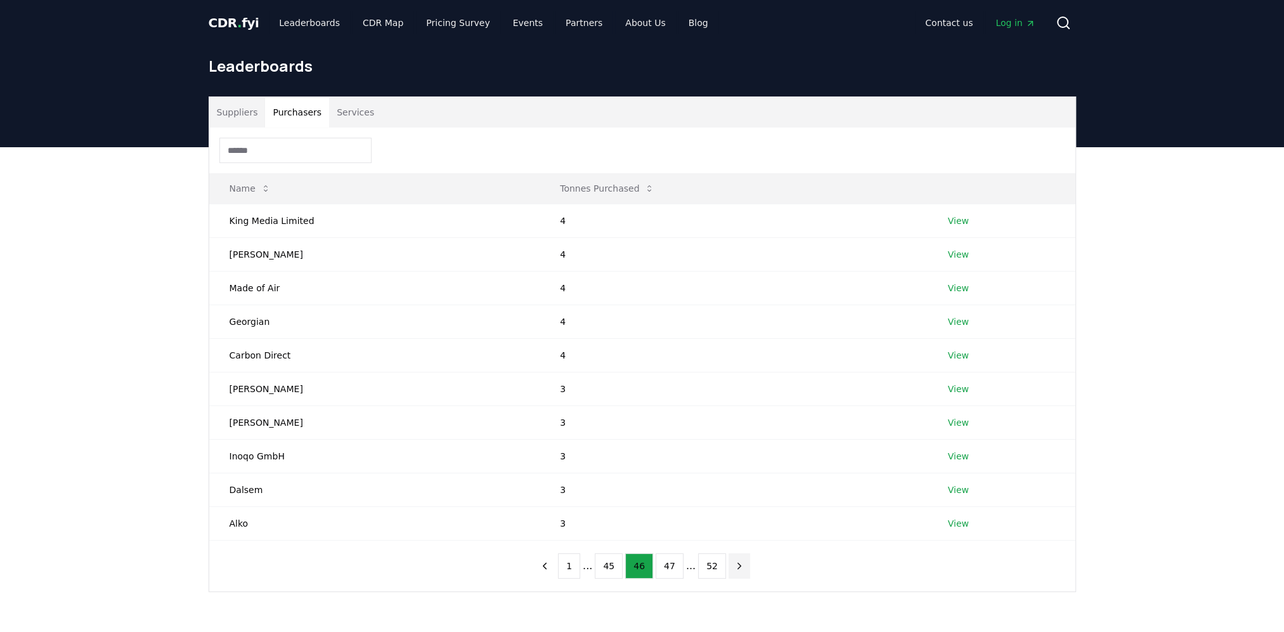
click at [734, 567] on icon "next page" at bounding box center [739, 565] width 11 height 11
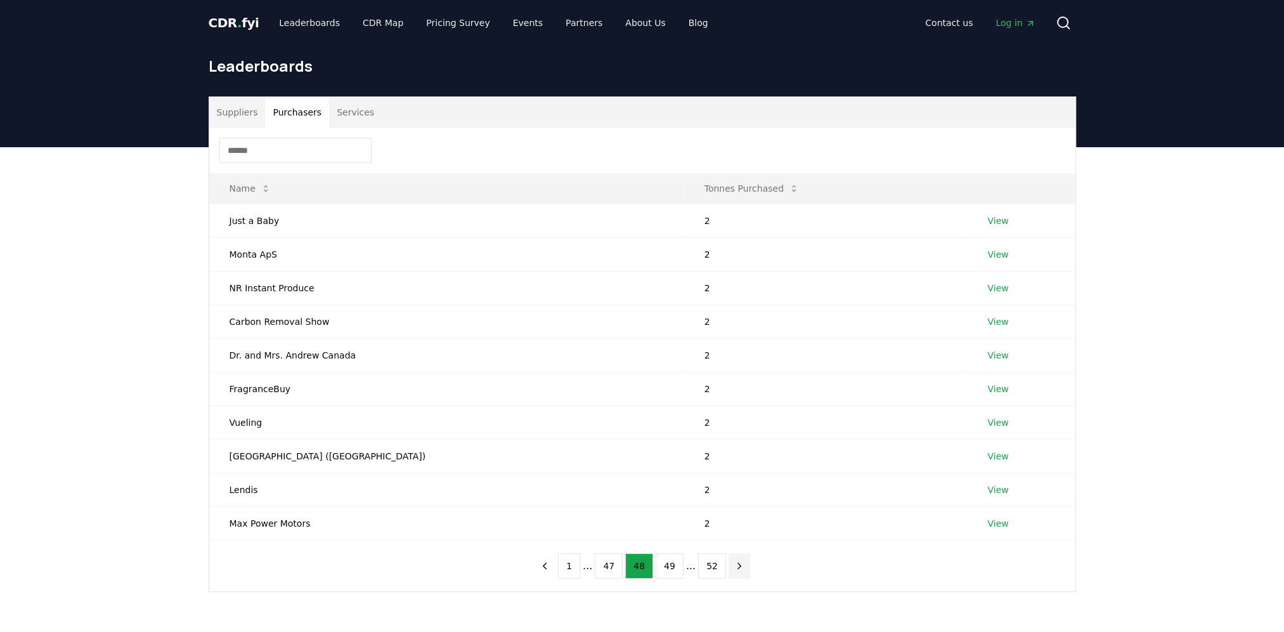
click at [734, 567] on icon "next page" at bounding box center [739, 565] width 11 height 11
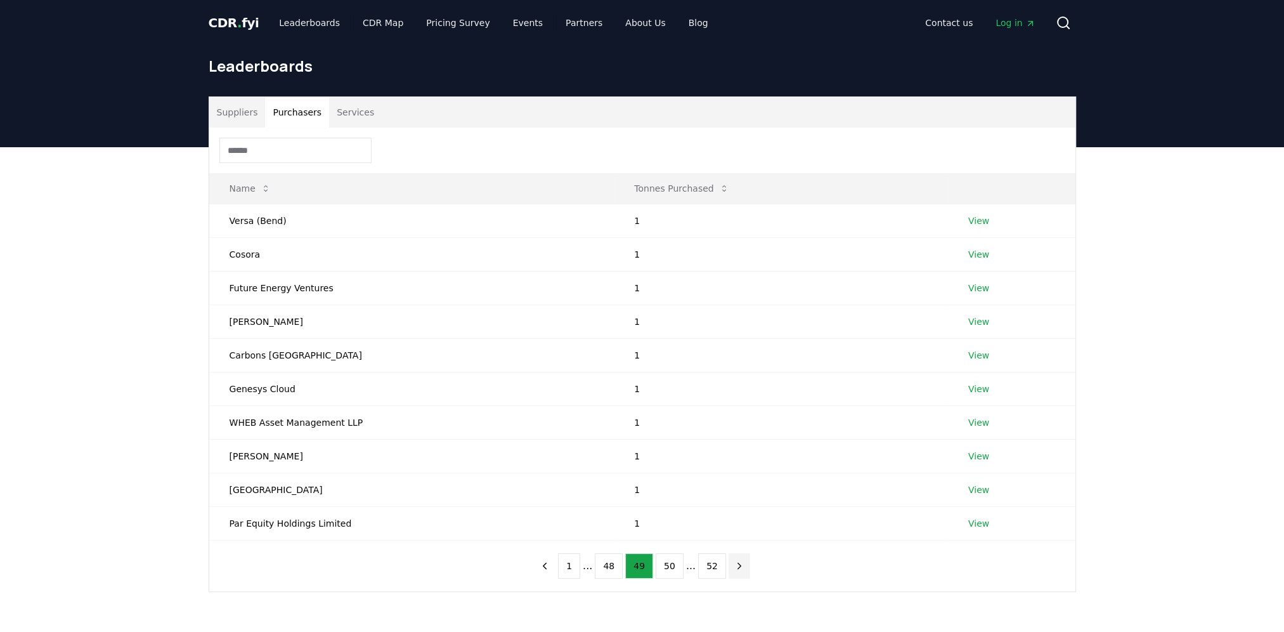
click at [734, 567] on icon "next page" at bounding box center [739, 565] width 11 height 11
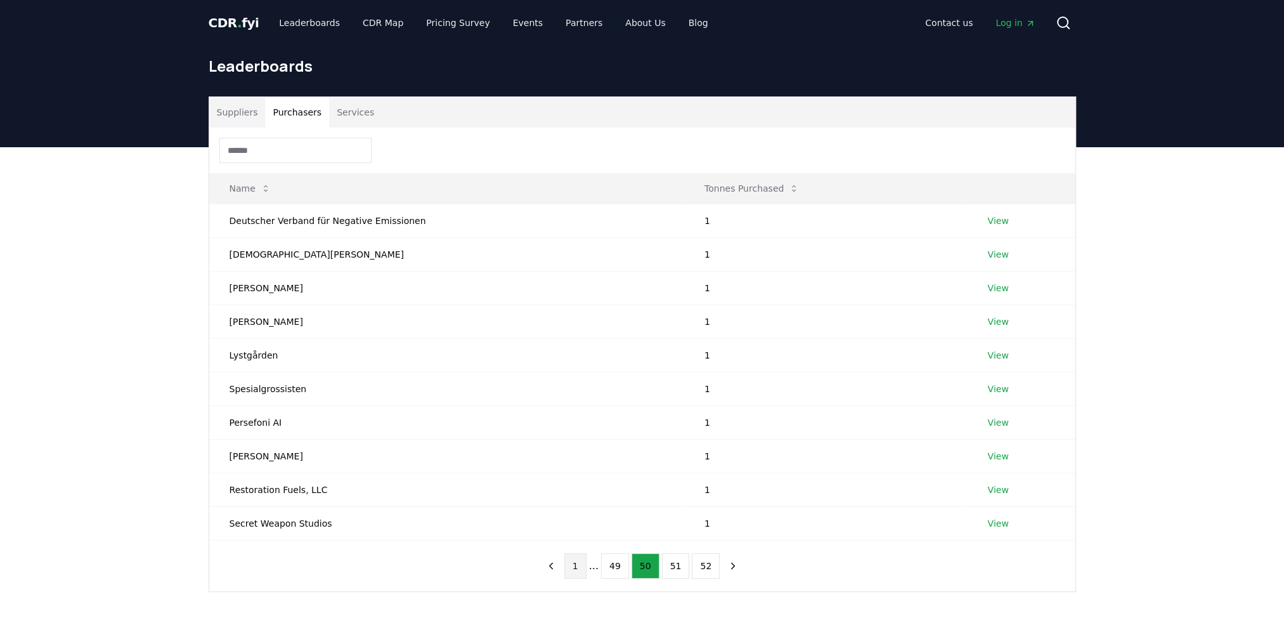
click at [580, 569] on button "1" at bounding box center [575, 565] width 22 height 25
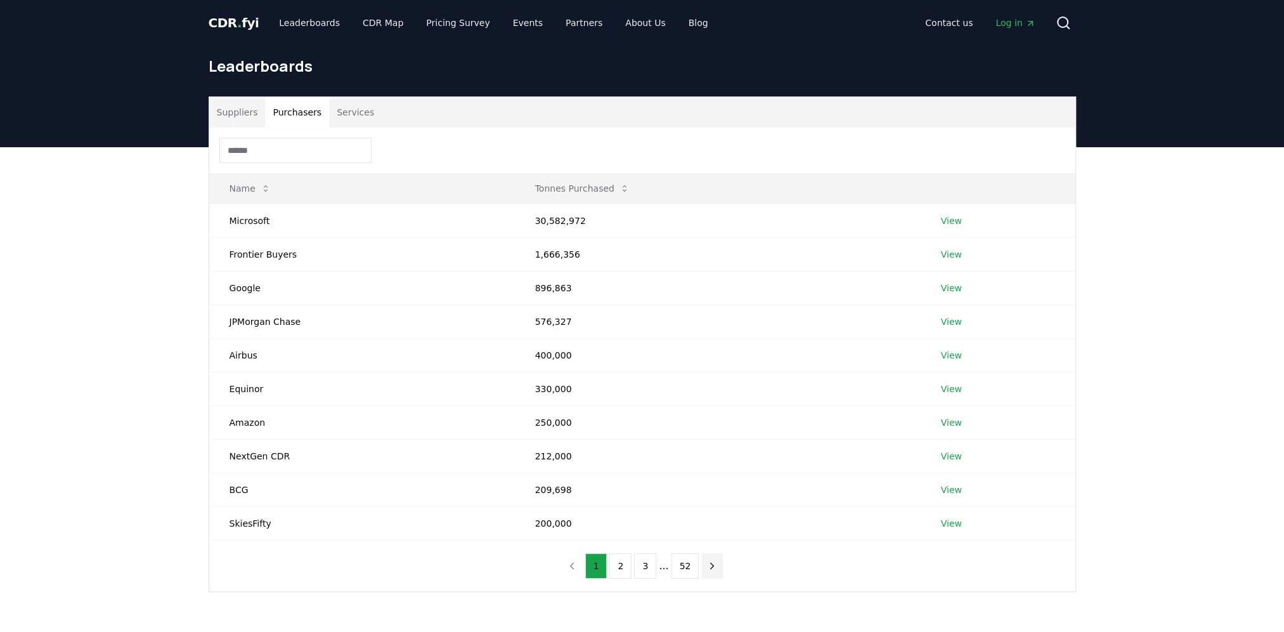
click at [712, 570] on button "next page" at bounding box center [712, 565] width 22 height 25
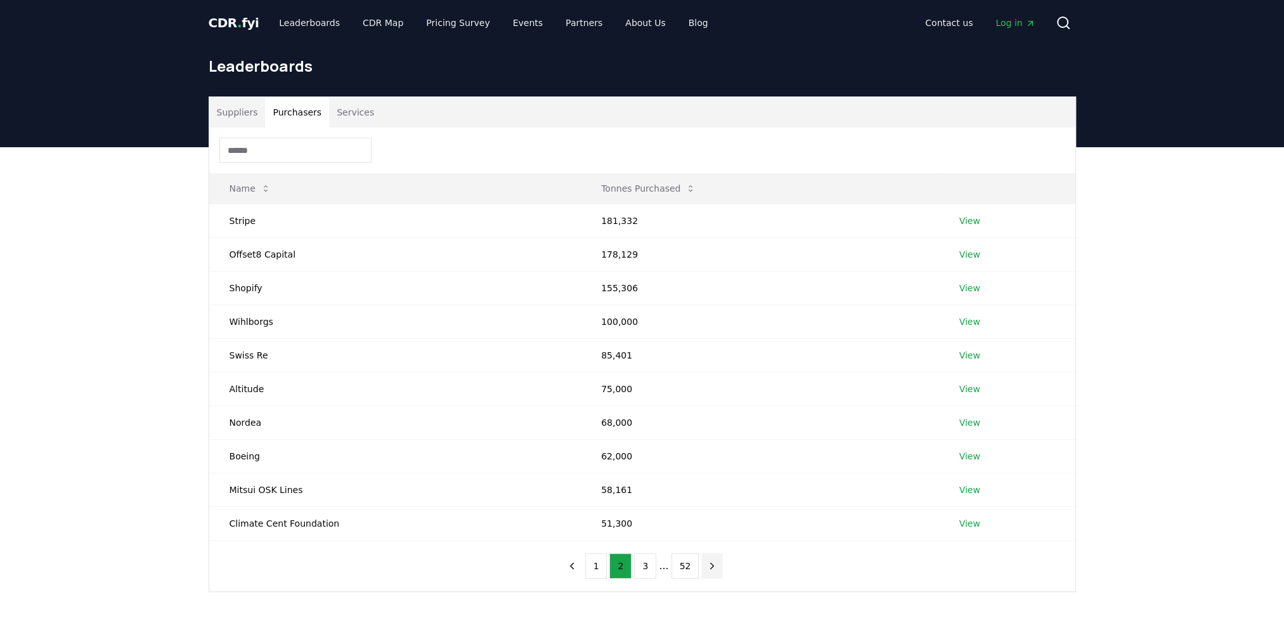
click at [712, 570] on button "next page" at bounding box center [712, 565] width 22 height 25
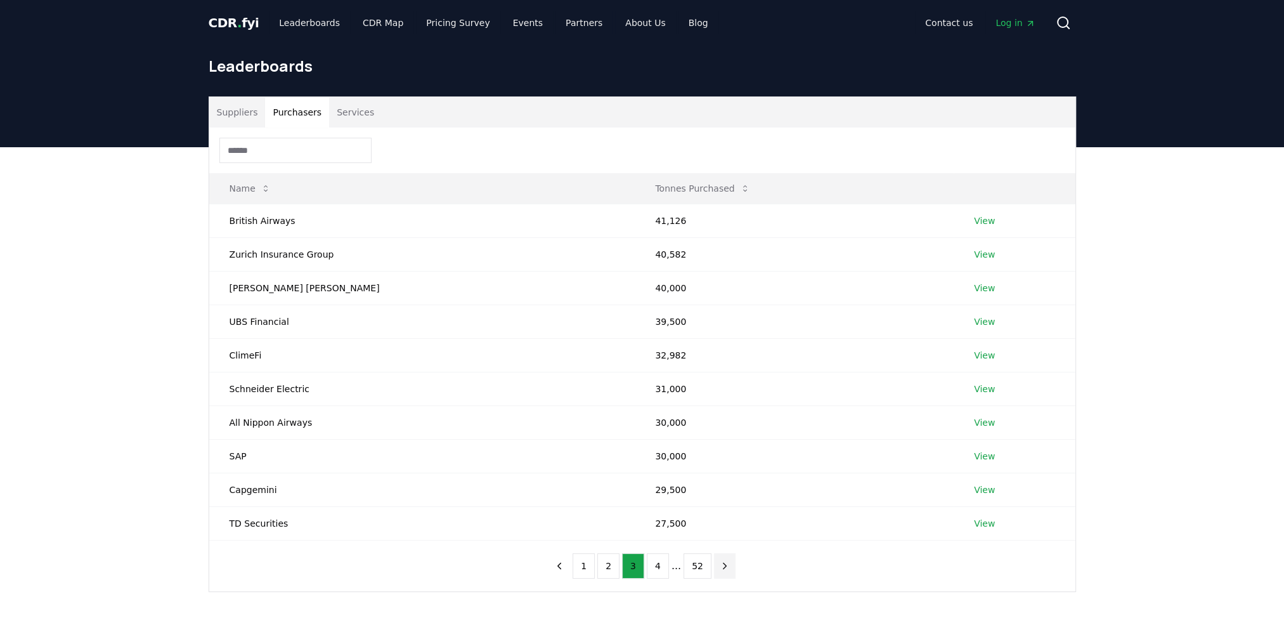
click at [714, 570] on button "next page" at bounding box center [725, 565] width 22 height 25
click at [712, 570] on nav "1 2 3 4 ... 52" at bounding box center [642, 565] width 187 height 25
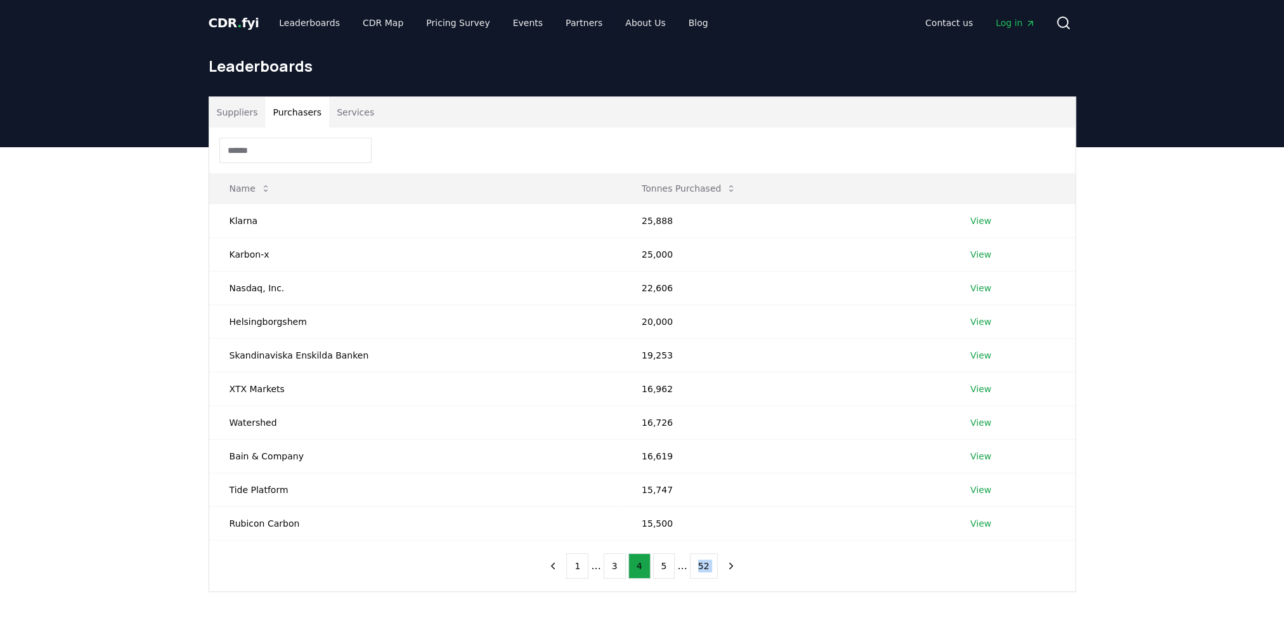
click at [712, 570] on nav "1 ... 3 4 5 ... 52" at bounding box center [641, 565] width 199 height 25
click at [712, 571] on nav "1 ... 3 4 5 ... 52" at bounding box center [641, 565] width 199 height 25
click at [713, 571] on nav "1 ... 3 4 5 ... 52" at bounding box center [641, 565] width 199 height 25
drag, startPoint x: 713, startPoint y: 571, endPoint x: 723, endPoint y: 568, distance: 10.5
click at [725, 568] on icon "next page" at bounding box center [730, 565] width 11 height 11
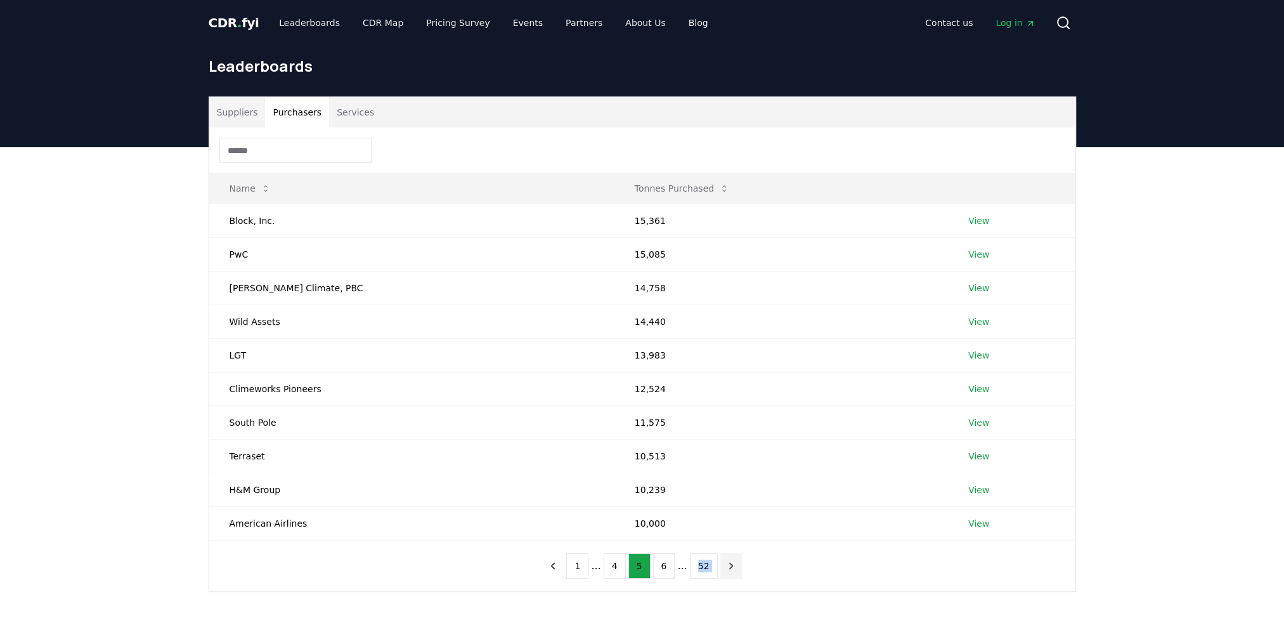
click at [725, 568] on icon "next page" at bounding box center [730, 565] width 11 height 11
click at [726, 568] on icon "next page" at bounding box center [730, 565] width 11 height 11
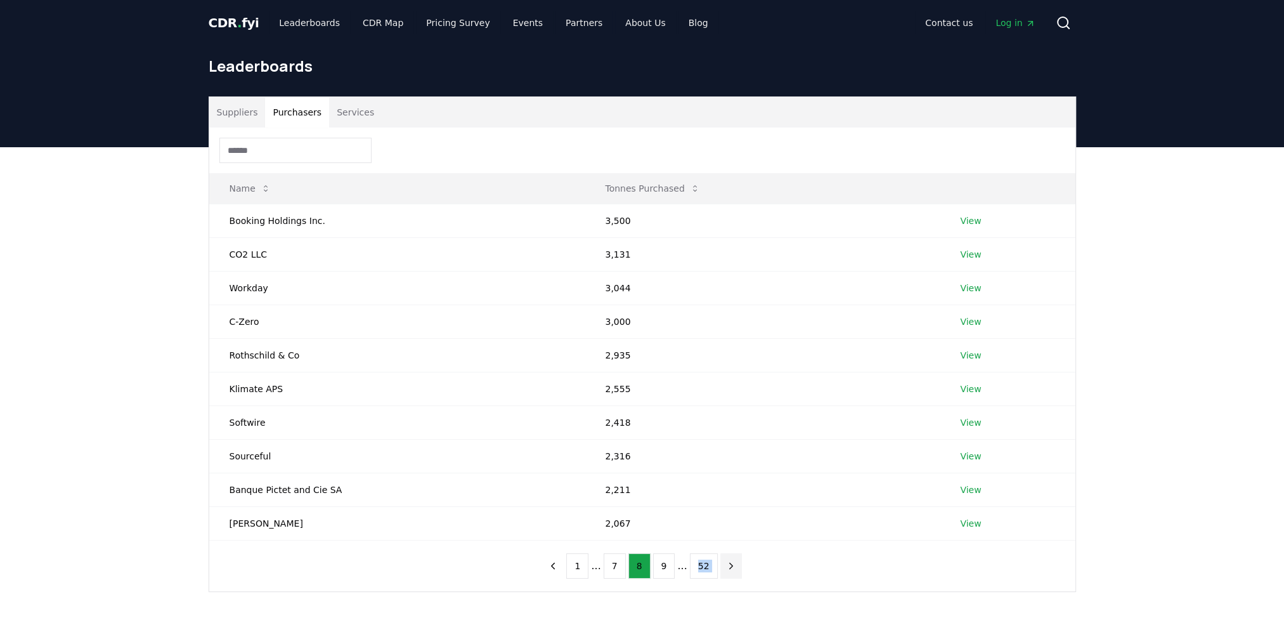
click at [726, 568] on icon "next page" at bounding box center [730, 565] width 11 height 11
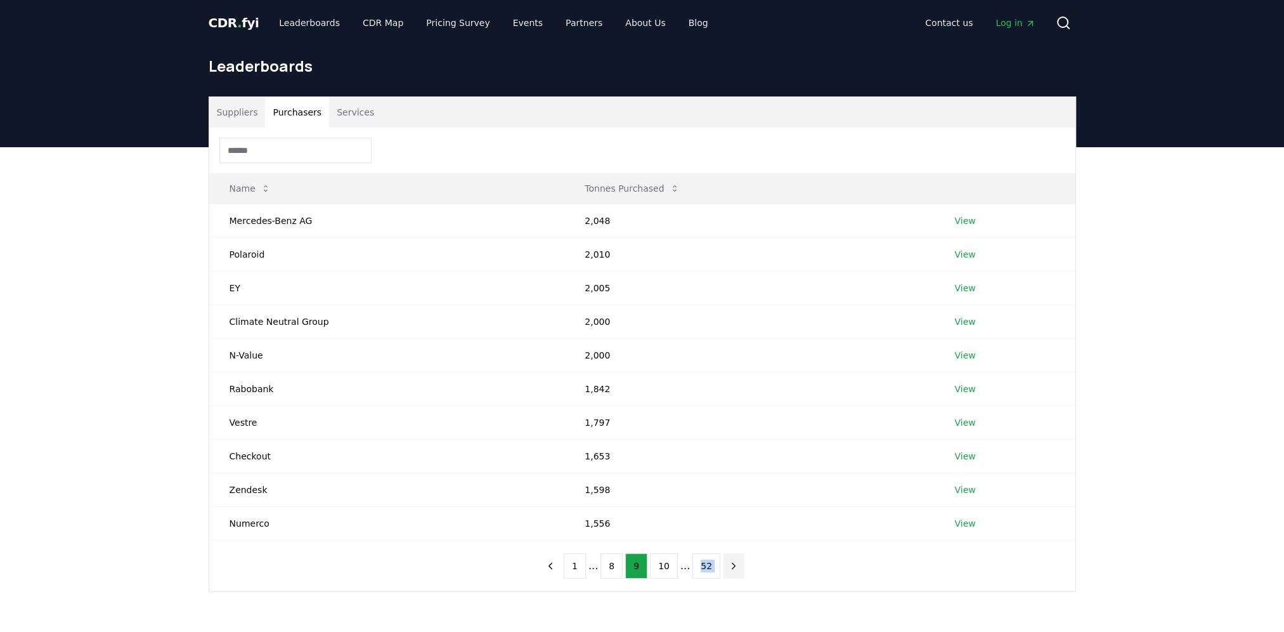
click at [728, 568] on icon "next page" at bounding box center [733, 565] width 11 height 11
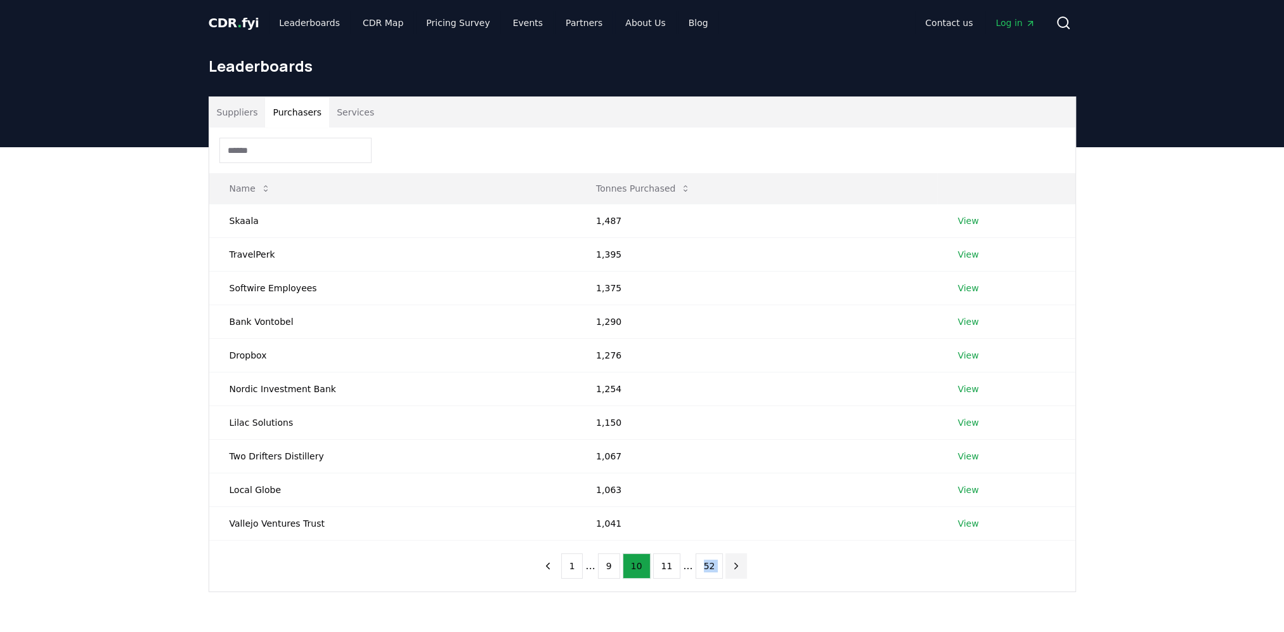
click at [731, 568] on icon "next page" at bounding box center [736, 565] width 11 height 11
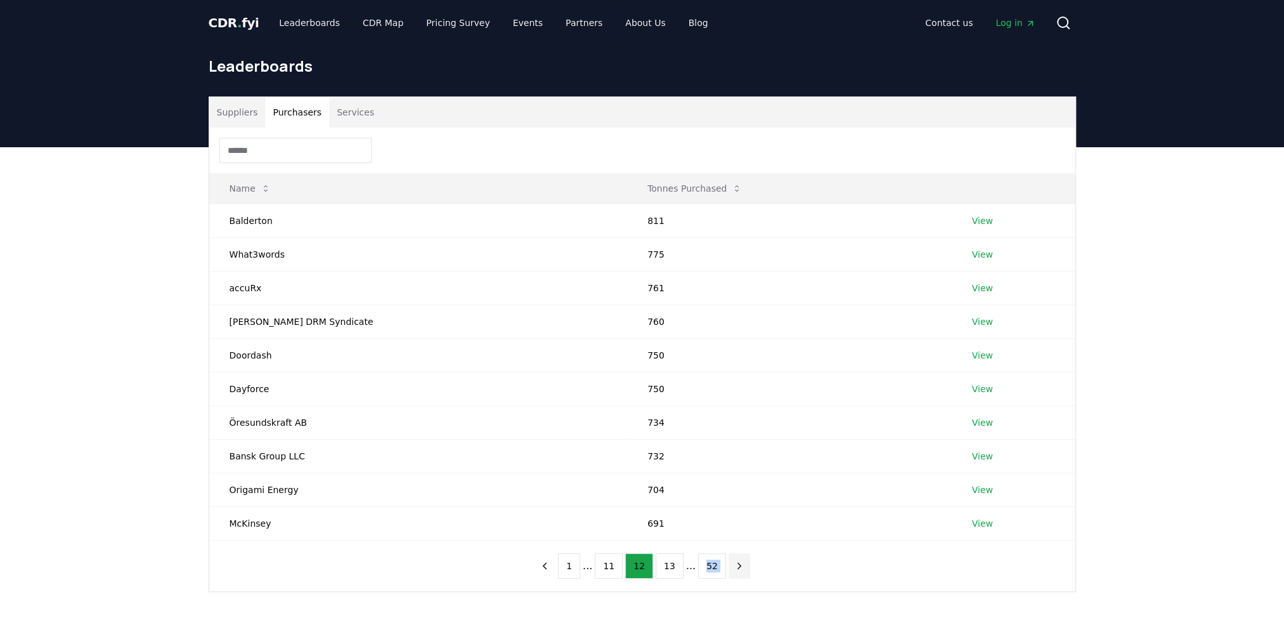
click at [734, 568] on icon "next page" at bounding box center [739, 565] width 11 height 11
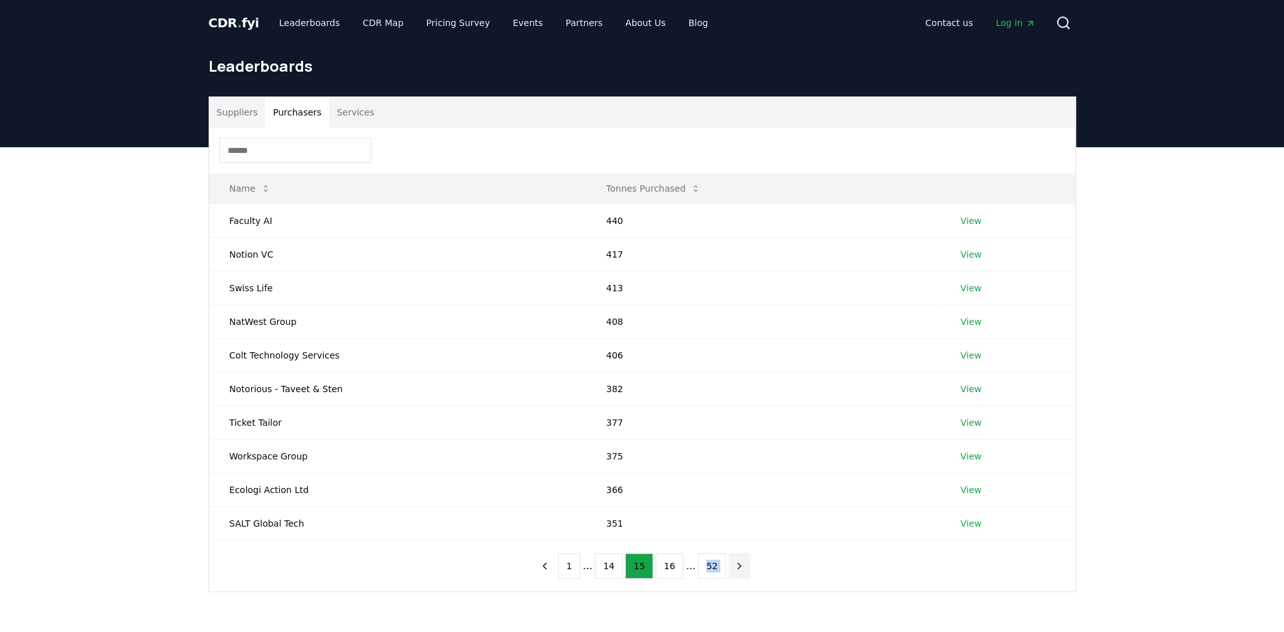
click at [734, 568] on icon "next page" at bounding box center [739, 565] width 11 height 11
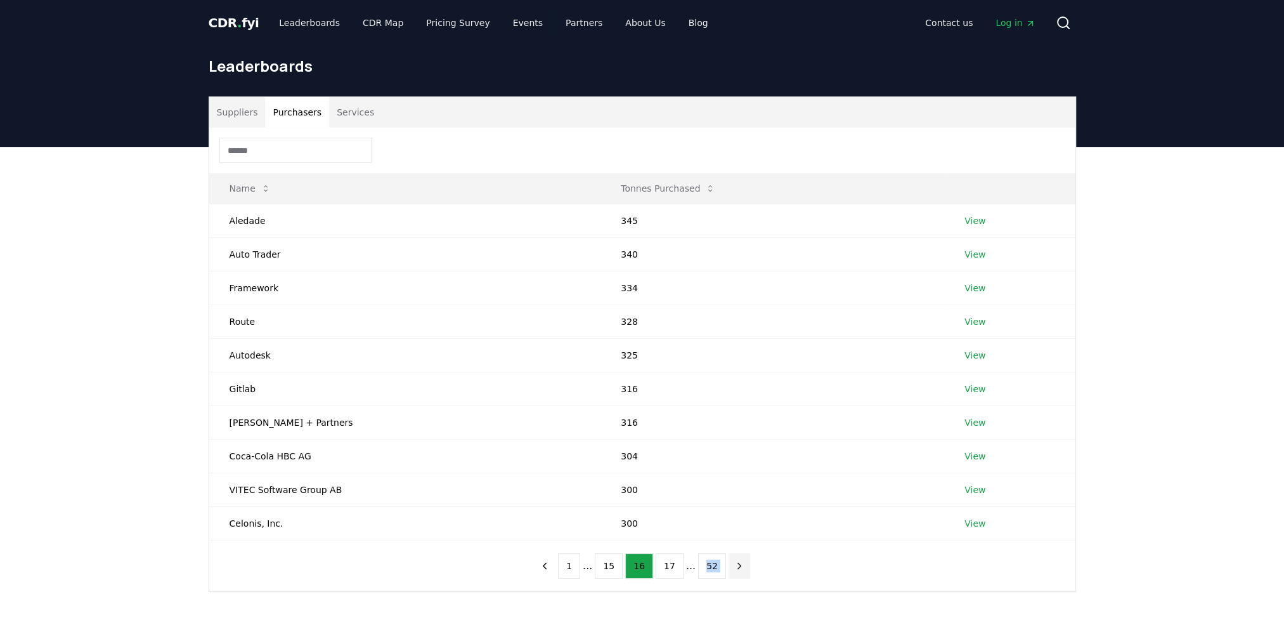
click at [734, 568] on icon "next page" at bounding box center [739, 565] width 11 height 11
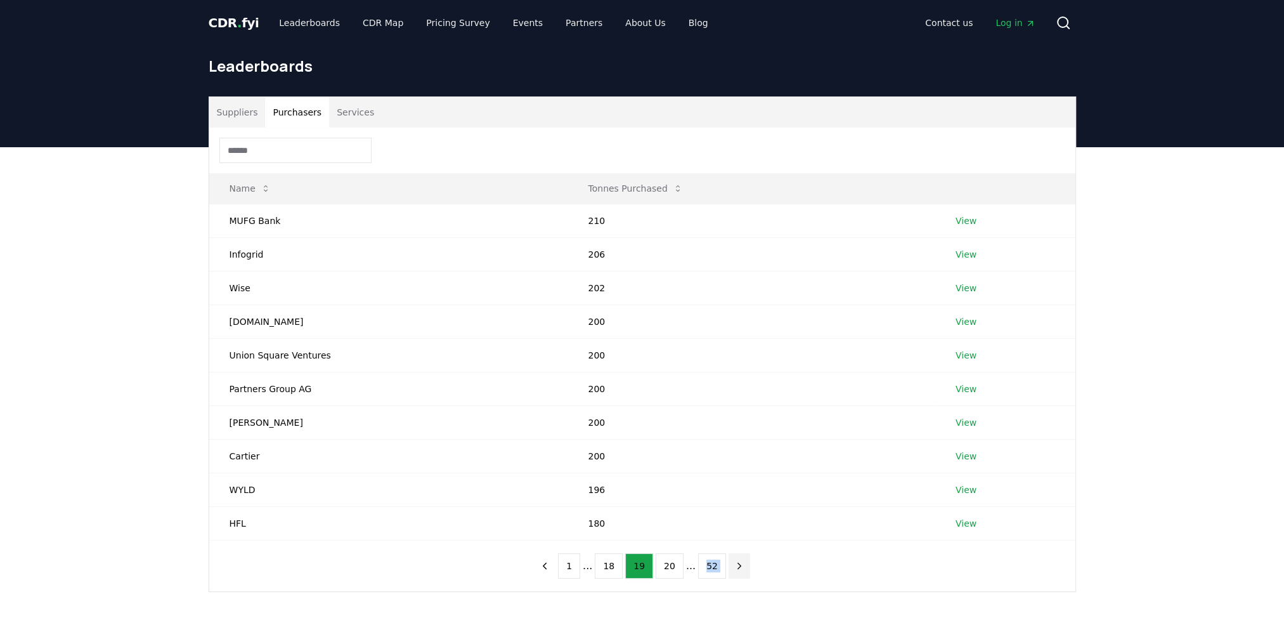
click at [734, 568] on icon "next page" at bounding box center [739, 565] width 11 height 11
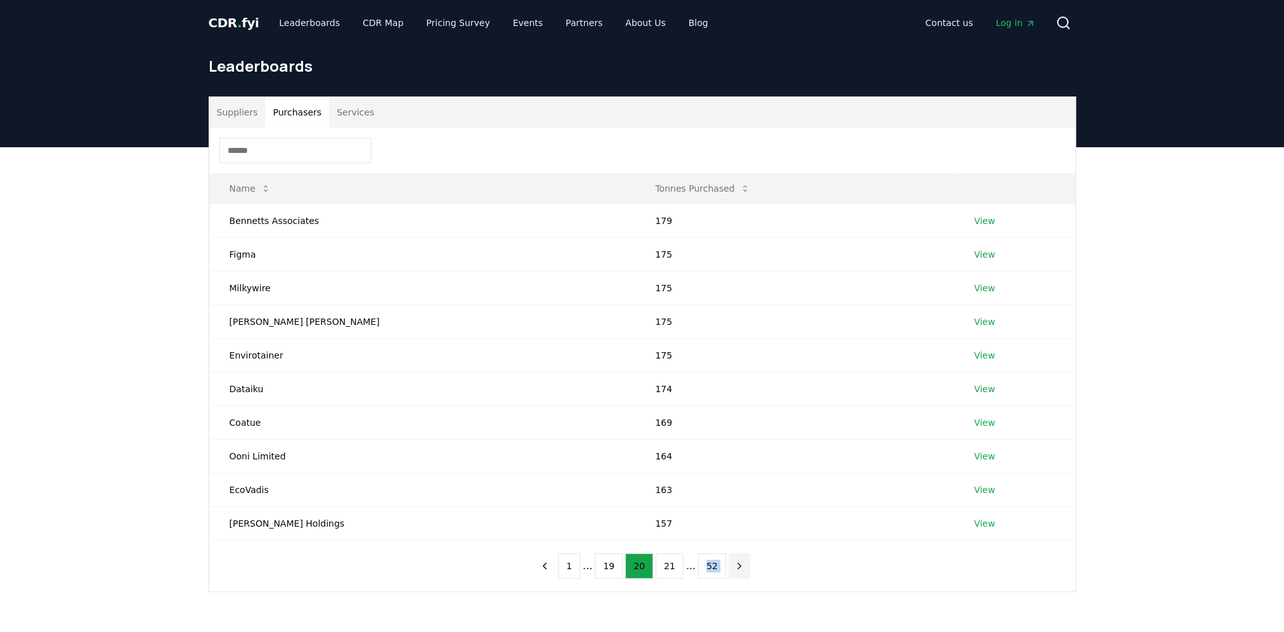
click at [734, 568] on icon "next page" at bounding box center [739, 565] width 11 height 11
click at [545, 568] on button "previous page" at bounding box center [545, 565] width 22 height 25
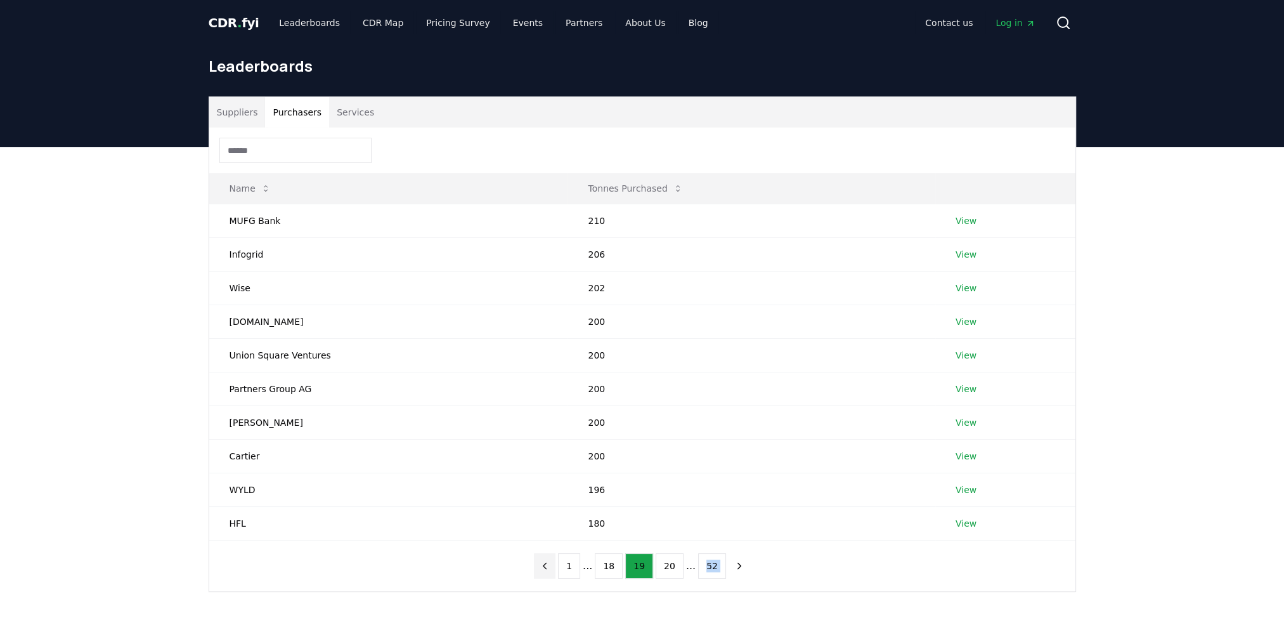
click at [548, 568] on button "previous page" at bounding box center [545, 565] width 22 height 25
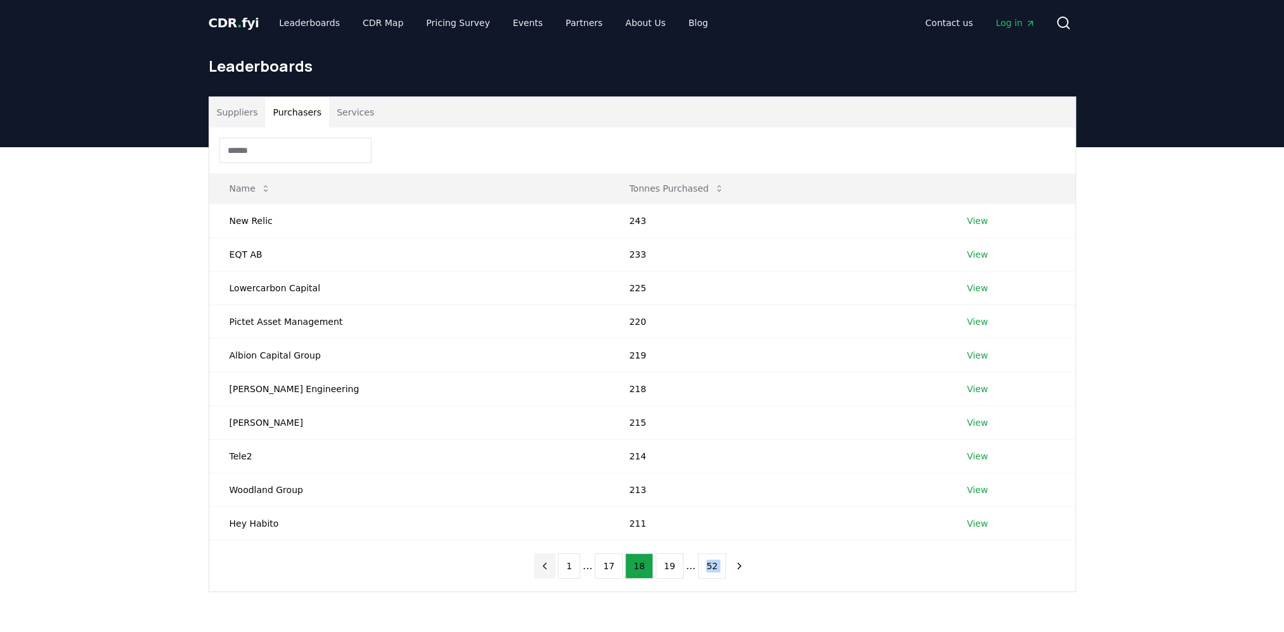
click at [548, 568] on icon "previous page" at bounding box center [544, 565] width 11 height 11
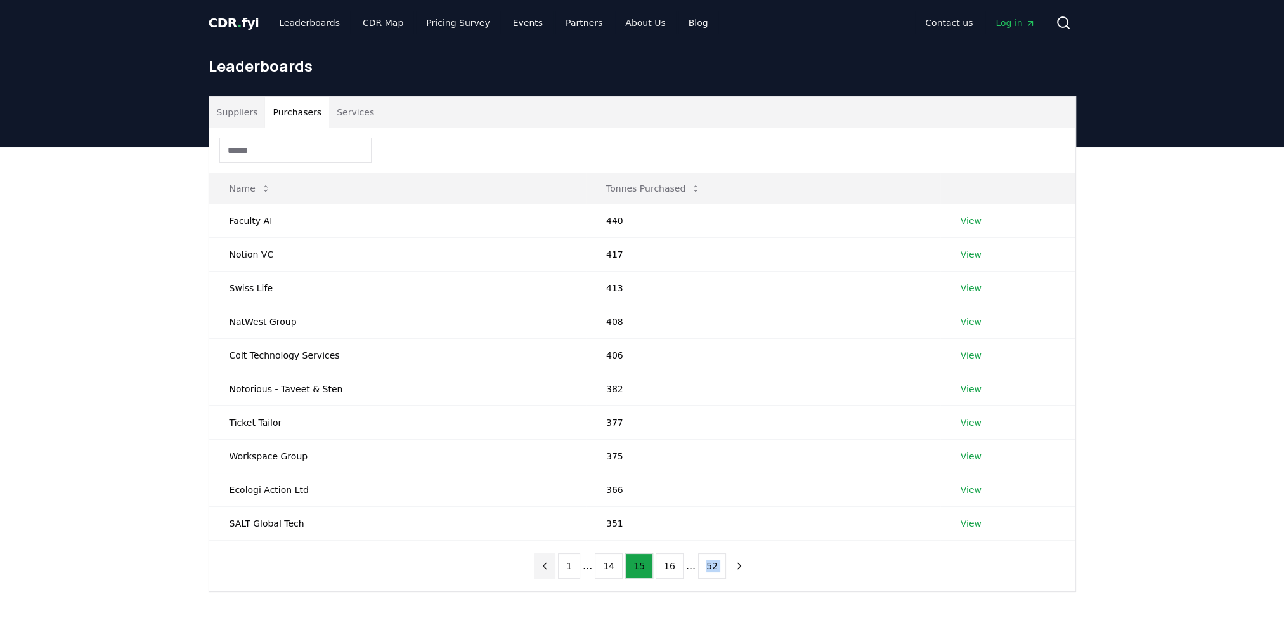
click at [548, 568] on icon "previous page" at bounding box center [544, 565] width 11 height 11
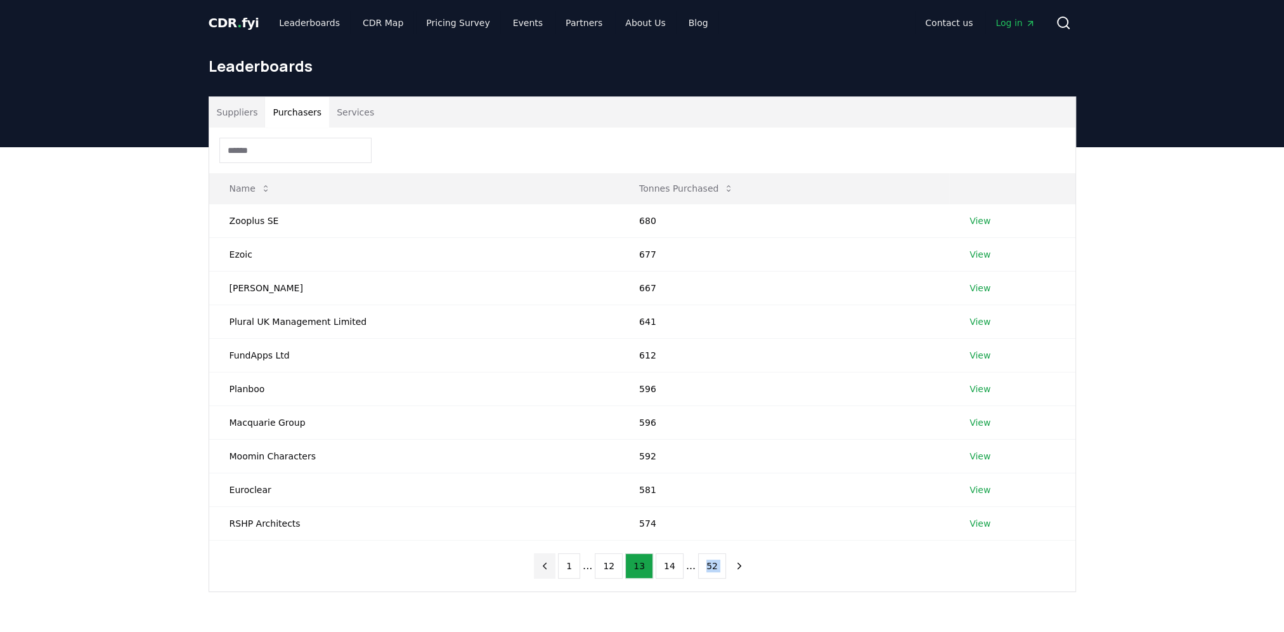
click at [548, 568] on icon "previous page" at bounding box center [544, 565] width 11 height 11
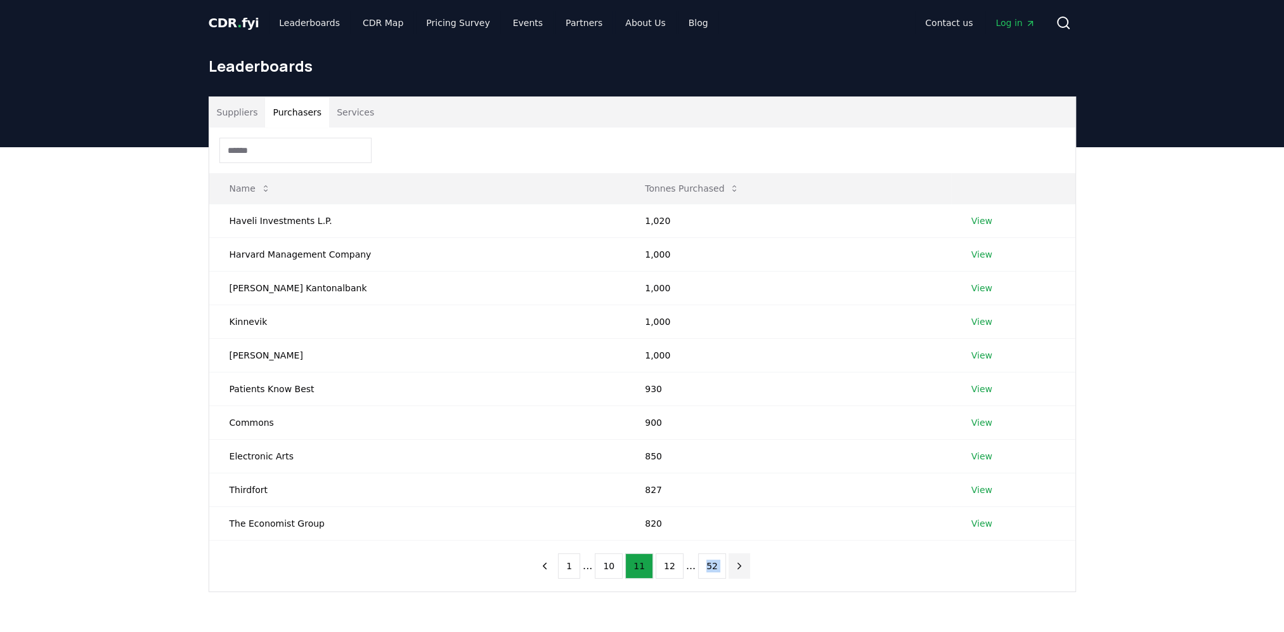
click at [734, 566] on icon "next page" at bounding box center [739, 565] width 11 height 11
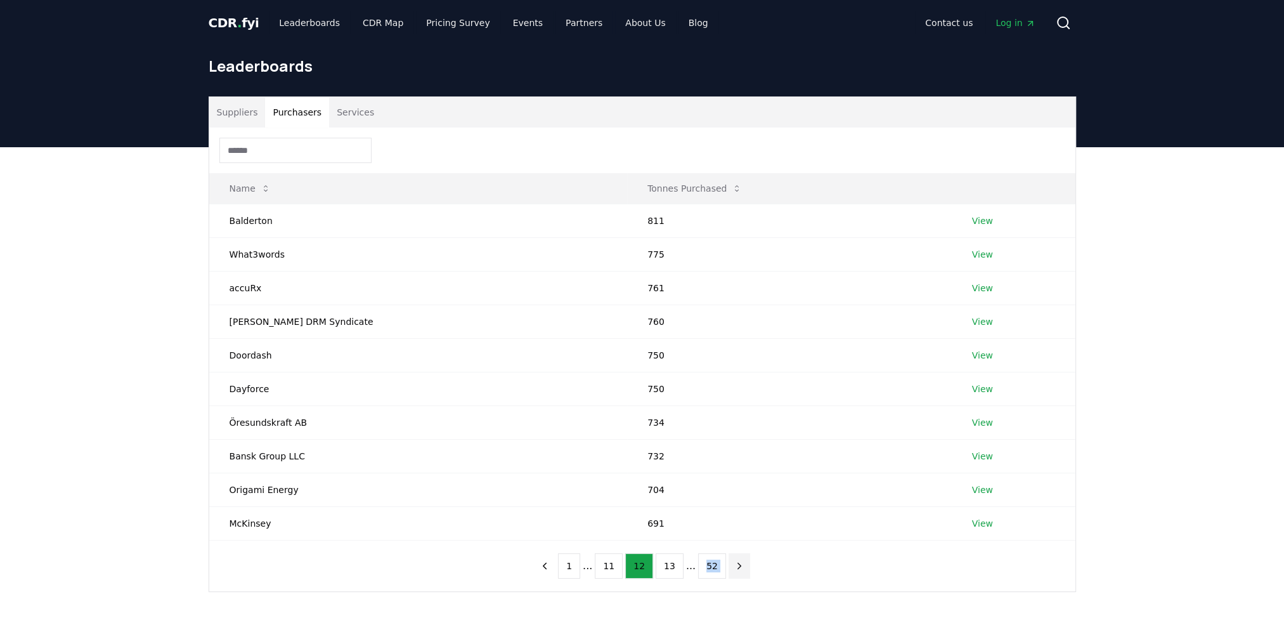
click at [734, 567] on icon "next page" at bounding box center [739, 565] width 11 height 11
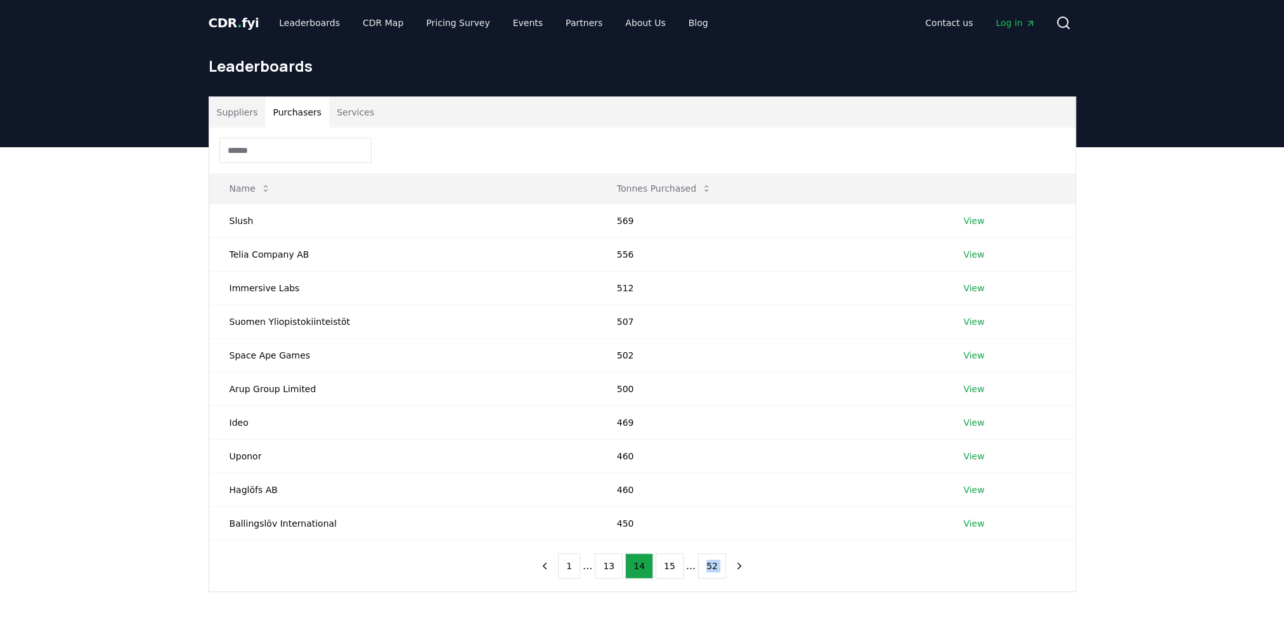
click at [242, 111] on button "Suppliers" at bounding box center [237, 112] width 56 height 30
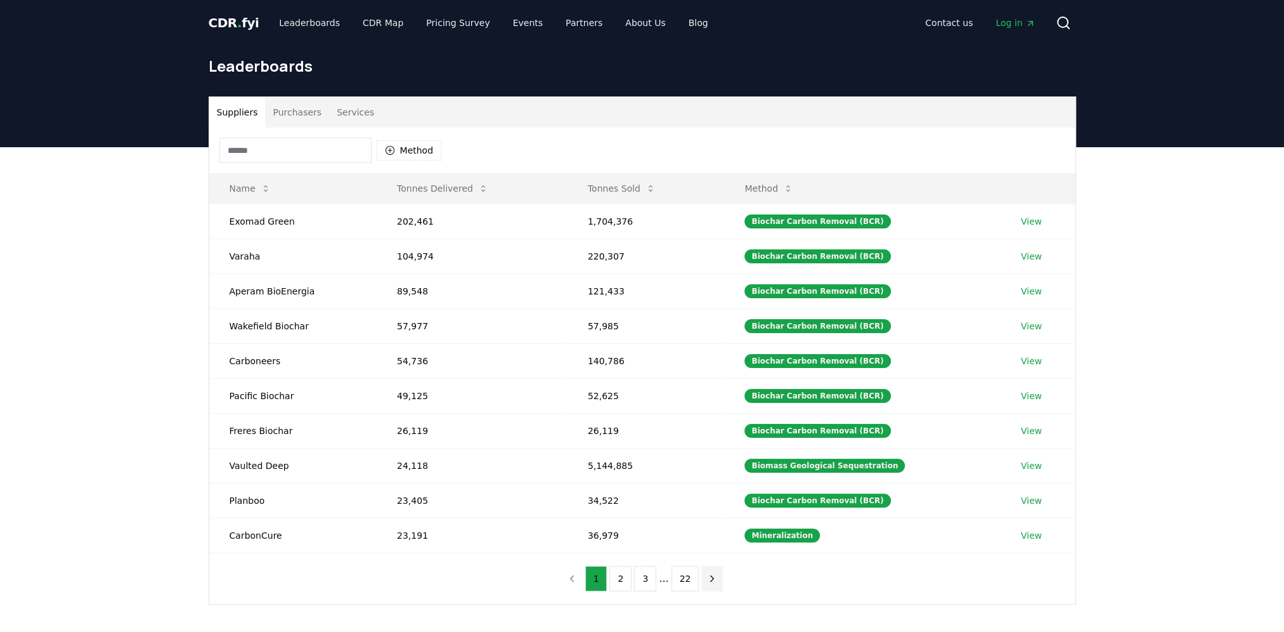
click at [708, 583] on button "next page" at bounding box center [712, 578] width 22 height 25
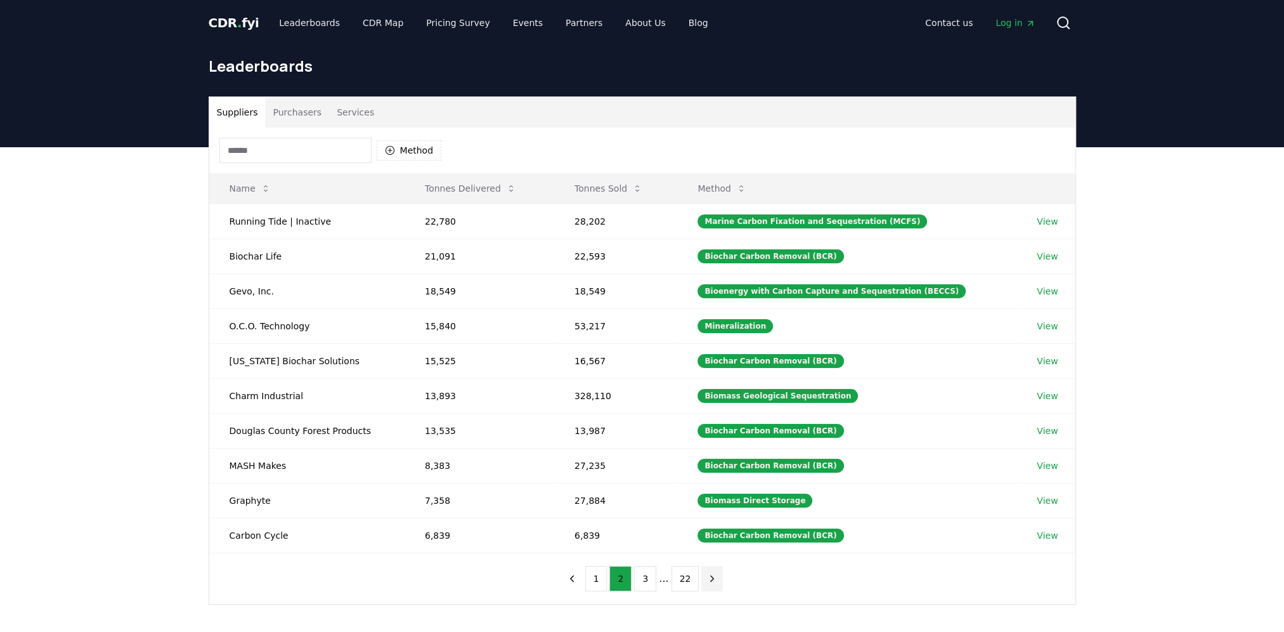
click at [713, 583] on button "next page" at bounding box center [712, 578] width 22 height 25
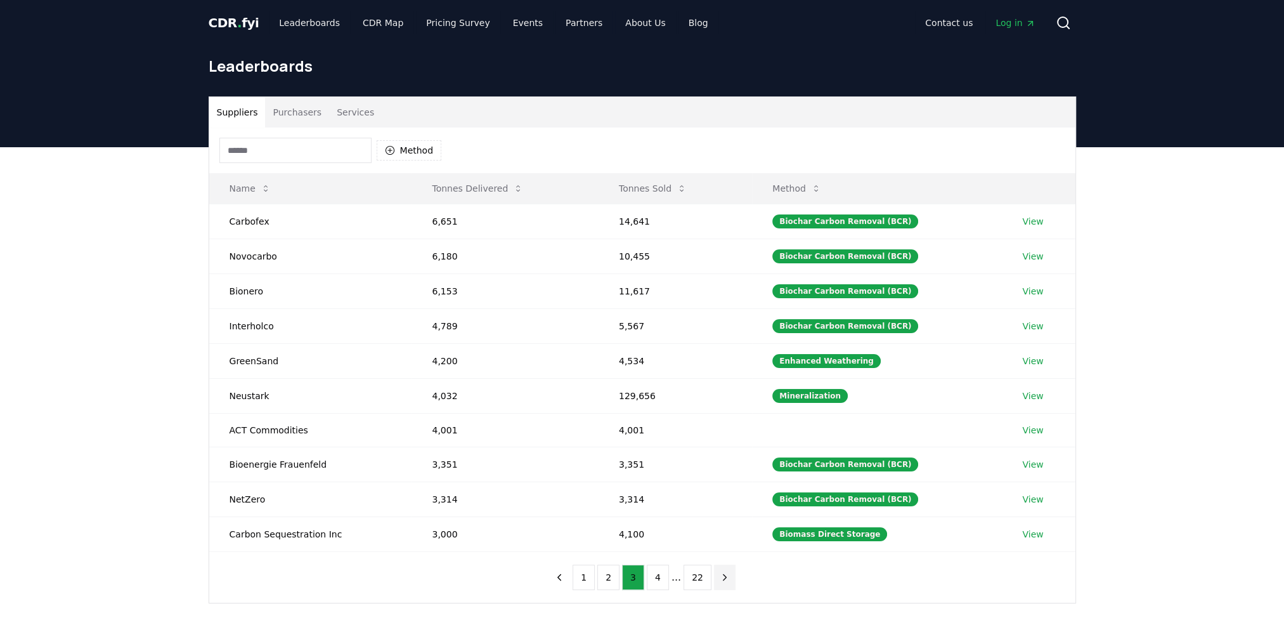
click at [725, 581] on button "next page" at bounding box center [725, 576] width 22 height 25
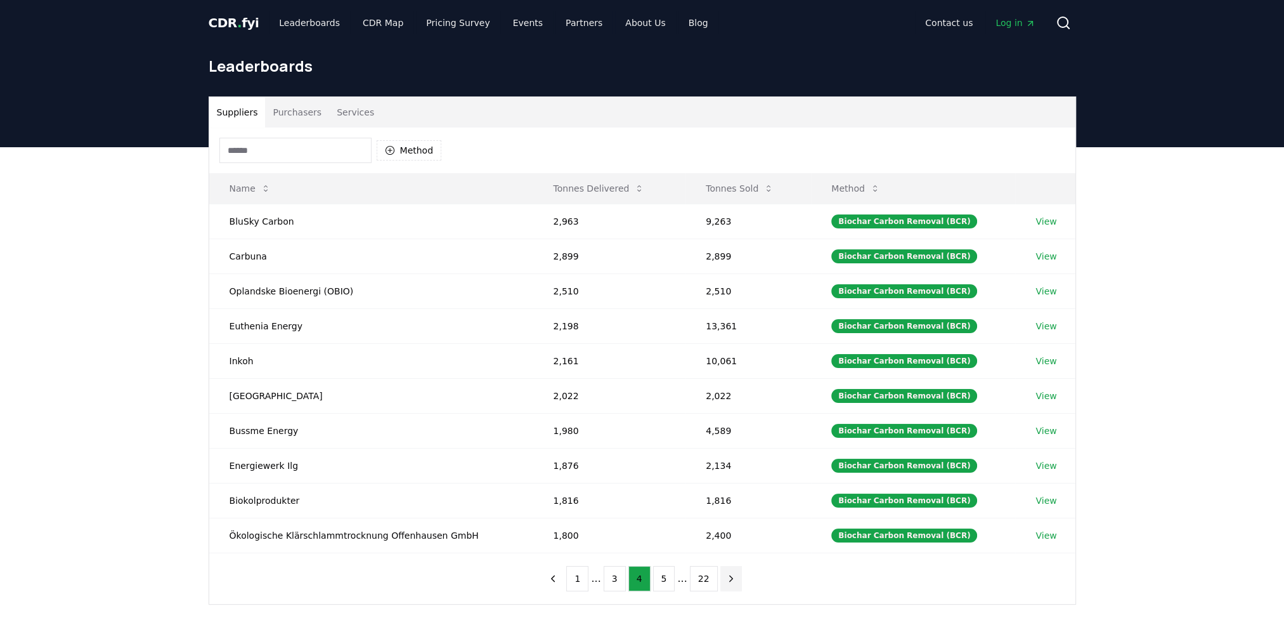
click at [725, 581] on icon "next page" at bounding box center [730, 578] width 11 height 11
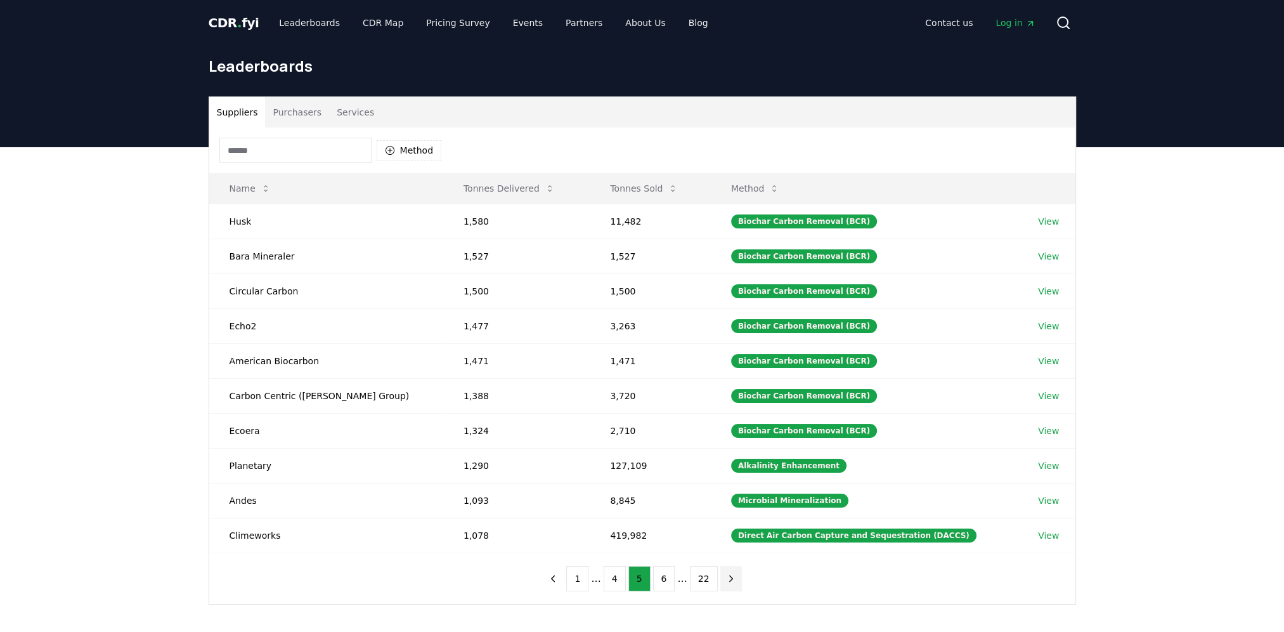
click at [725, 581] on icon "next page" at bounding box center [730, 578] width 11 height 11
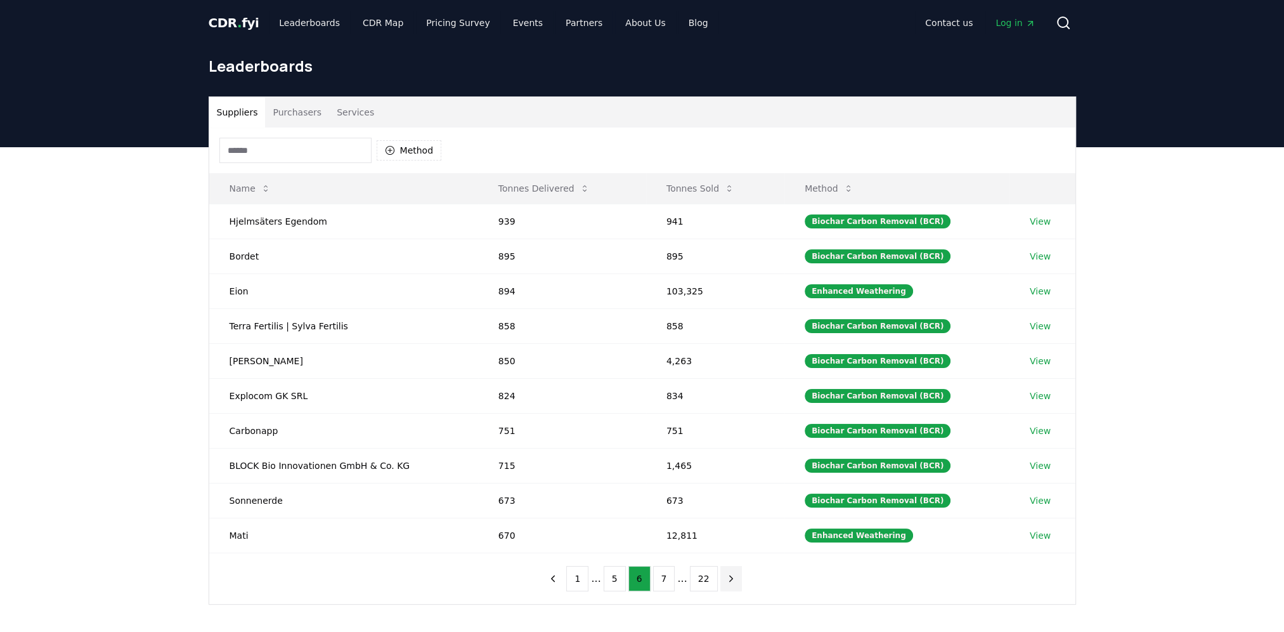
click at [727, 581] on icon "next page" at bounding box center [730, 578] width 11 height 11
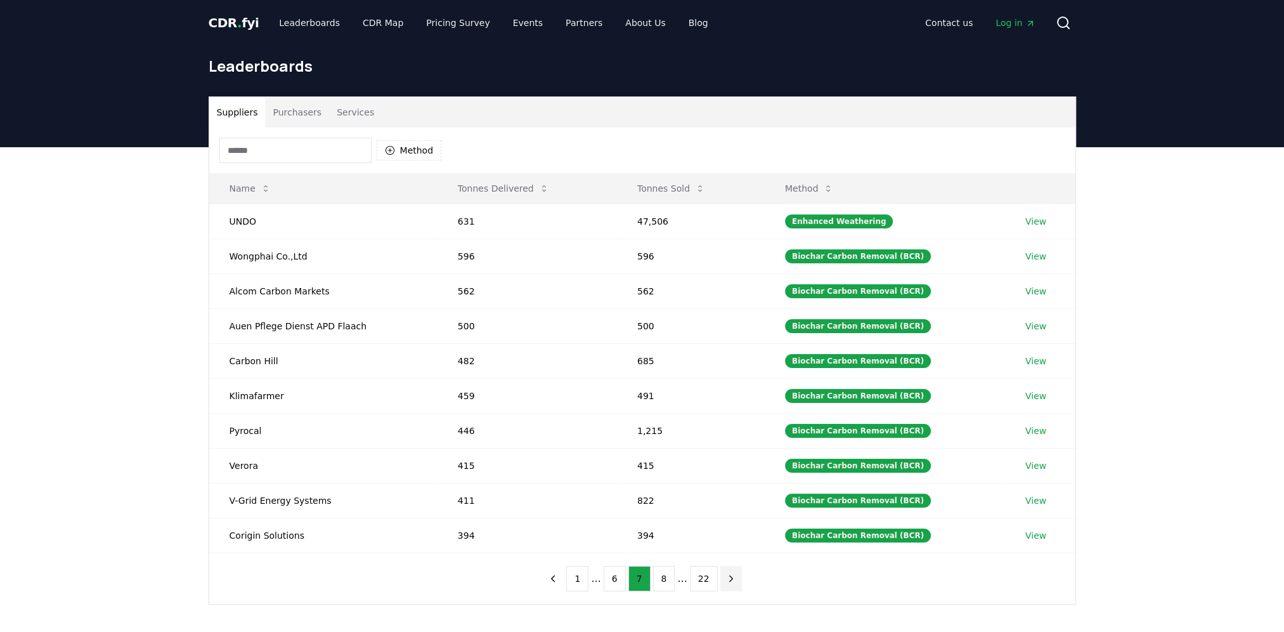
click at [727, 581] on icon "next page" at bounding box center [730, 578] width 11 height 11
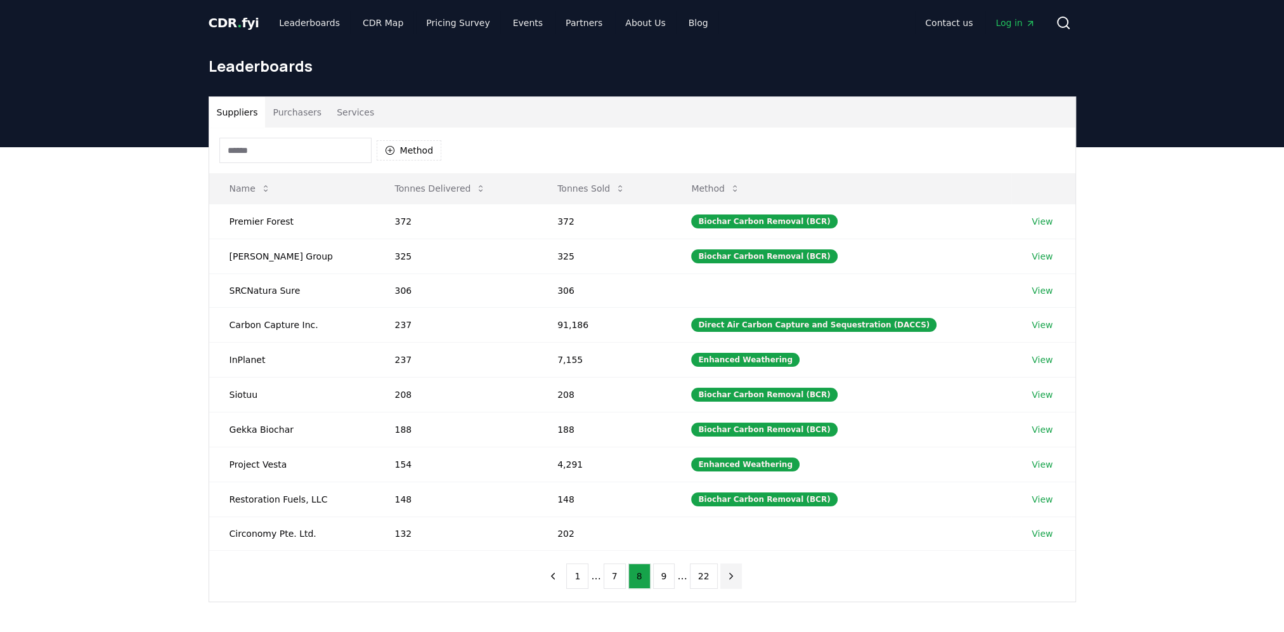
click at [727, 582] on button "next page" at bounding box center [731, 575] width 22 height 25
